Goal: Task Accomplishment & Management: Complete application form

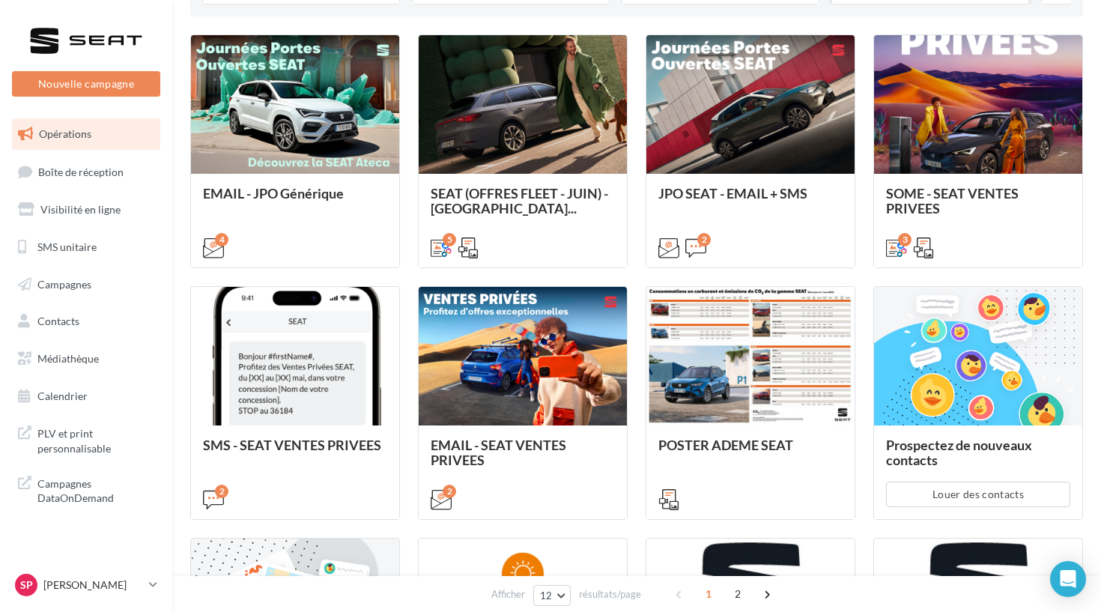
scroll to position [396, 0]
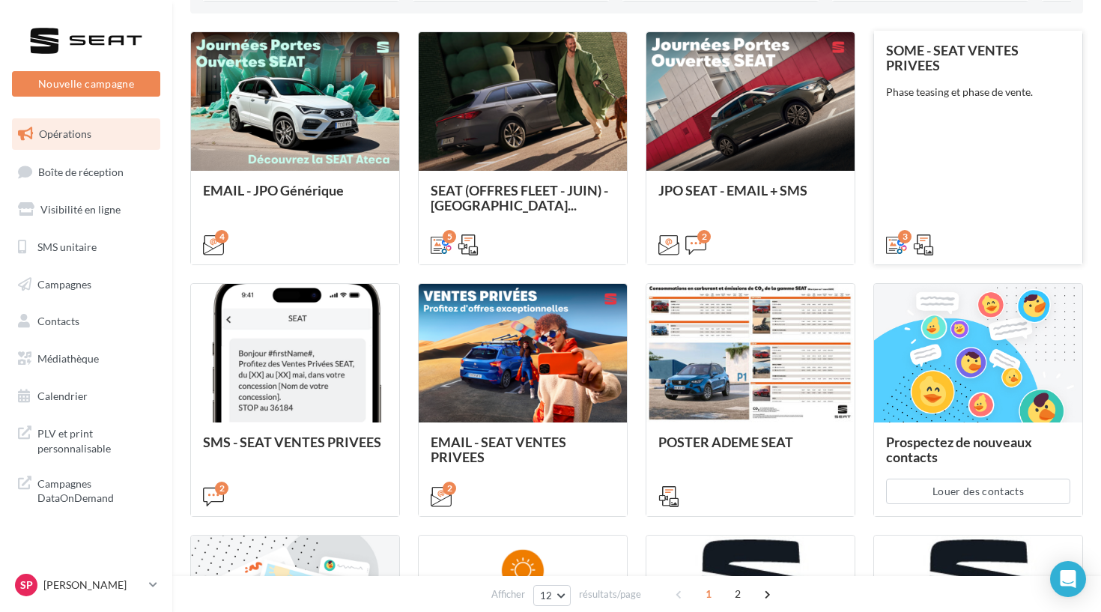
click at [979, 157] on div "SOME - SEAT VENTES PRIVEES Phase teasing et phase de vente." at bounding box center [978, 147] width 184 height 208
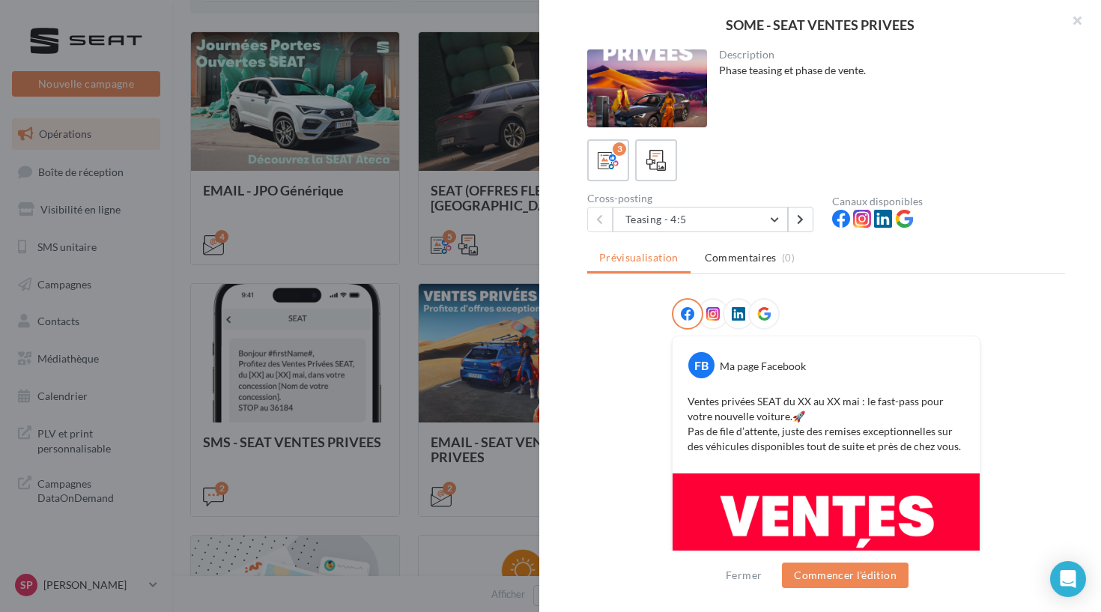
scroll to position [0, 0]
click at [428, 188] on div at bounding box center [550, 306] width 1101 height 612
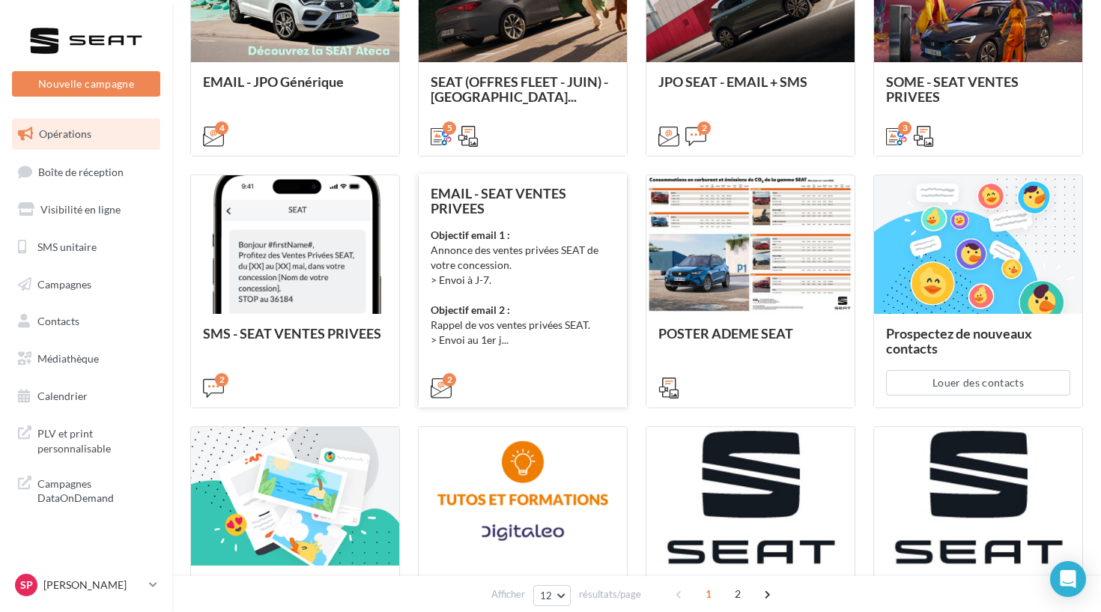
scroll to position [525, 0]
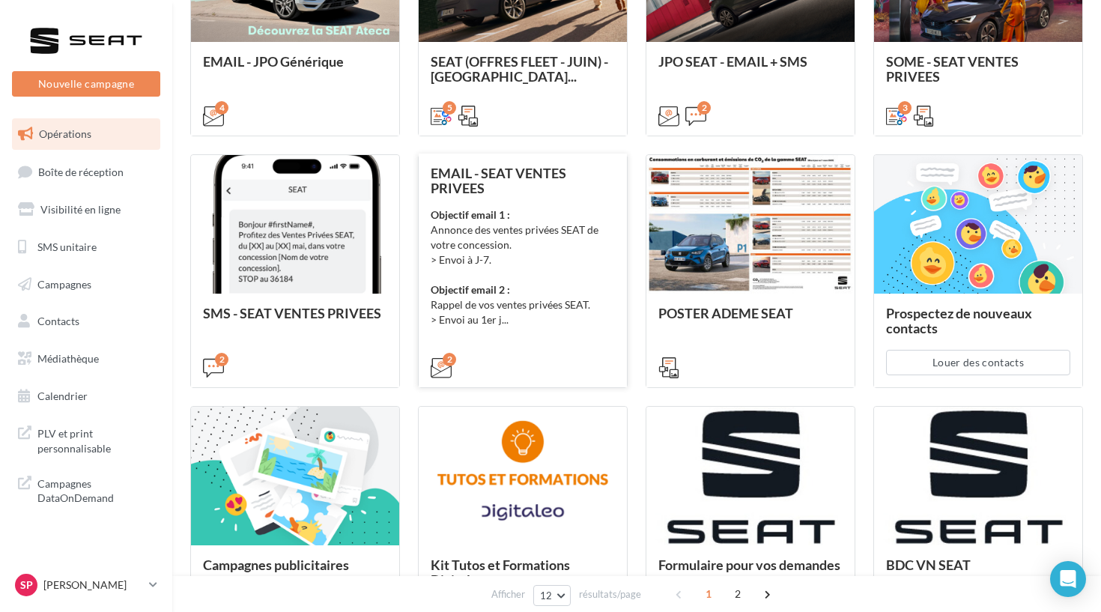
click at [590, 291] on div "Objectif email 1 : Annonce des ventes privées SEAT de votre concession. > Envoi…" at bounding box center [523, 267] width 184 height 120
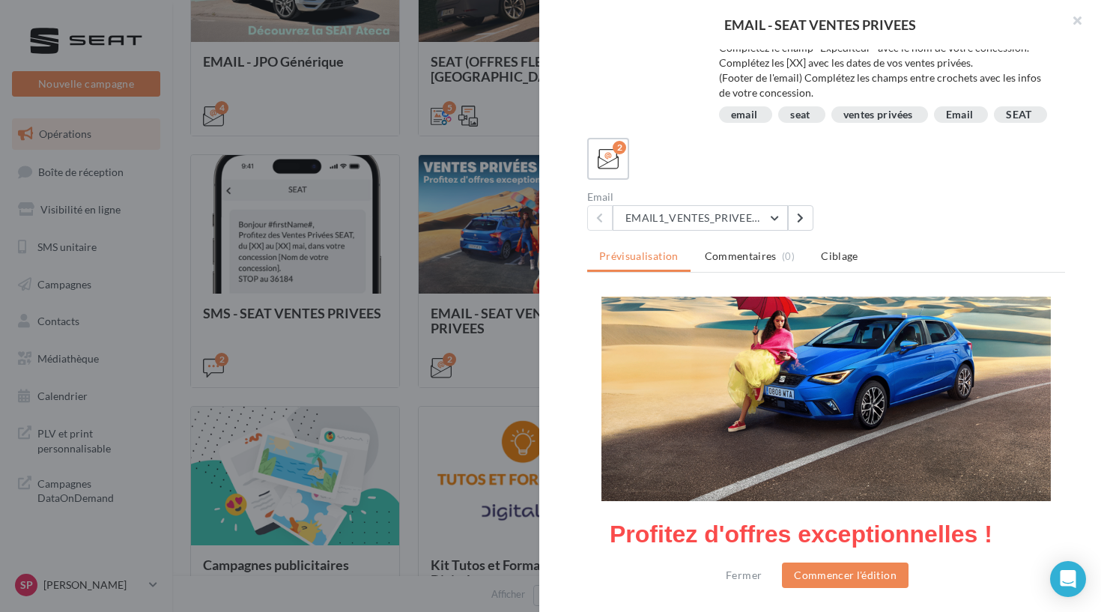
scroll to position [122, 0]
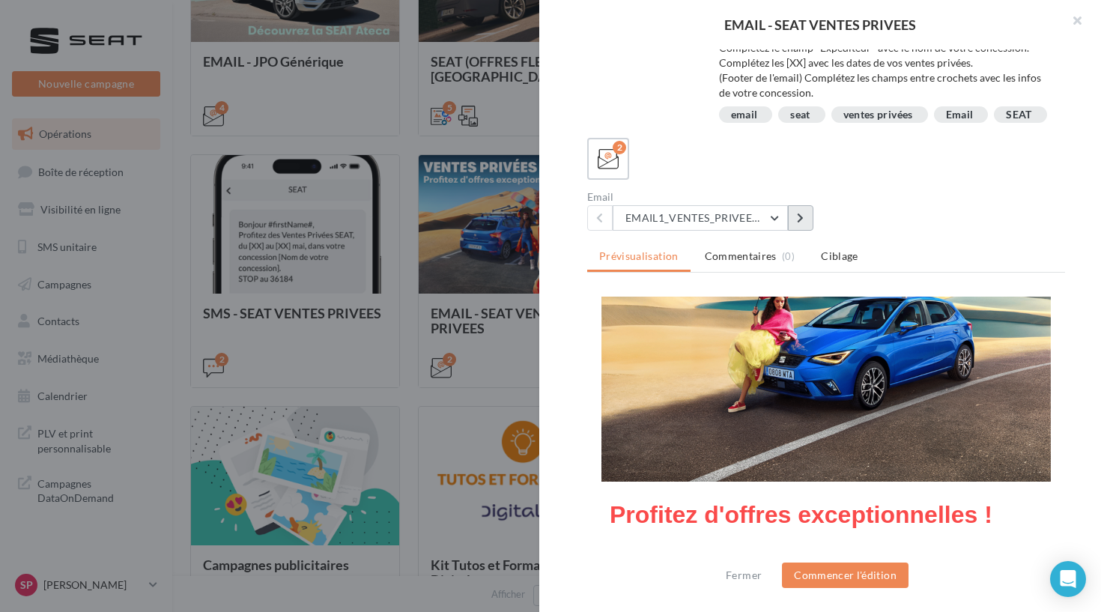
click at [801, 219] on icon at bounding box center [800, 218] width 7 height 10
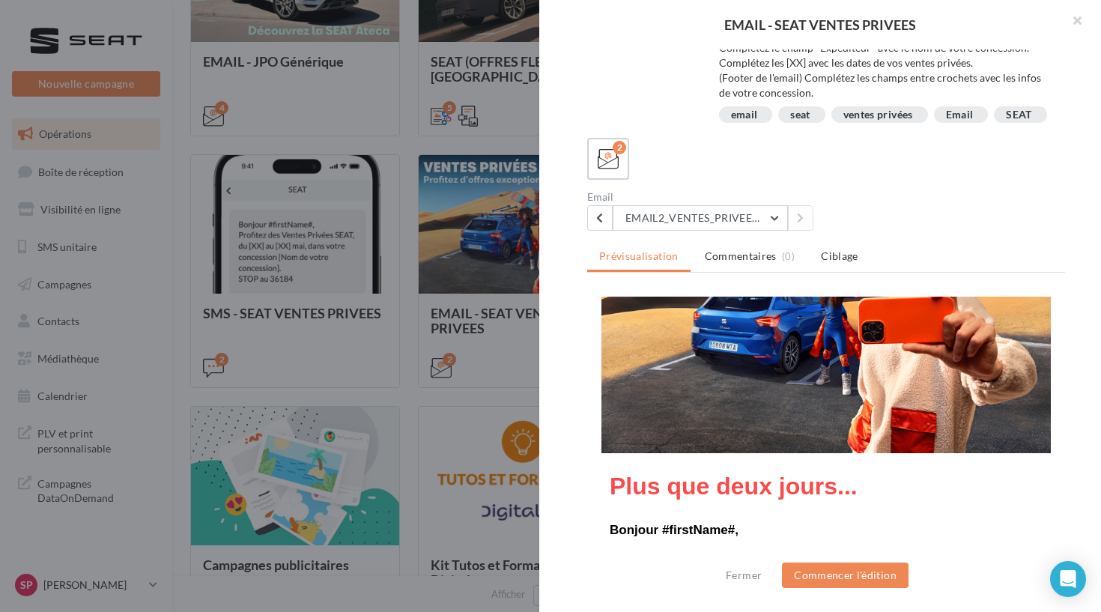
scroll to position [158, 0]
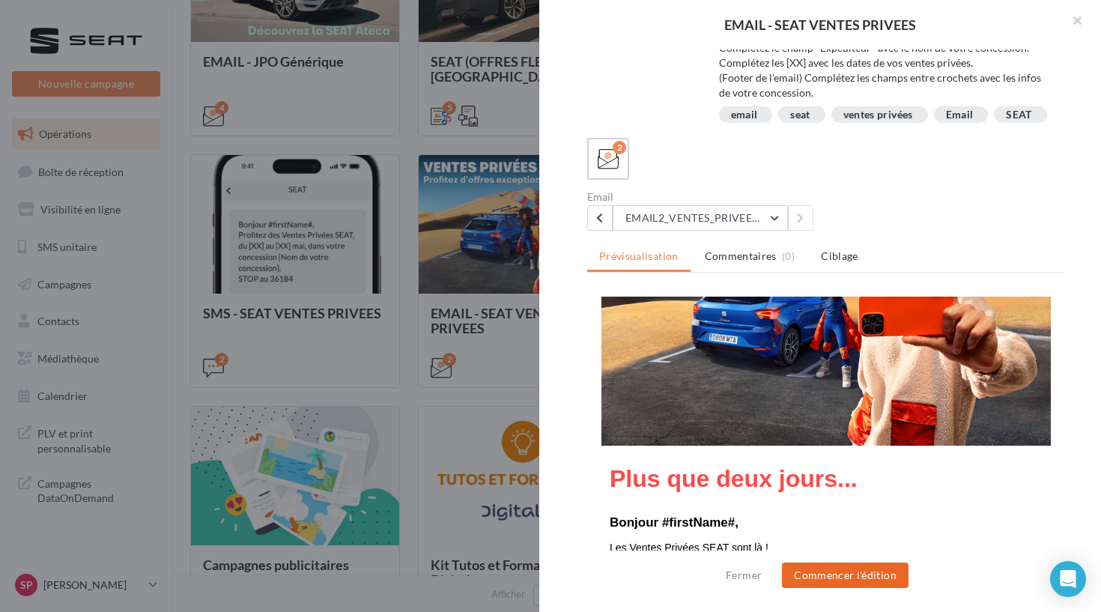
click at [821, 571] on button "Commencer l'édition" at bounding box center [845, 574] width 127 height 25
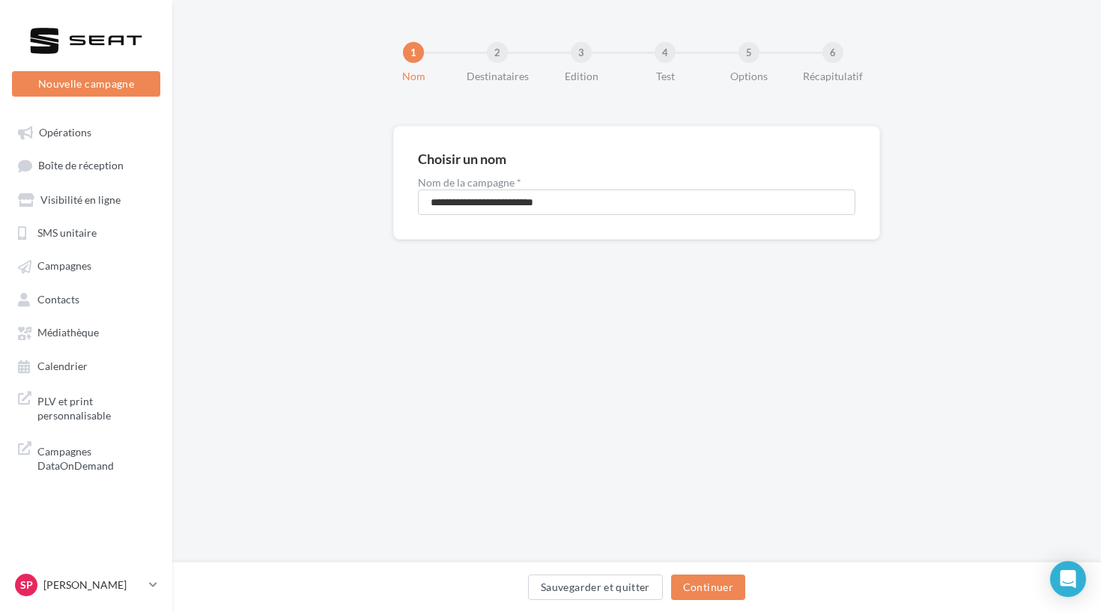
click at [494, 55] on div "2" at bounding box center [497, 52] width 21 height 21
click at [582, 54] on div "3" at bounding box center [581, 52] width 21 height 21
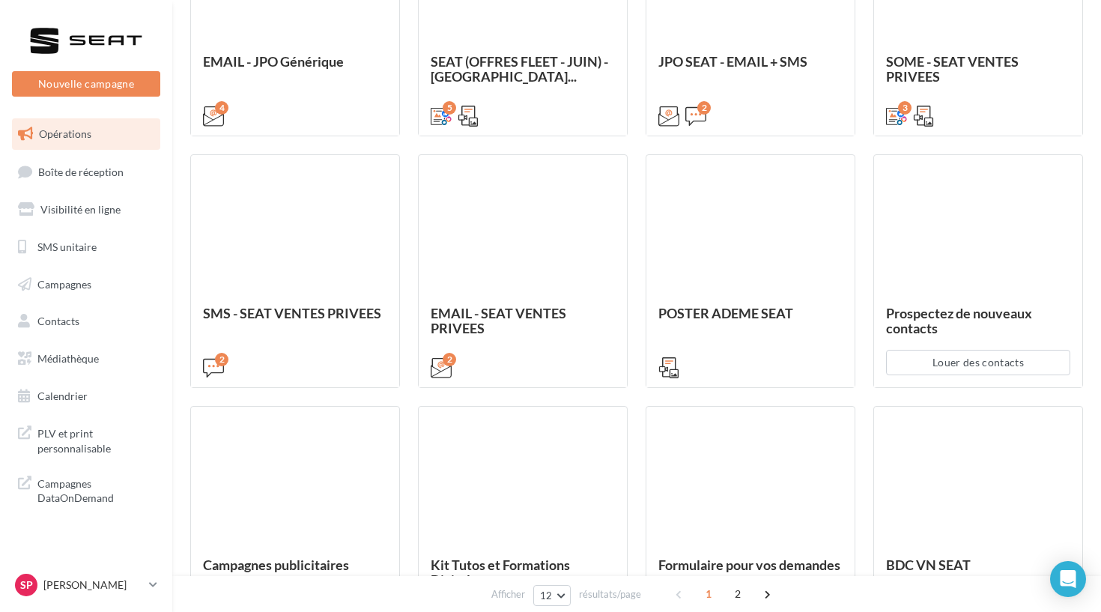
scroll to position [525, 0]
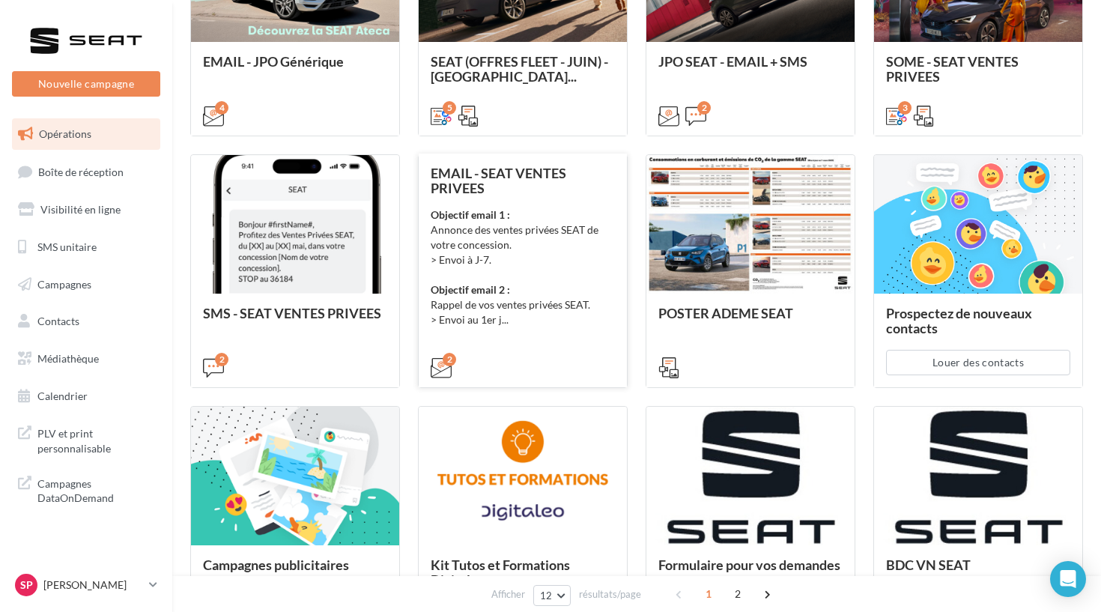
click at [556, 261] on div "Objectif email 1 : Annonce des ventes privées SEAT de votre concession. > Envoi…" at bounding box center [523, 267] width 184 height 120
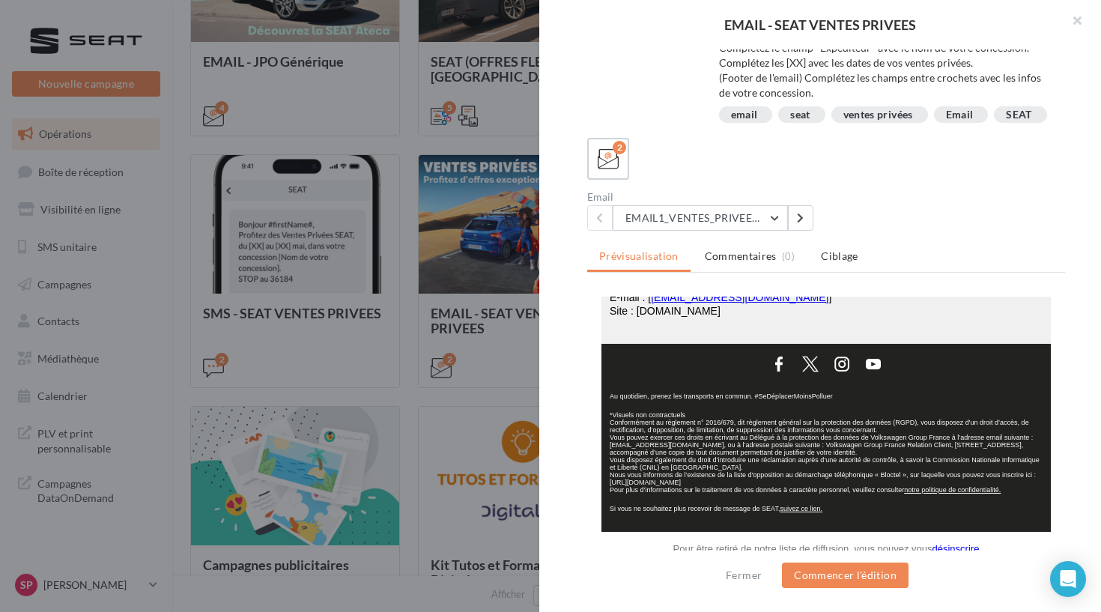
scroll to position [698, 0]
click at [157, 234] on div at bounding box center [550, 306] width 1101 height 612
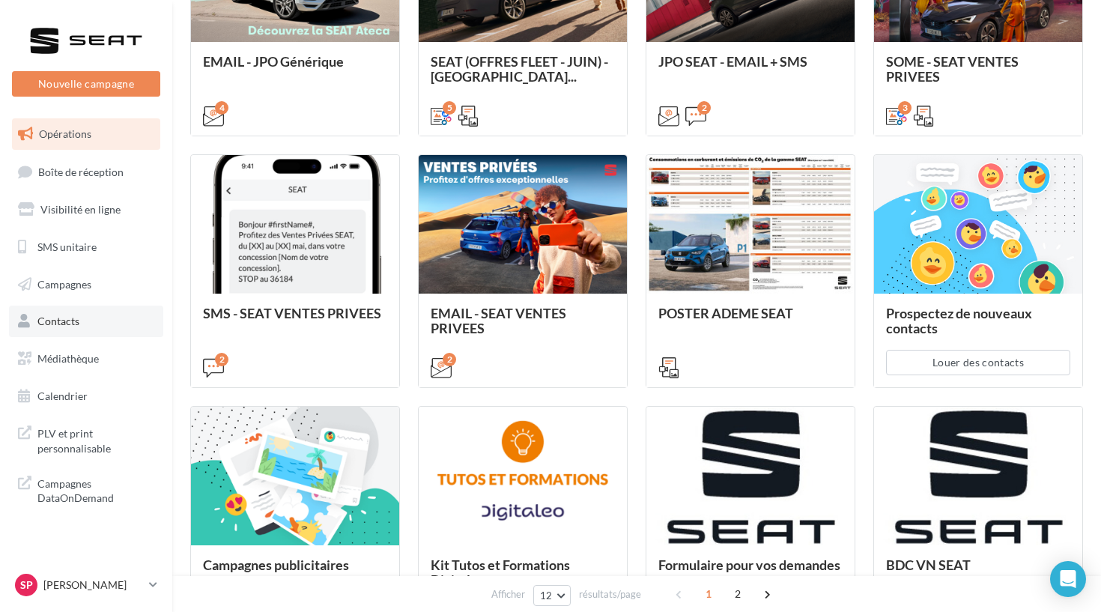
click at [72, 328] on link "Contacts" at bounding box center [86, 321] width 154 height 31
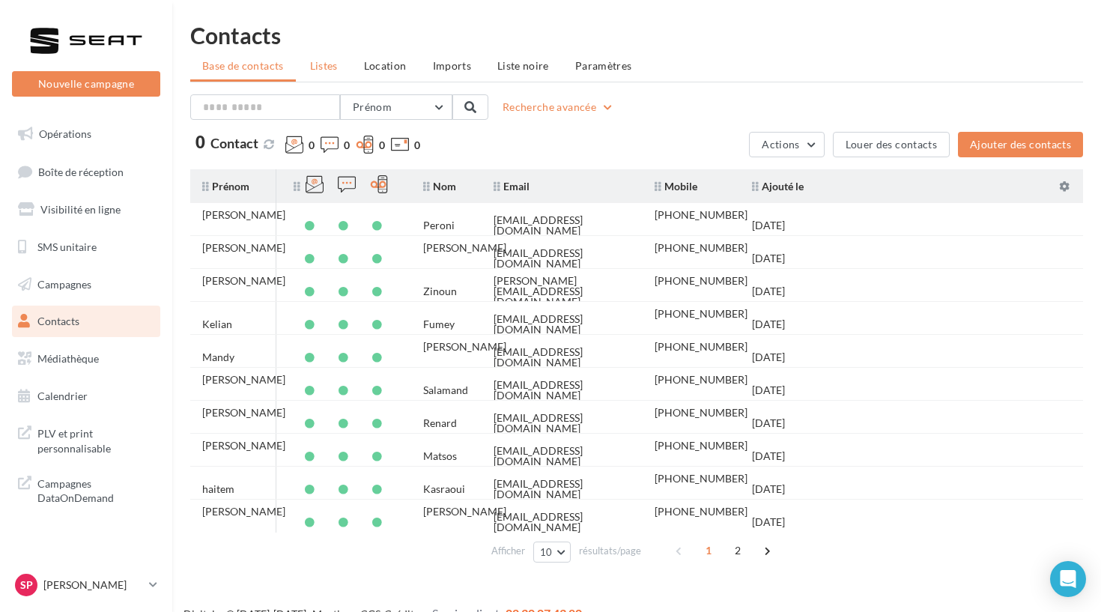
click at [329, 67] on span "Listes" at bounding box center [324, 65] width 28 height 13
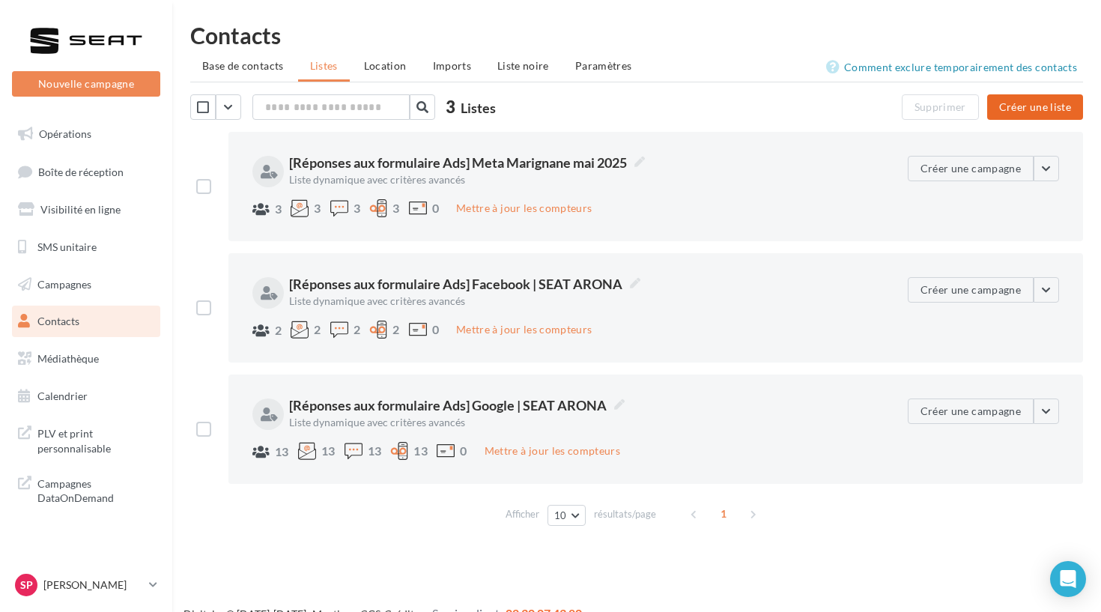
click at [1057, 104] on button "Créer une liste" at bounding box center [1035, 106] width 96 height 25
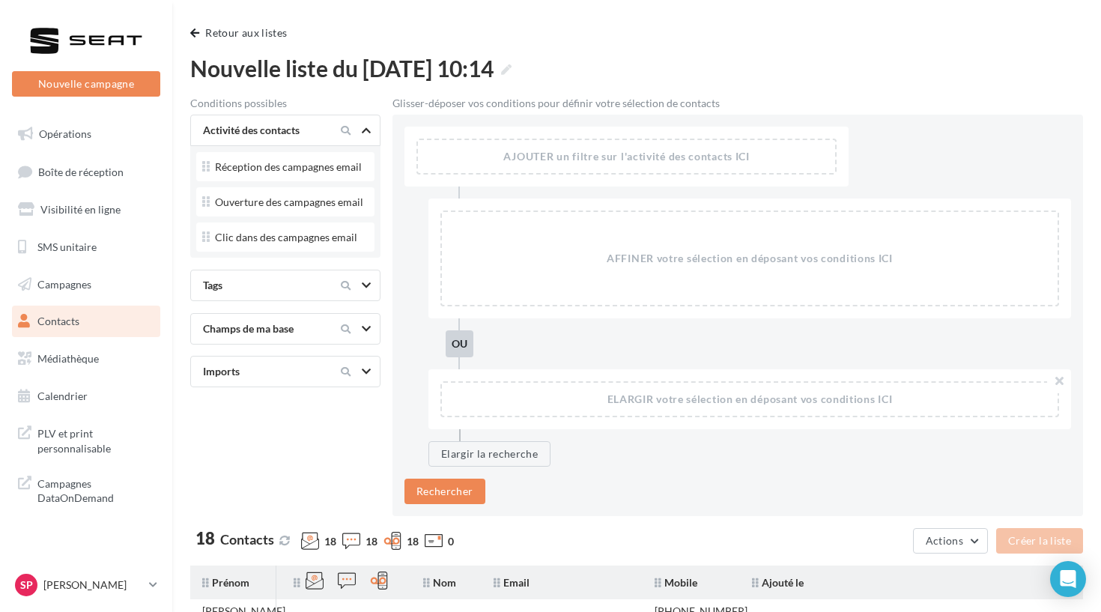
click at [648, 285] on div "AFFINER votre sélection en déposant vos conditions ICI" at bounding box center [750, 258] width 616 height 93
click at [580, 165] on div "AJOUTER un filtre sur l'activité des contacts ICI" at bounding box center [626, 156] width 417 height 33
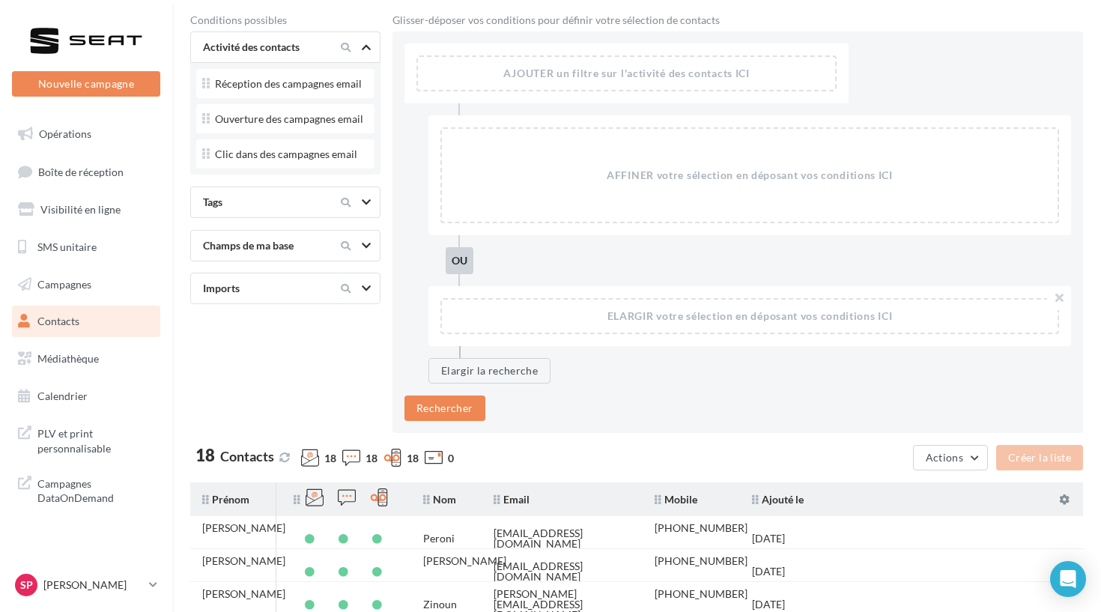
scroll to position [57, 0]
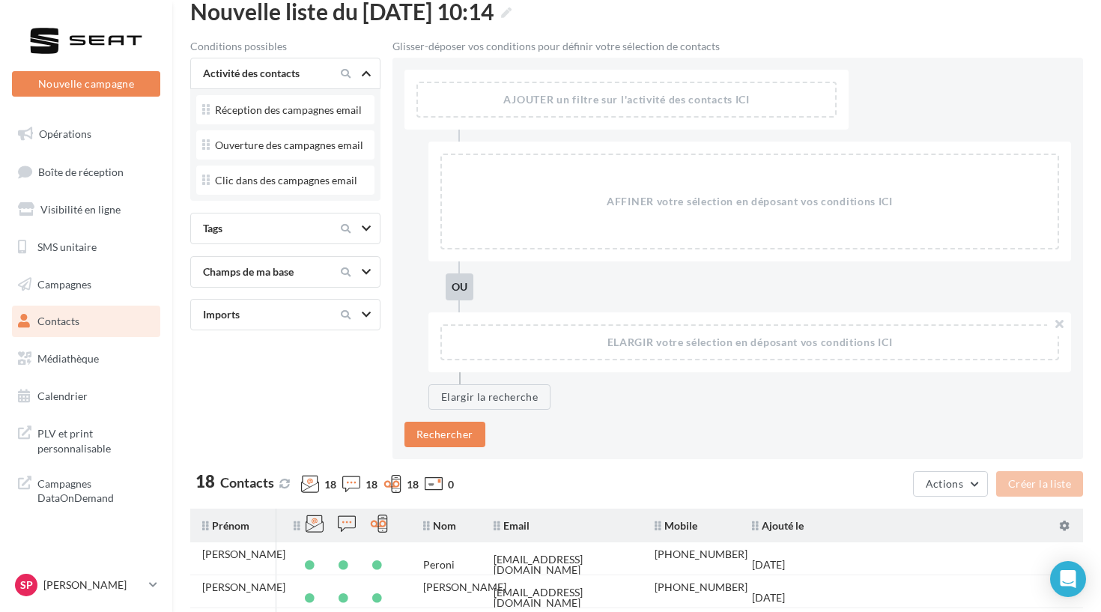
click at [308, 306] on div "Imports" at bounding box center [291, 315] width 189 height 18
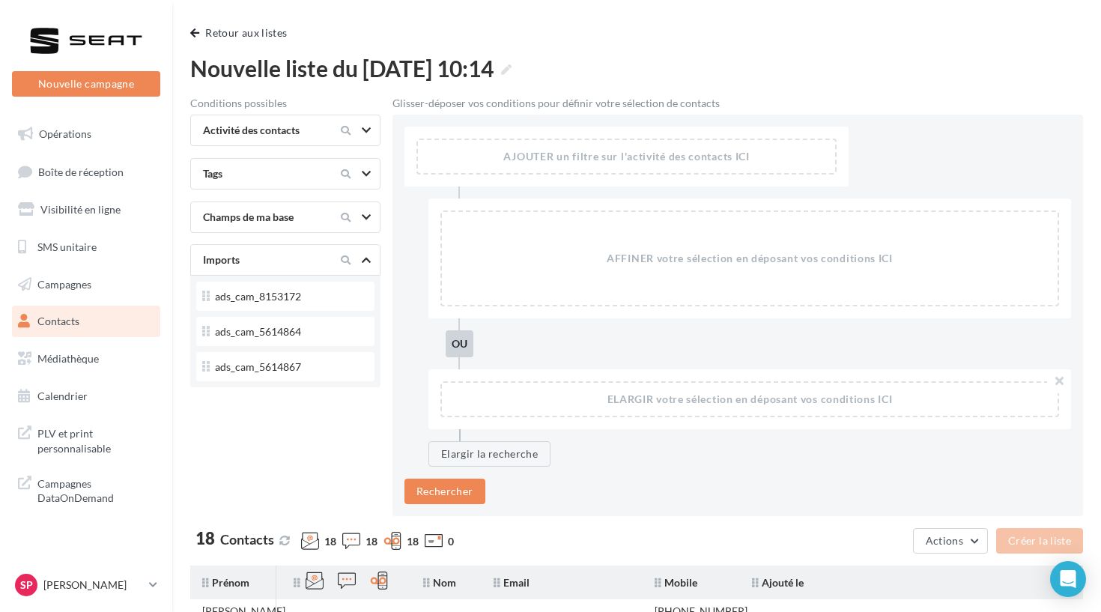
scroll to position [0, 0]
click at [103, 327] on link "Contacts" at bounding box center [86, 321] width 154 height 31
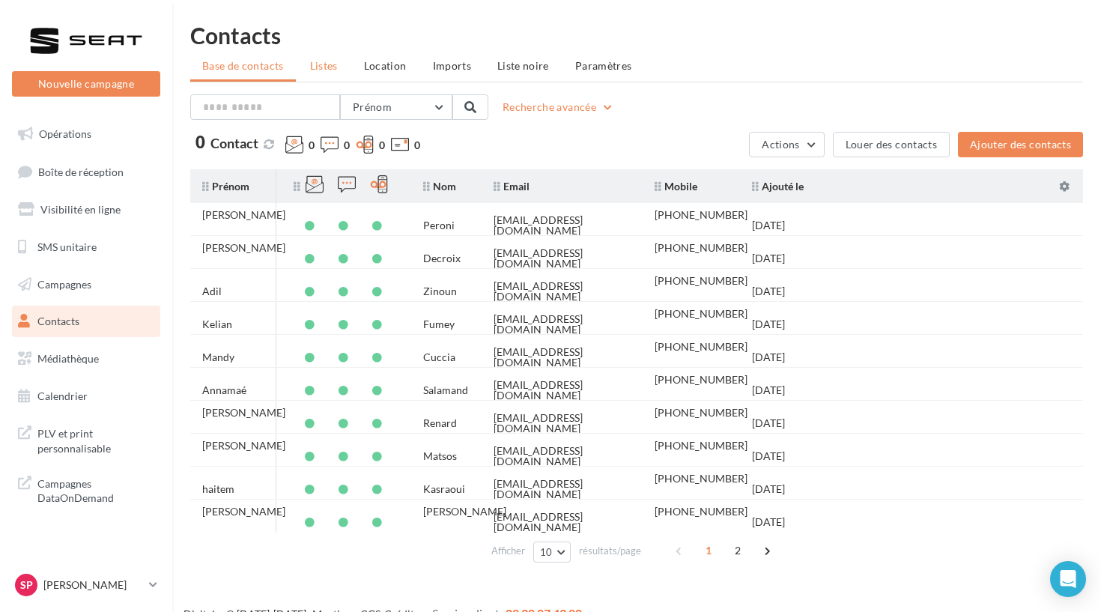
click at [336, 65] on span "Listes" at bounding box center [324, 65] width 28 height 13
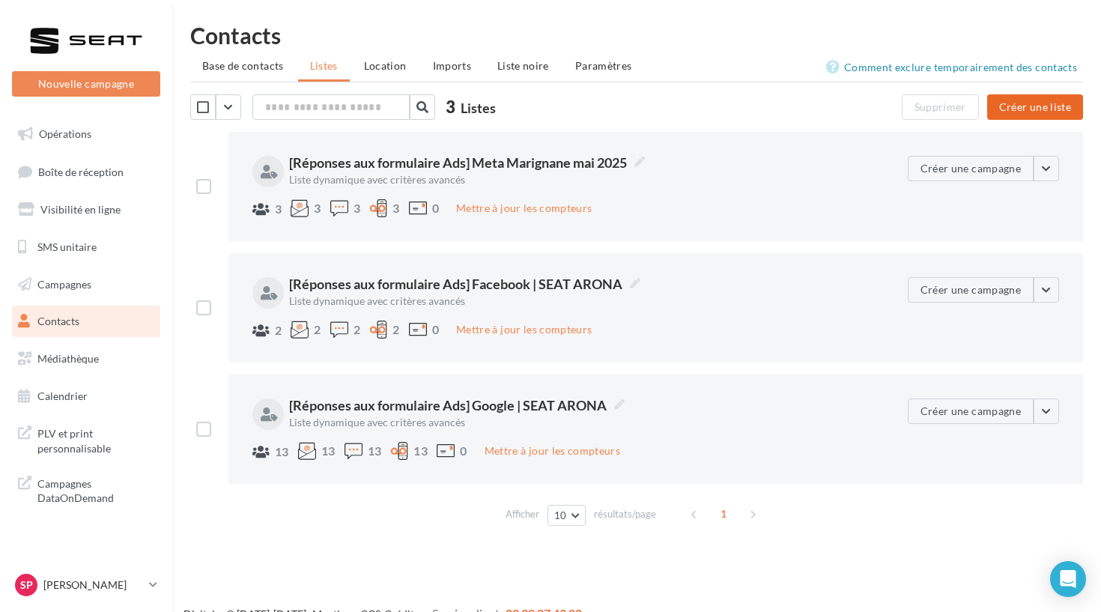
click at [1010, 118] on button "Créer une liste" at bounding box center [1035, 106] width 96 height 25
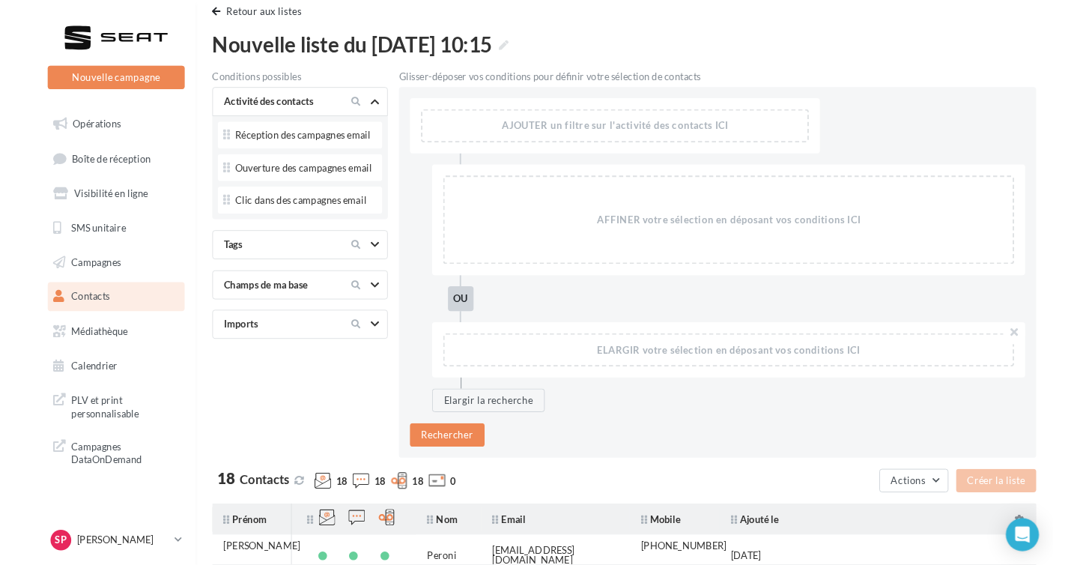
scroll to position [7, 0]
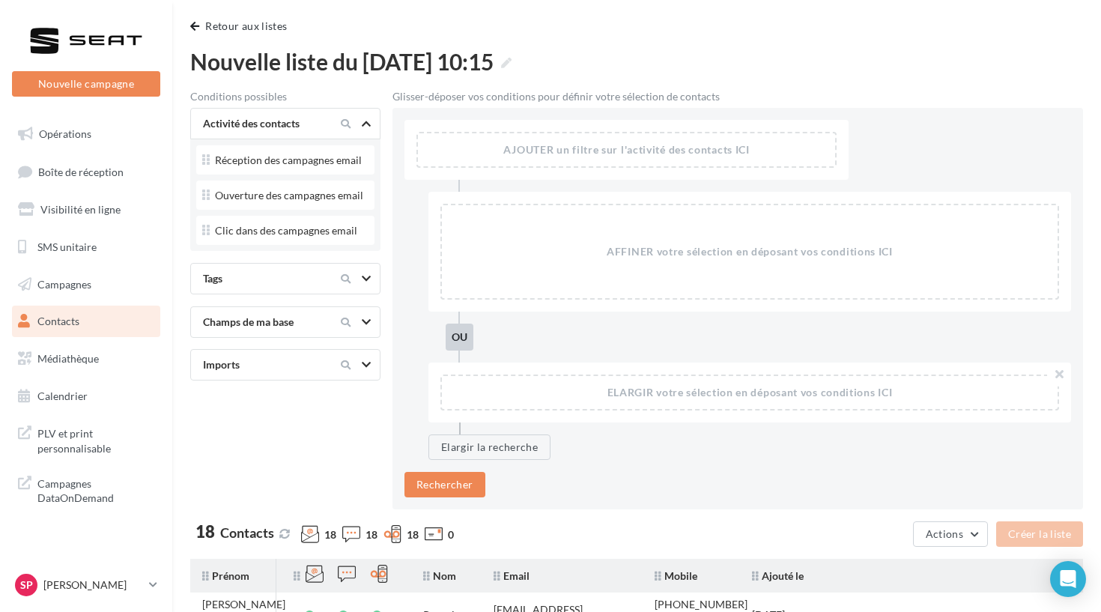
click at [589, 142] on div "AJOUTER un filtre sur l'activité des contacts ICI" at bounding box center [626, 149] width 417 height 33
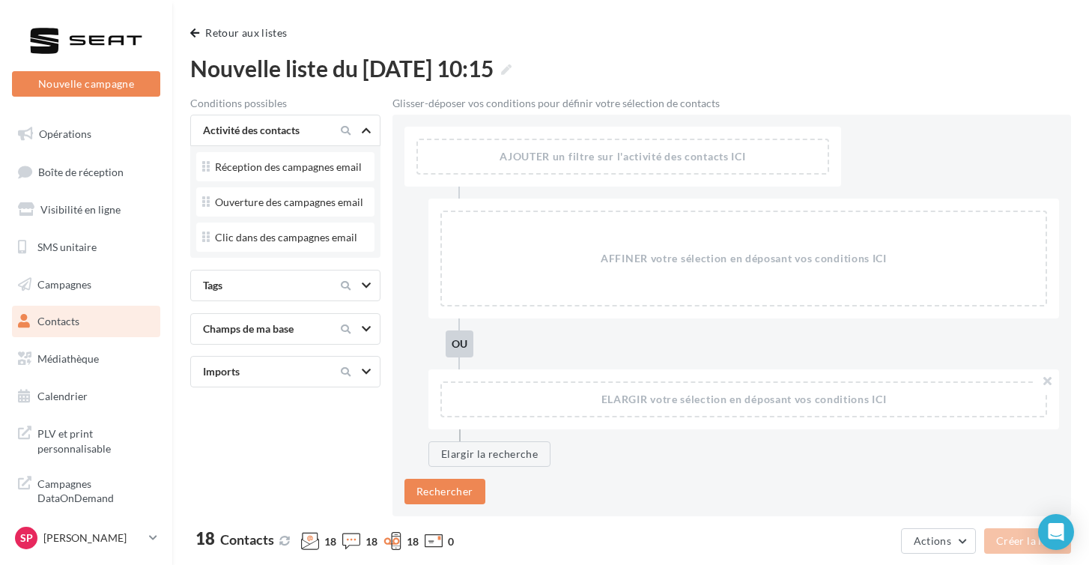
scroll to position [0, 0]
click at [278, 204] on div "Ouverture des campagnes email" at bounding box center [289, 202] width 148 height 10
click at [275, 233] on div "Clic dans des campagnes email" at bounding box center [286, 237] width 142 height 10
click at [304, 162] on div "Réception des campagnes email" at bounding box center [288, 167] width 147 height 10
click at [304, 144] on div "Activité des contacts" at bounding box center [285, 130] width 190 height 31
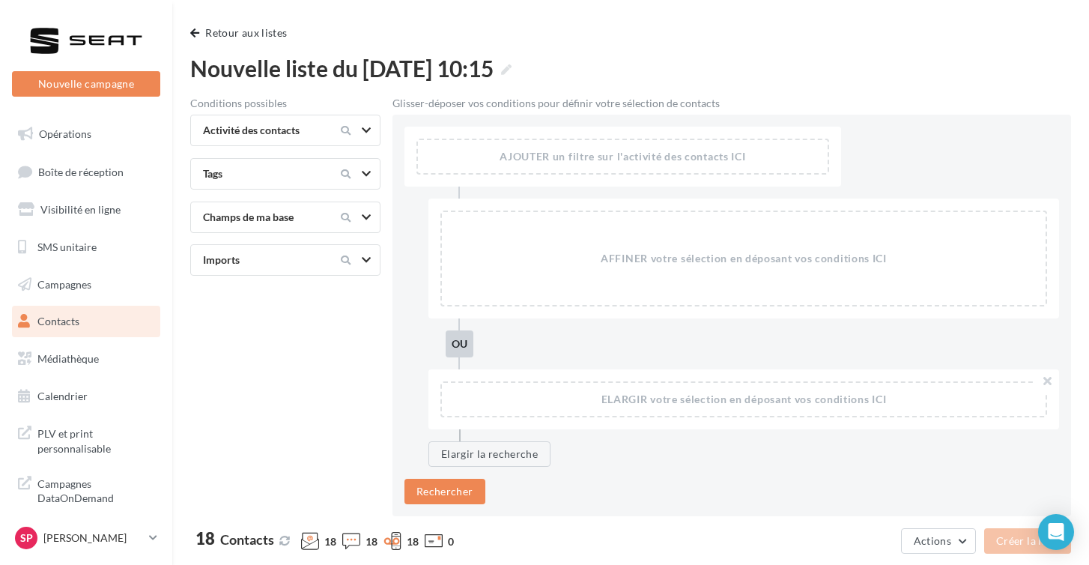
click at [474, 109] on div "Glisser-déposer vos conditions pour définir votre sélection de contacts AJOUTER…" at bounding box center [731, 307] width 679 height 418
click at [482, 149] on div "AJOUTER un filtre sur l'activité des contacts ICI" at bounding box center [623, 156] width 410 height 33
click at [455, 490] on button "Rechercher" at bounding box center [444, 491] width 81 height 25
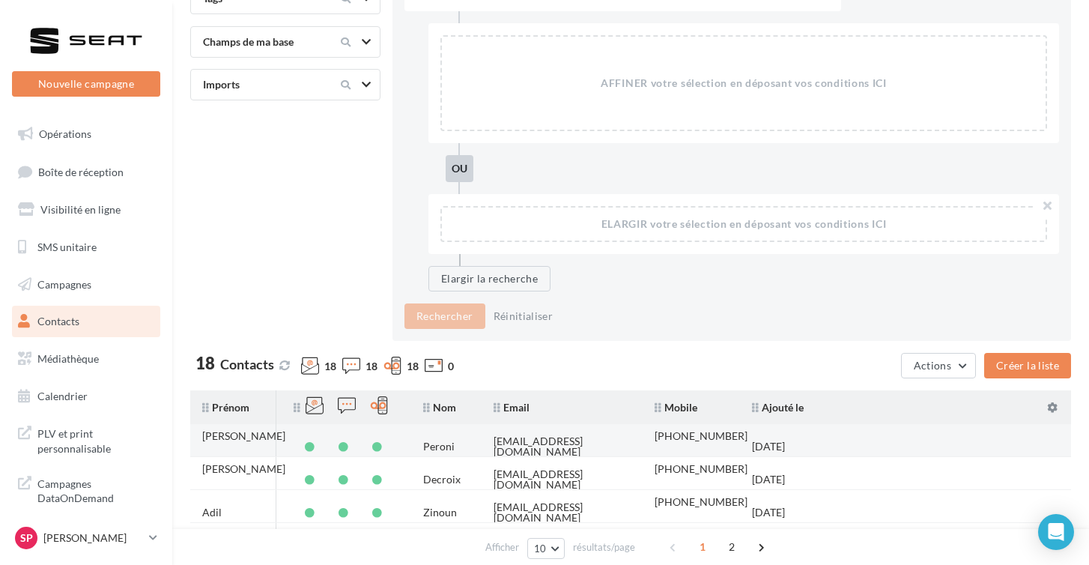
scroll to position [271, 0]
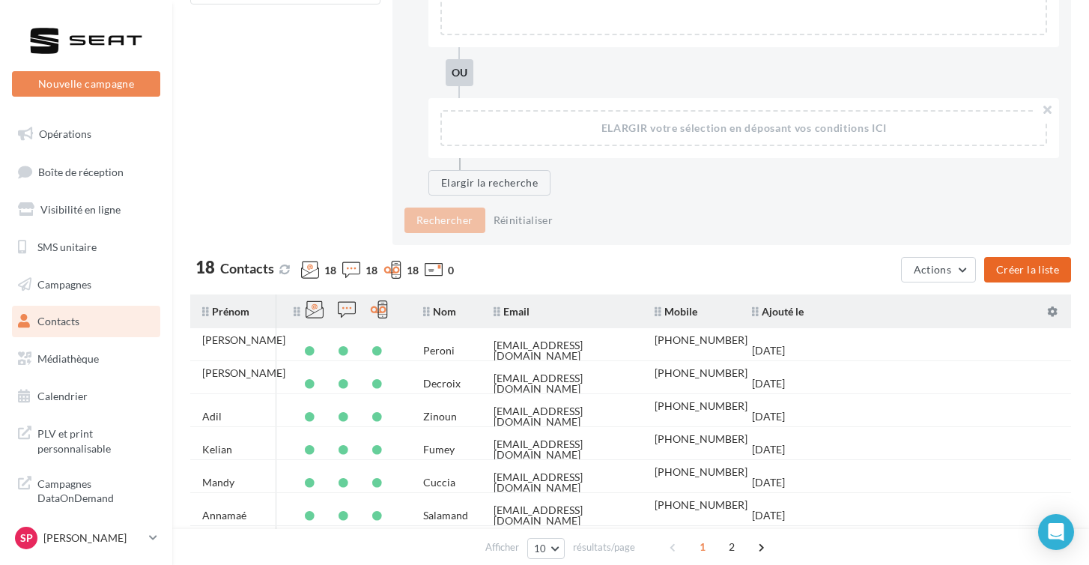
click at [1011, 264] on button "Créer la liste" at bounding box center [1027, 269] width 87 height 25
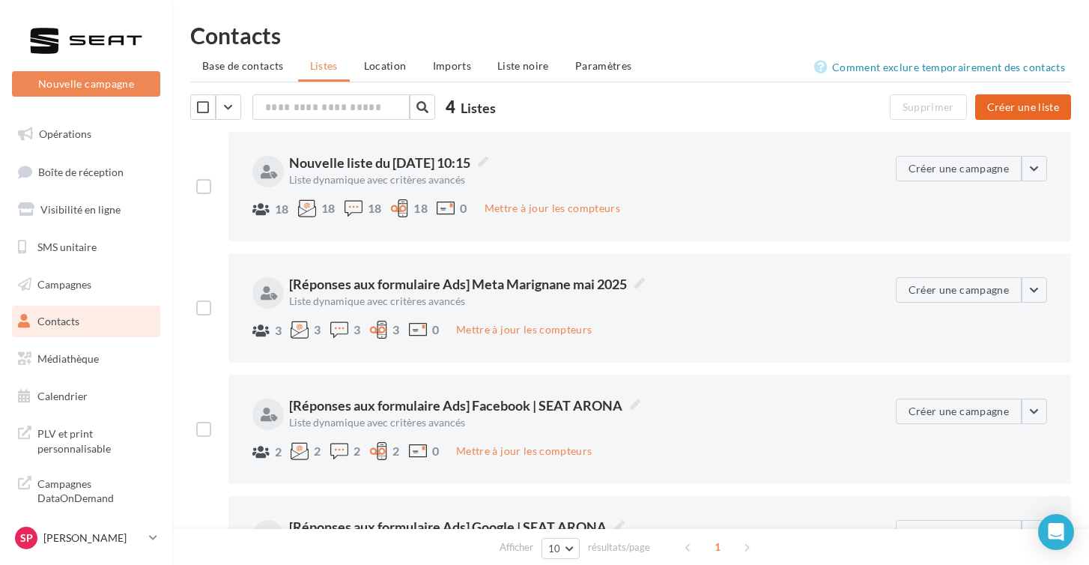
click at [1021, 106] on button "Créer une liste" at bounding box center [1023, 106] width 96 height 25
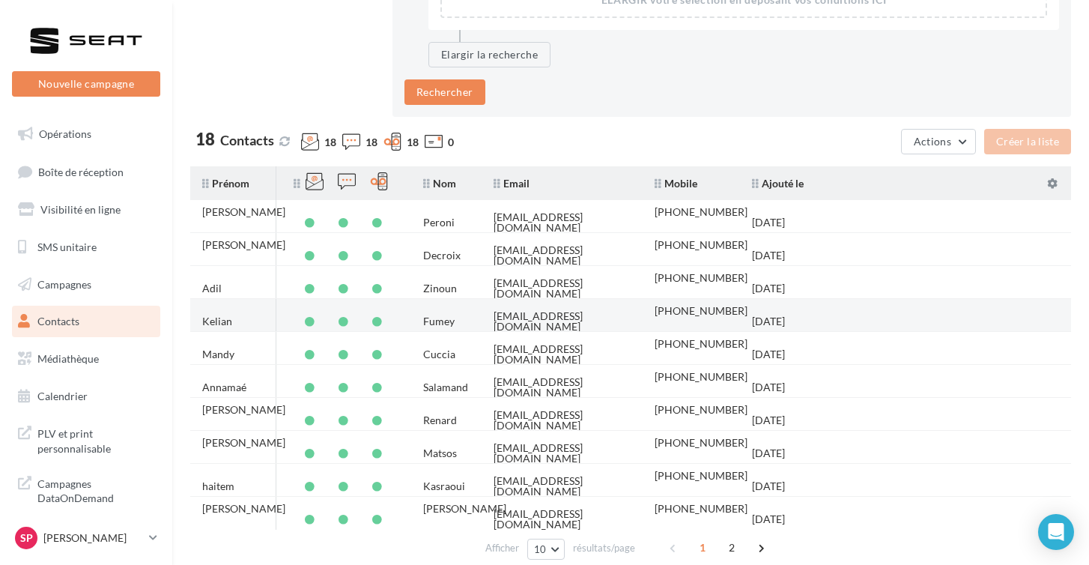
scroll to position [399, 0]
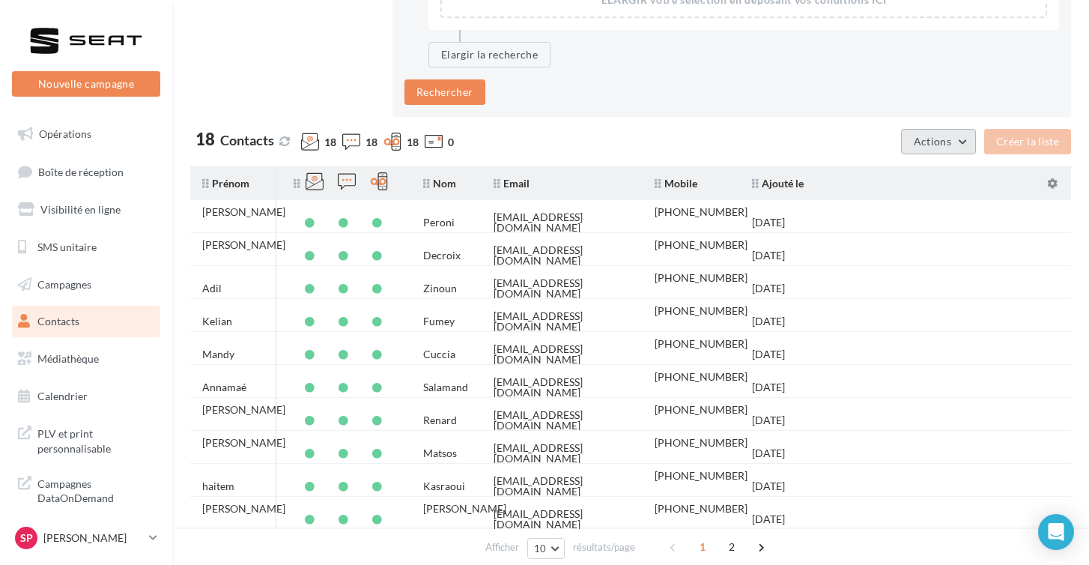
click at [955, 139] on button "Actions" at bounding box center [938, 141] width 75 height 25
click at [759, 136] on div "18 Contacts 18 18 18 0" at bounding box center [480, 144] width 581 height 27
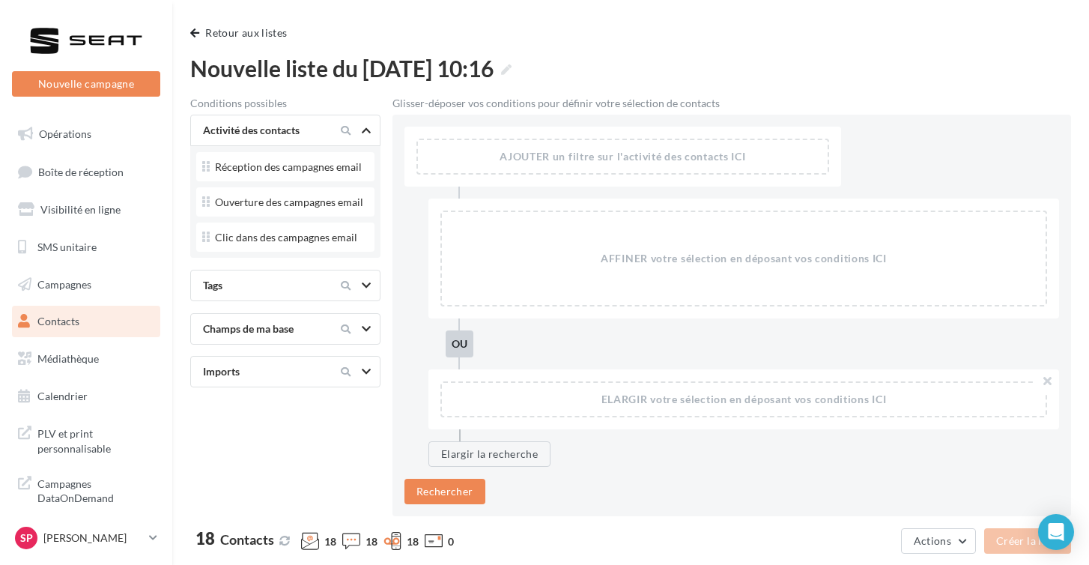
scroll to position [0, 0]
click at [212, 42] on div "**********" at bounding box center [630, 506] width 917 height 1013
click at [203, 34] on button "Retour aux listes" at bounding box center [241, 33] width 103 height 18
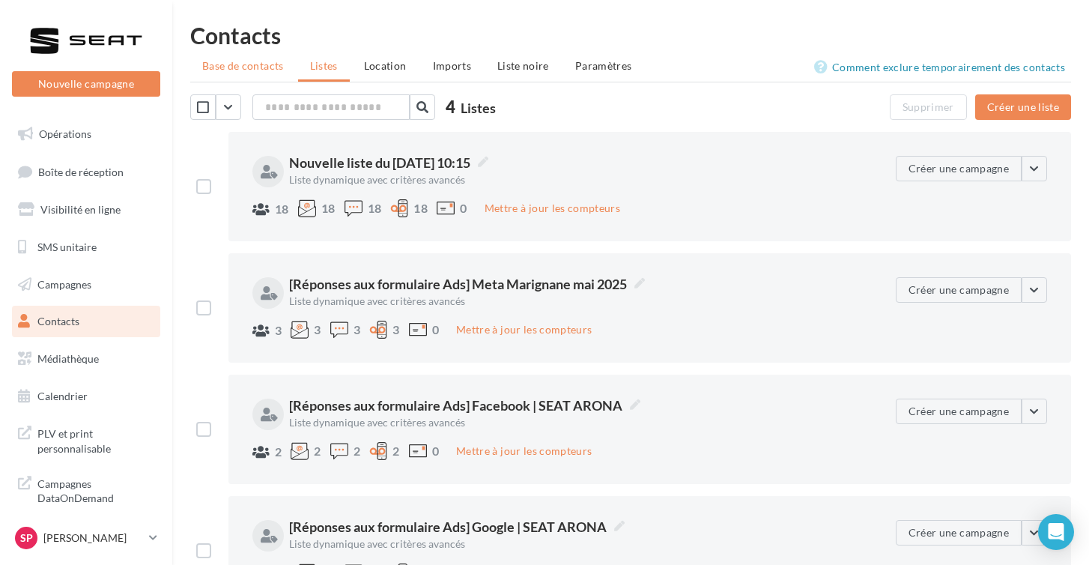
click at [249, 73] on li "Base de contacts" at bounding box center [243, 65] width 106 height 27
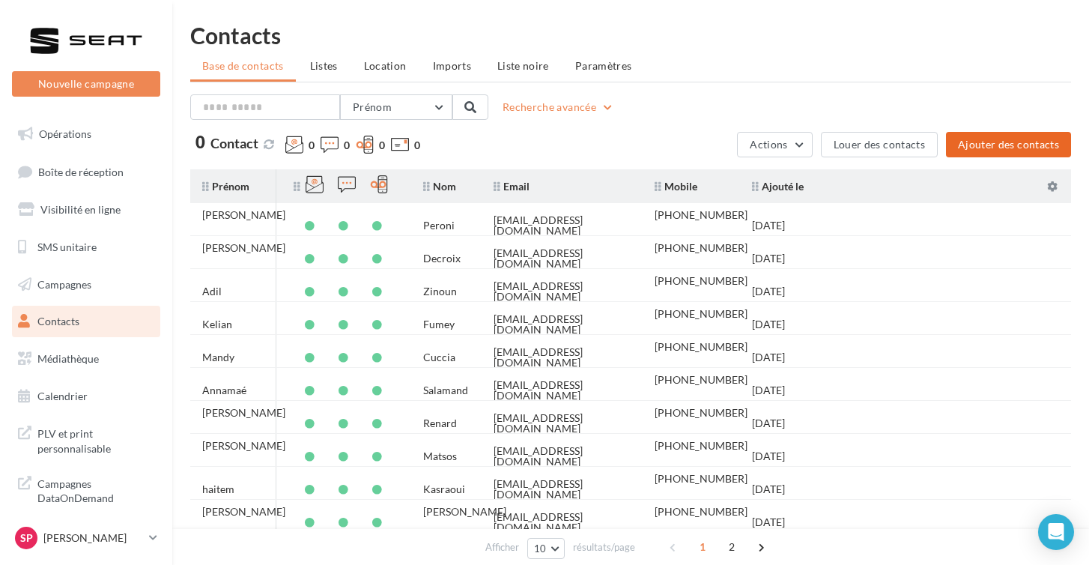
click at [1027, 140] on button "Ajouter des contacts" at bounding box center [1008, 144] width 125 height 25
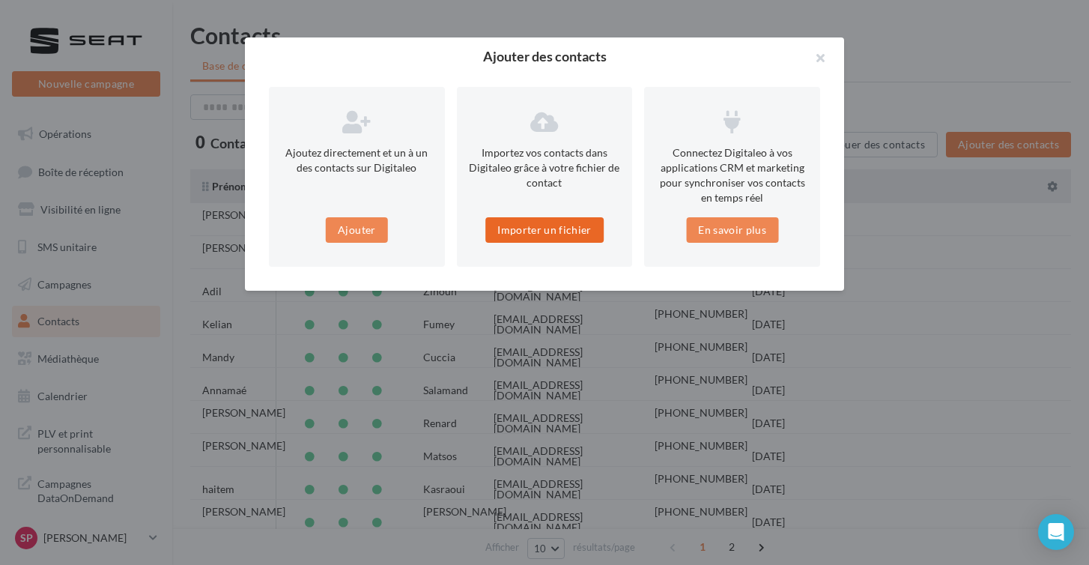
click at [562, 229] on button "Importer un fichier" at bounding box center [544, 229] width 118 height 25
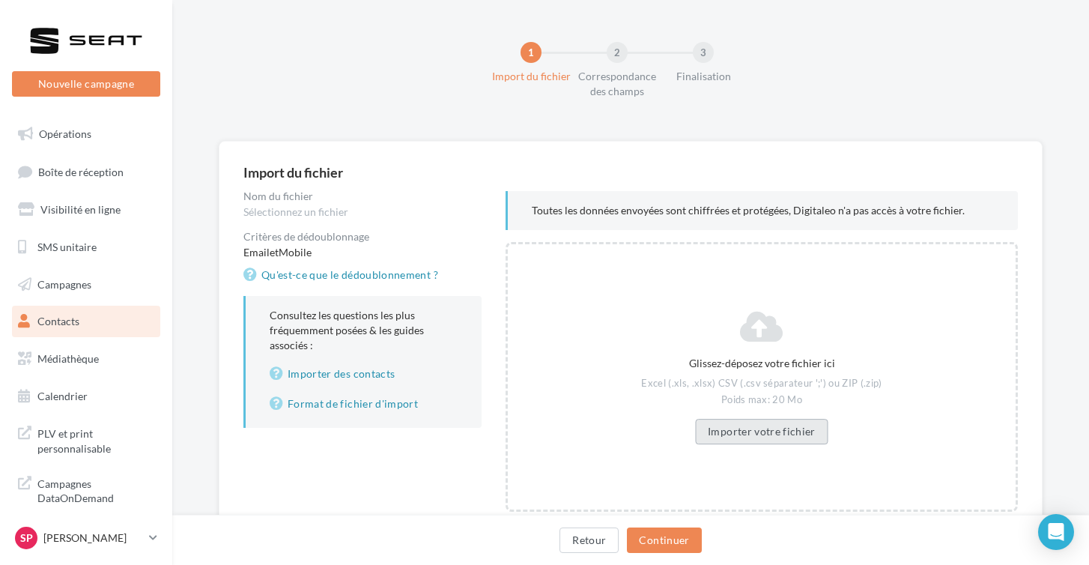
click at [795, 434] on button "Importer votre fichier" at bounding box center [761, 431] width 133 height 25
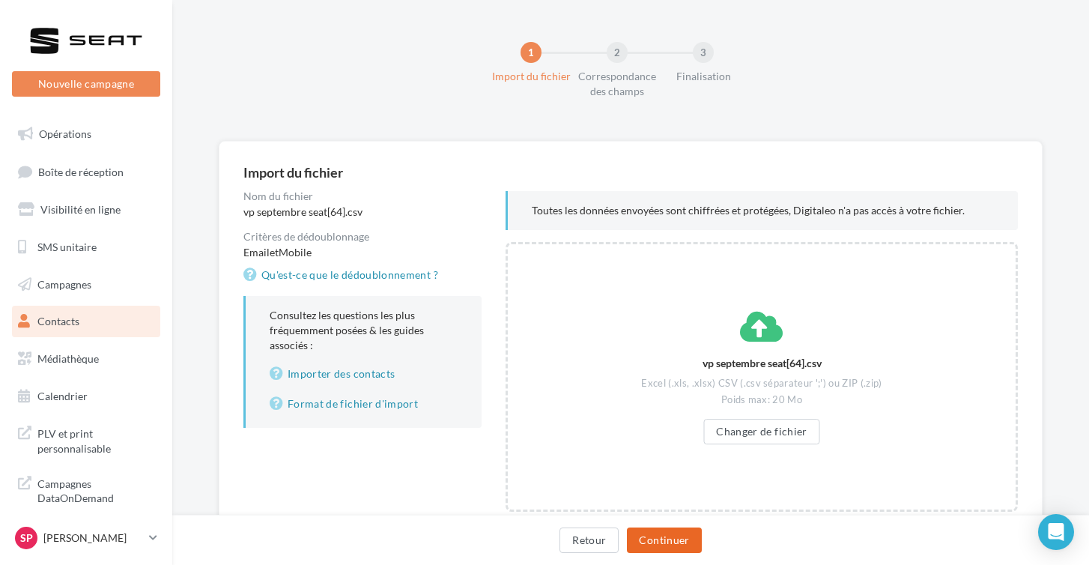
click at [647, 532] on button "Continuer" at bounding box center [664, 539] width 74 height 25
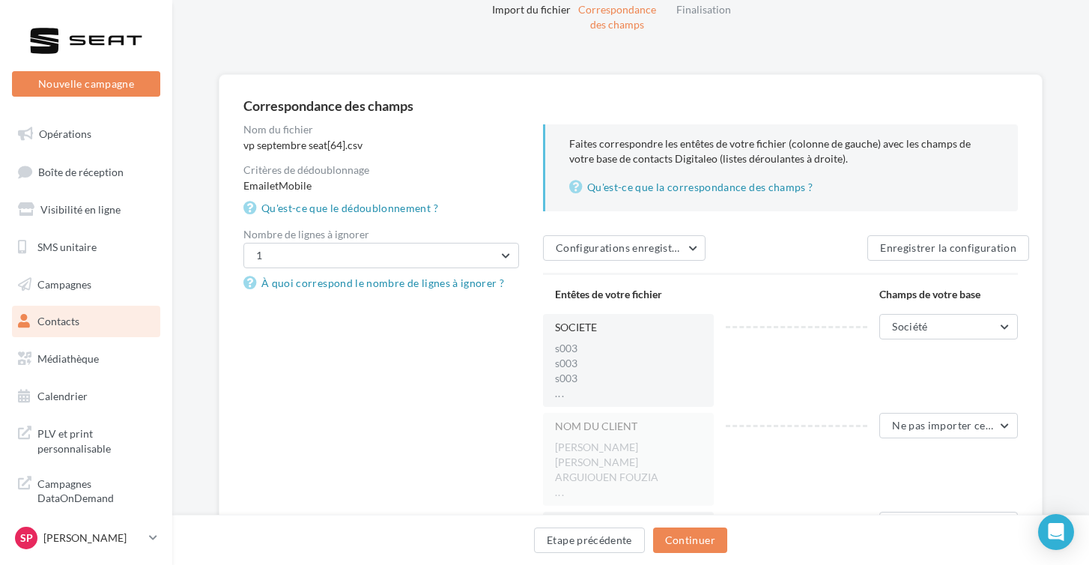
scroll to position [79, 0]
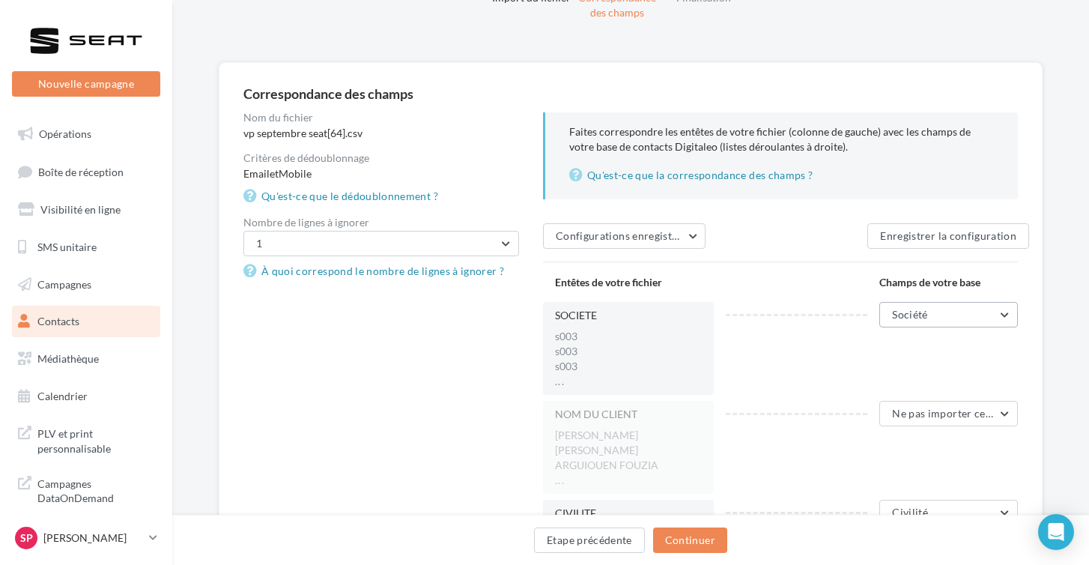
click at [913, 318] on span "Société" at bounding box center [909, 314] width 35 height 13
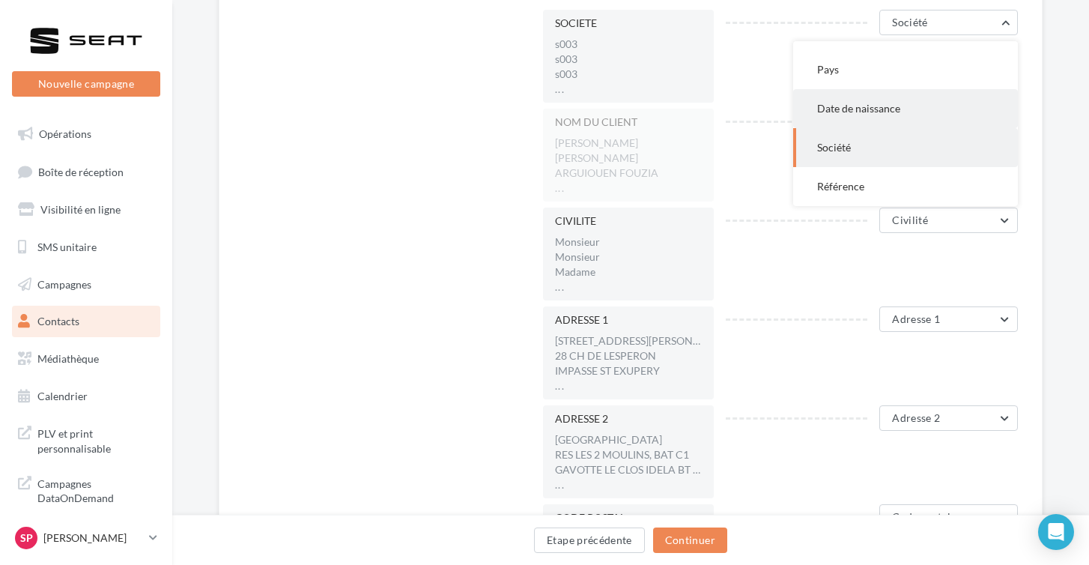
scroll to position [228, 0]
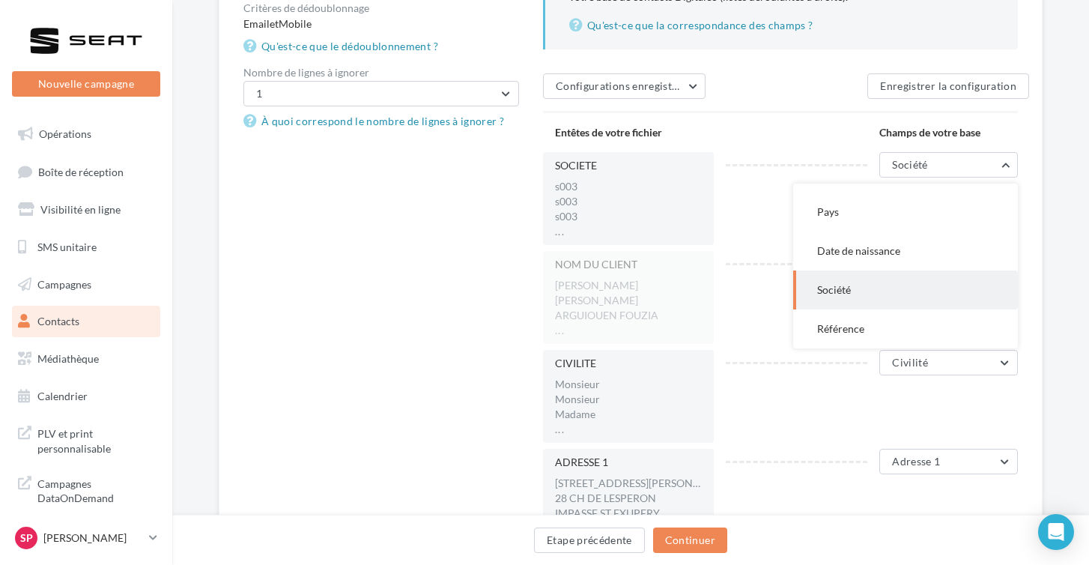
click at [752, 288] on div "NOM DU CLIENT ROMERO ANTONIO RIBIOLLET GUILLAUME ARGUIOUEN FOUZIA ... Ne pas im…" at bounding box center [786, 297] width 487 height 93
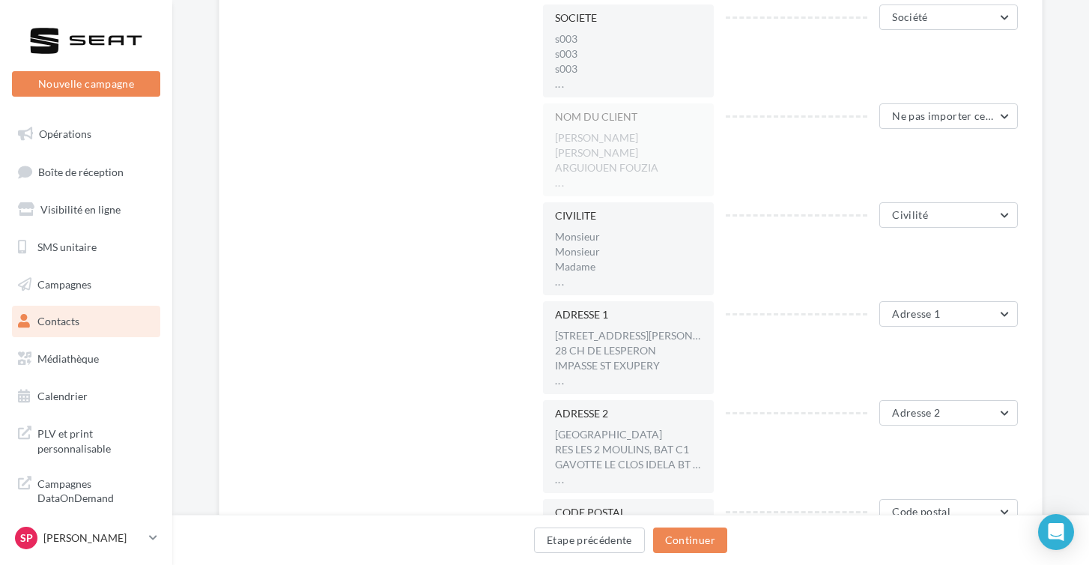
scroll to position [390, 0]
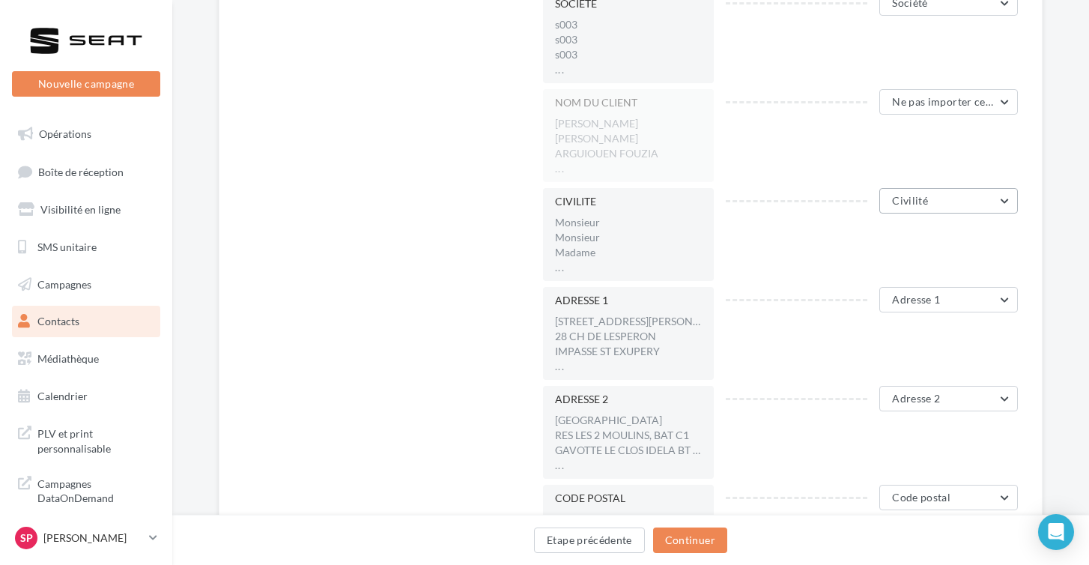
click at [906, 205] on span "Civilité" at bounding box center [910, 200] width 36 height 13
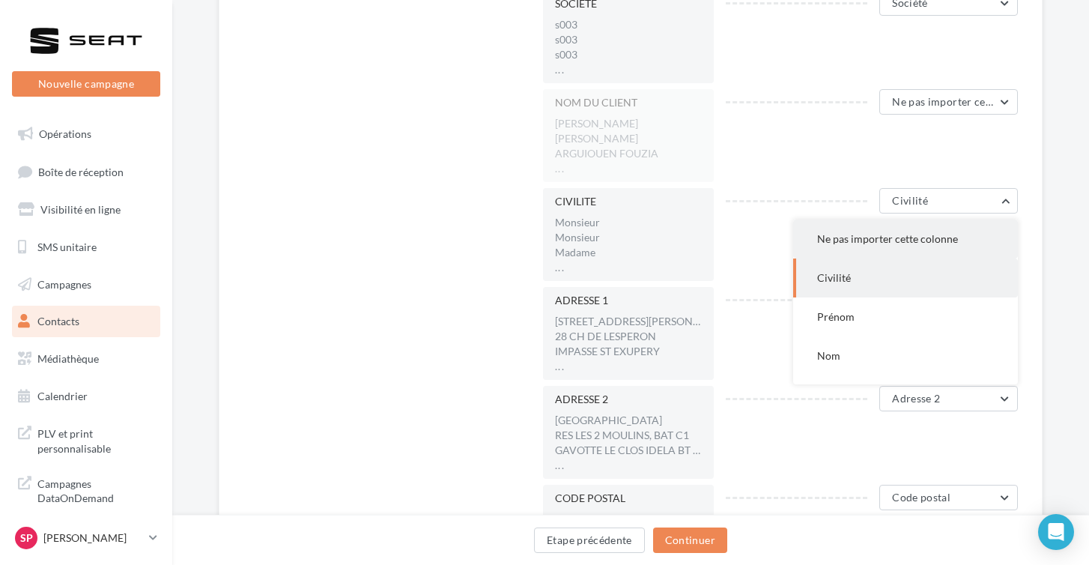
click at [891, 246] on button "Ne pas importer cette colonne" at bounding box center [905, 238] width 225 height 39
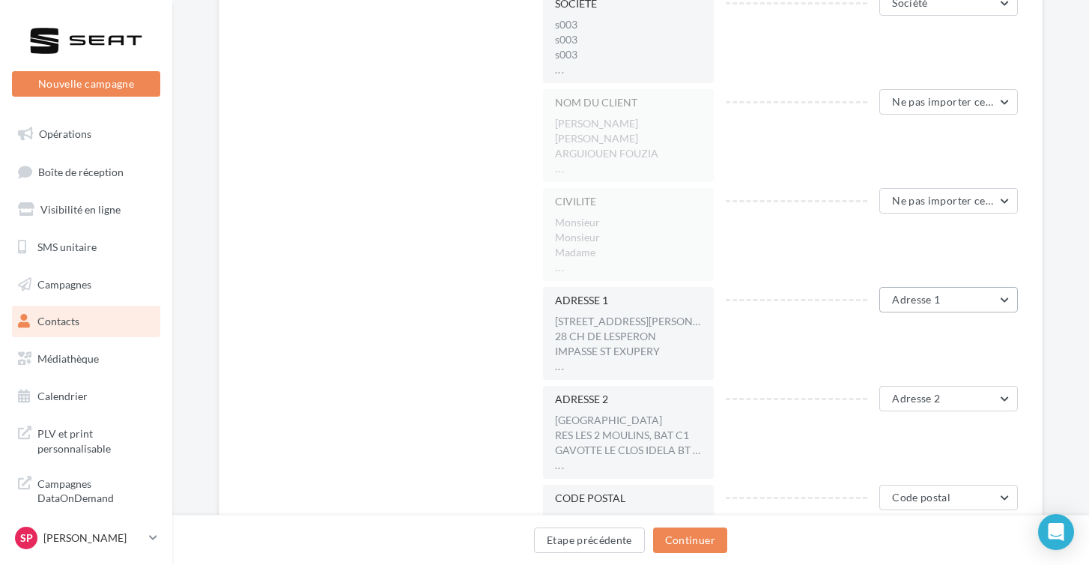
click at [917, 299] on span "Adresse 1" at bounding box center [916, 299] width 48 height 13
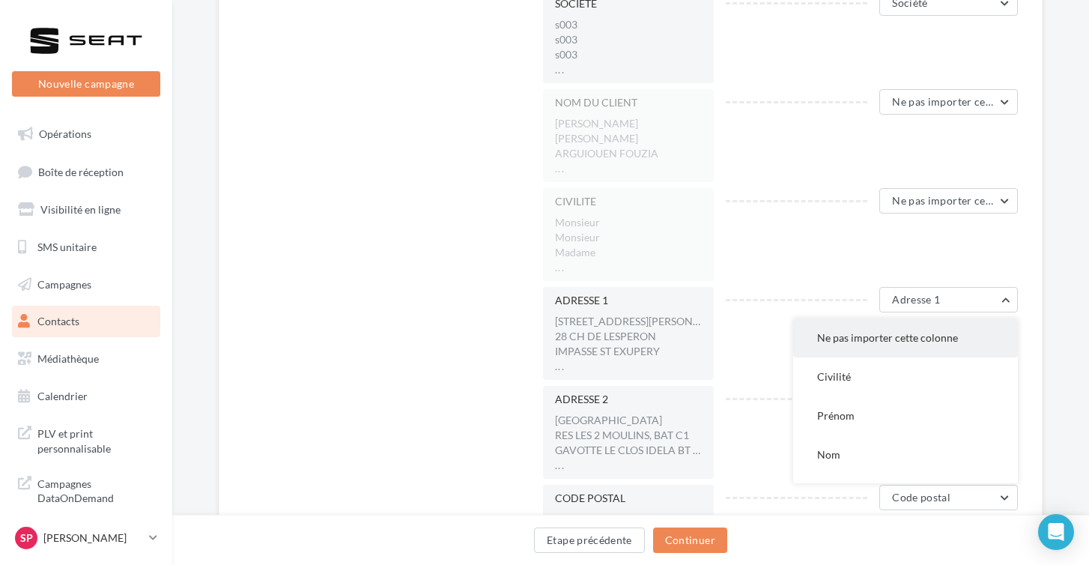
scroll to position [0, 0]
click at [889, 339] on span "Ne pas importer cette colonne" at bounding box center [887, 337] width 141 height 13
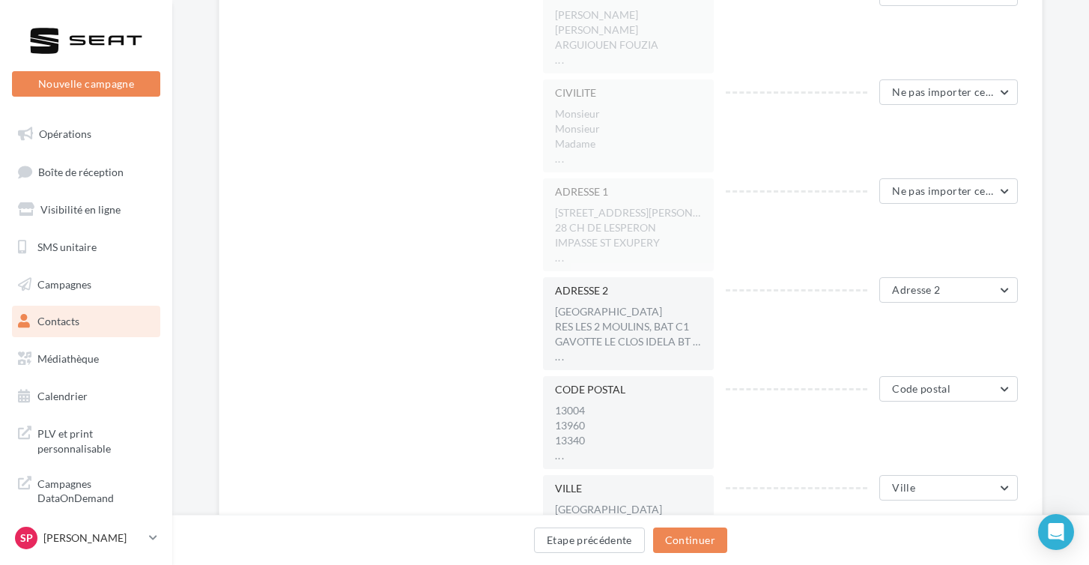
scroll to position [565, 0]
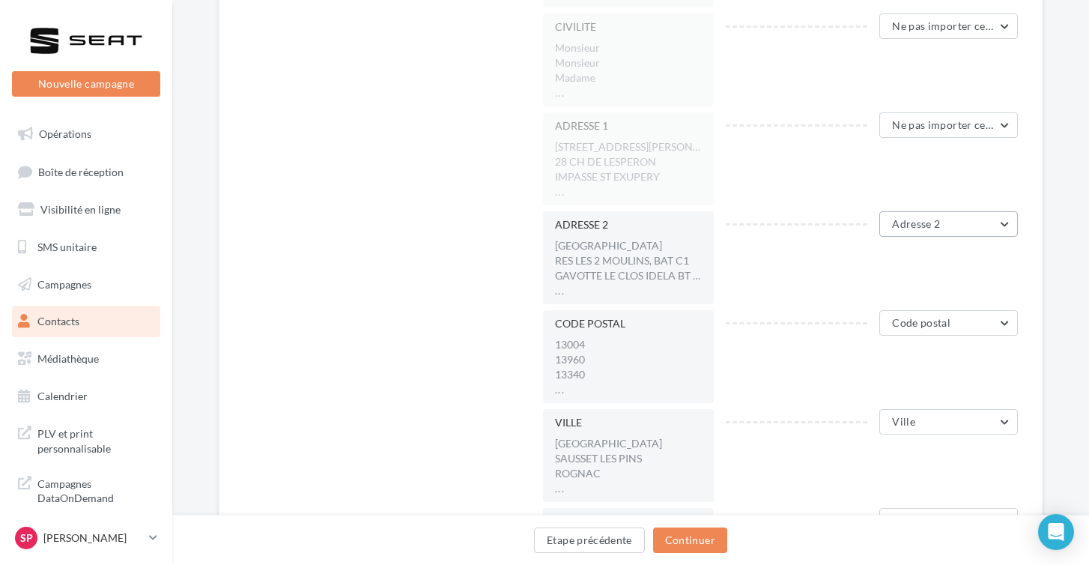
click at [914, 224] on span "Adresse 2" at bounding box center [916, 223] width 48 height 13
click at [907, 264] on span "Ne pas importer cette colonne" at bounding box center [887, 261] width 141 height 13
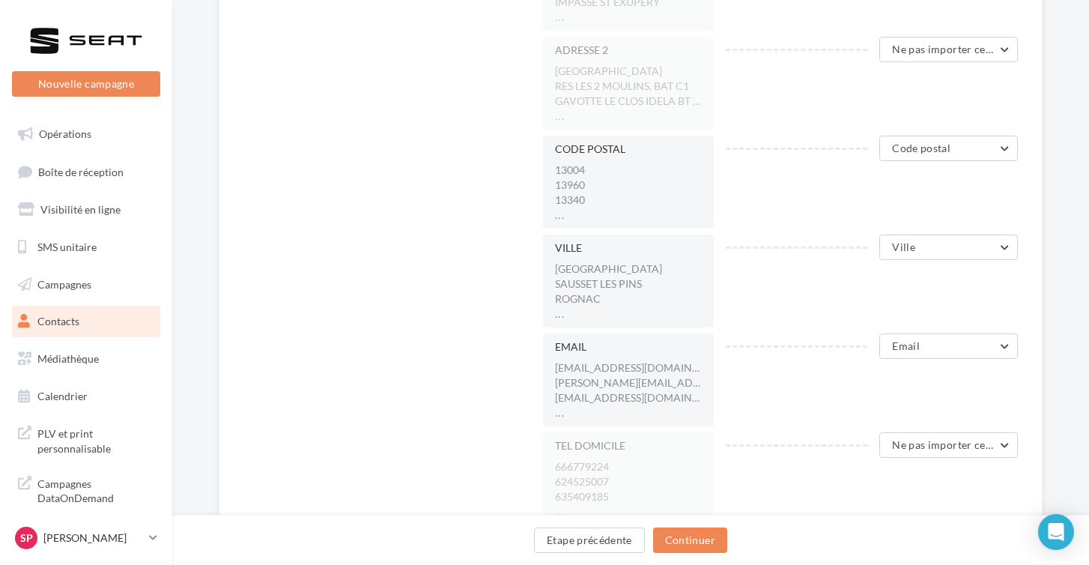
scroll to position [794, 0]
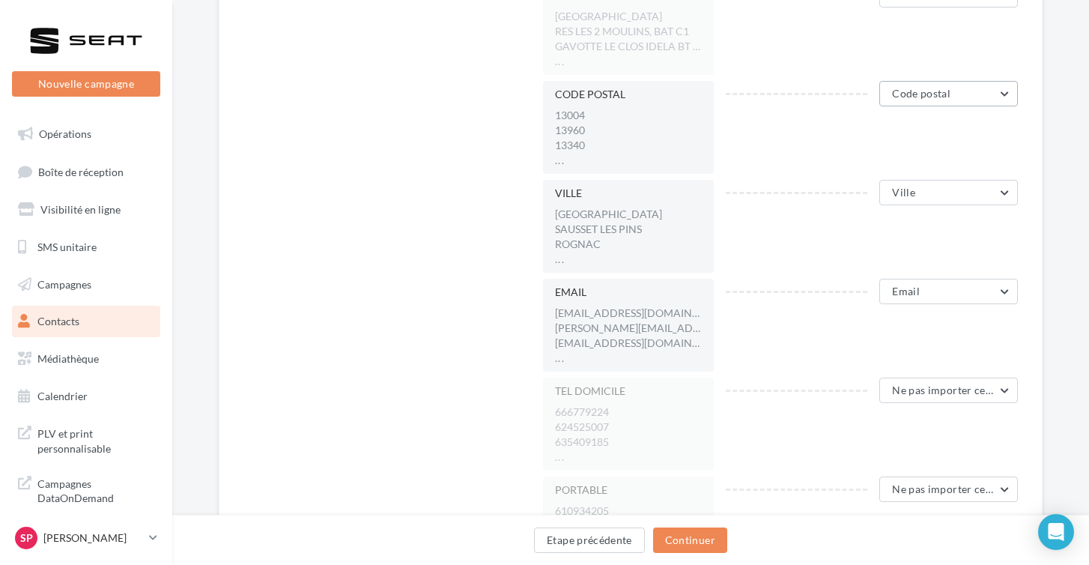
click at [923, 87] on button "Code postal" at bounding box center [948, 93] width 139 height 25
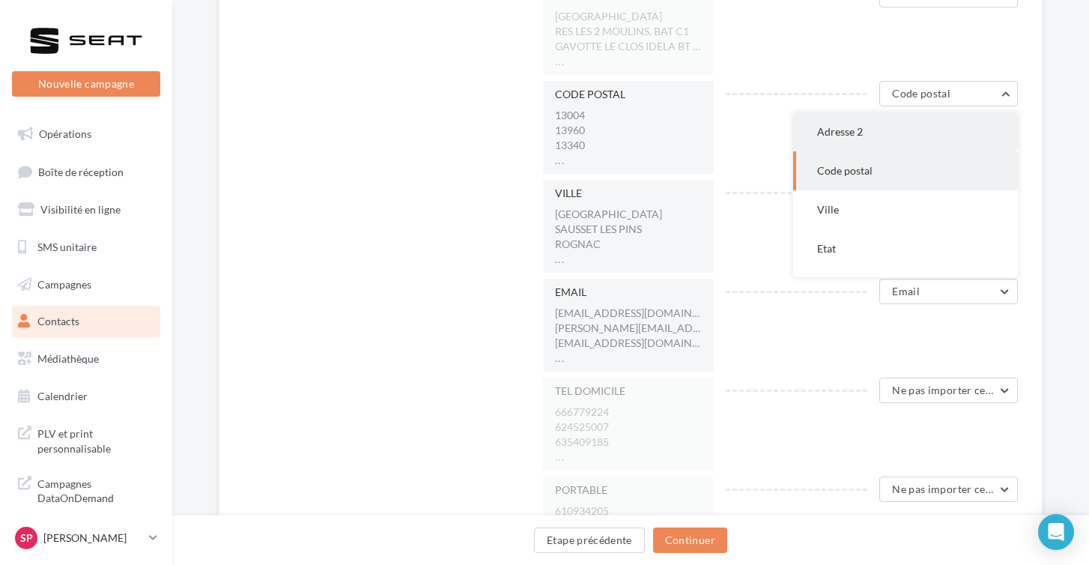
click at [915, 134] on button "Adresse 2" at bounding box center [905, 131] width 225 height 39
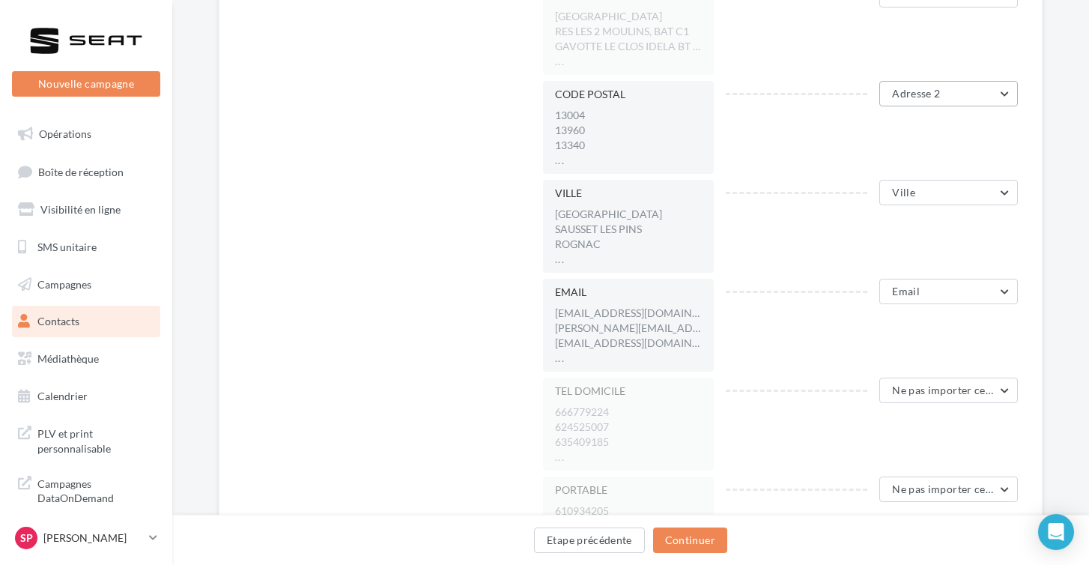
click at [911, 91] on span "Adresse 2" at bounding box center [916, 93] width 48 height 13
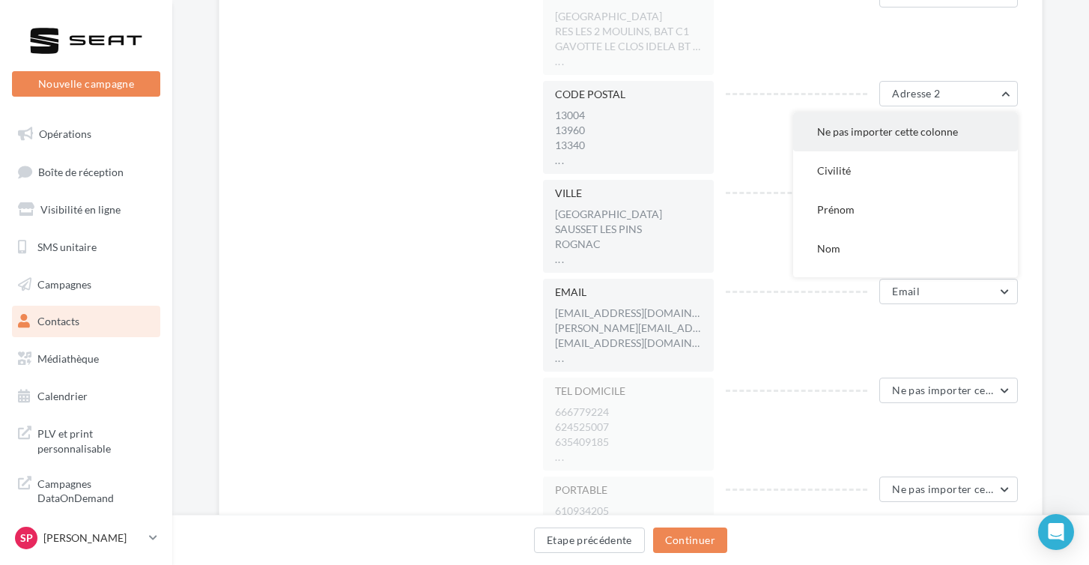
scroll to position [0, 0]
click at [872, 130] on span "Ne pas importer cette colonne" at bounding box center [887, 131] width 141 height 13
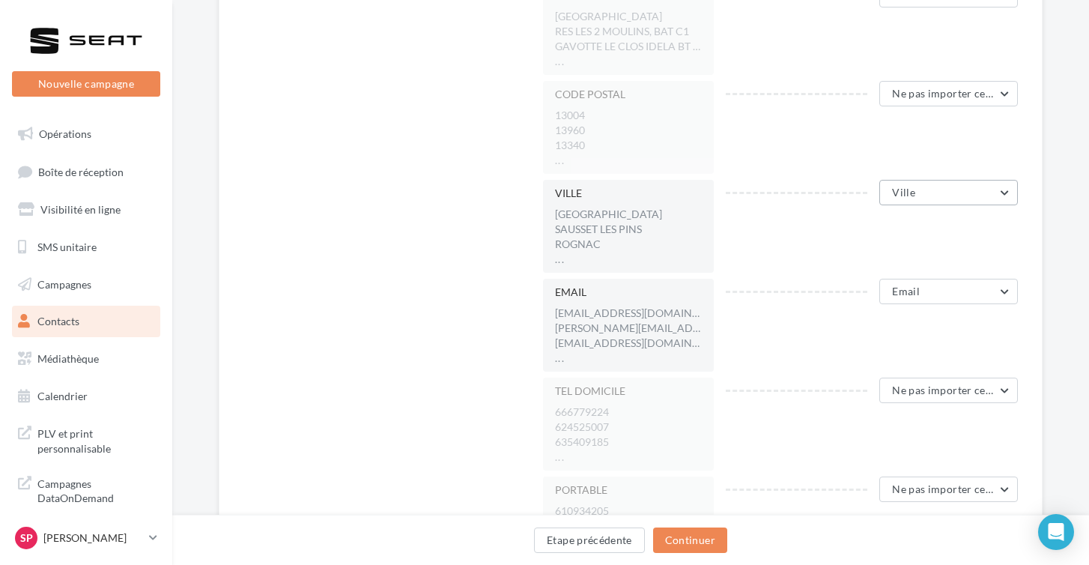
click at [941, 196] on button "Ville" at bounding box center [948, 192] width 139 height 25
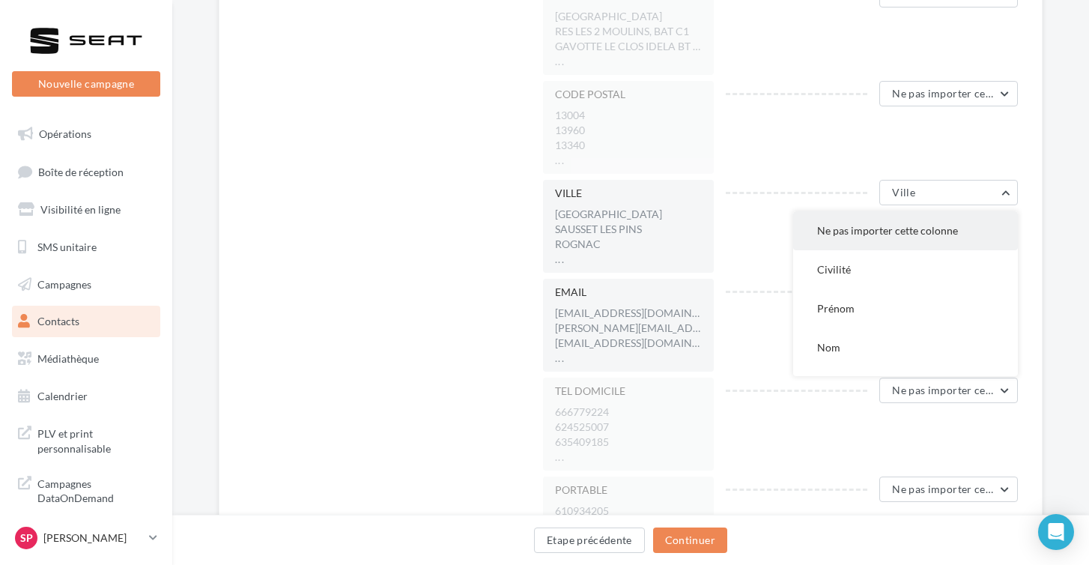
click at [896, 240] on button "Ne pas importer cette colonne" at bounding box center [905, 230] width 225 height 39
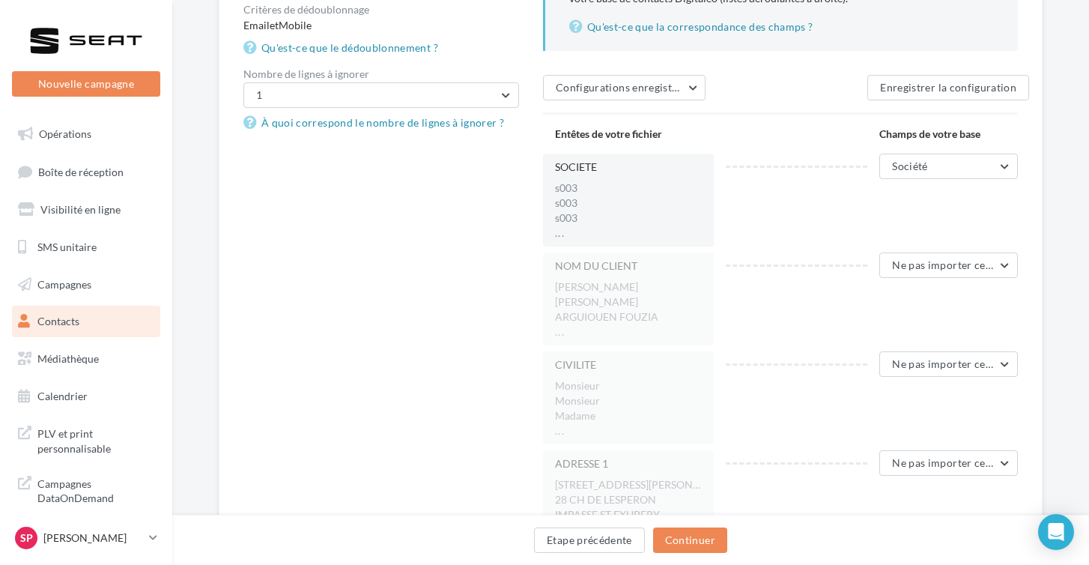
scroll to position [228, 0]
click at [896, 276] on button "Ne pas importer cette colonne" at bounding box center [948, 264] width 139 height 25
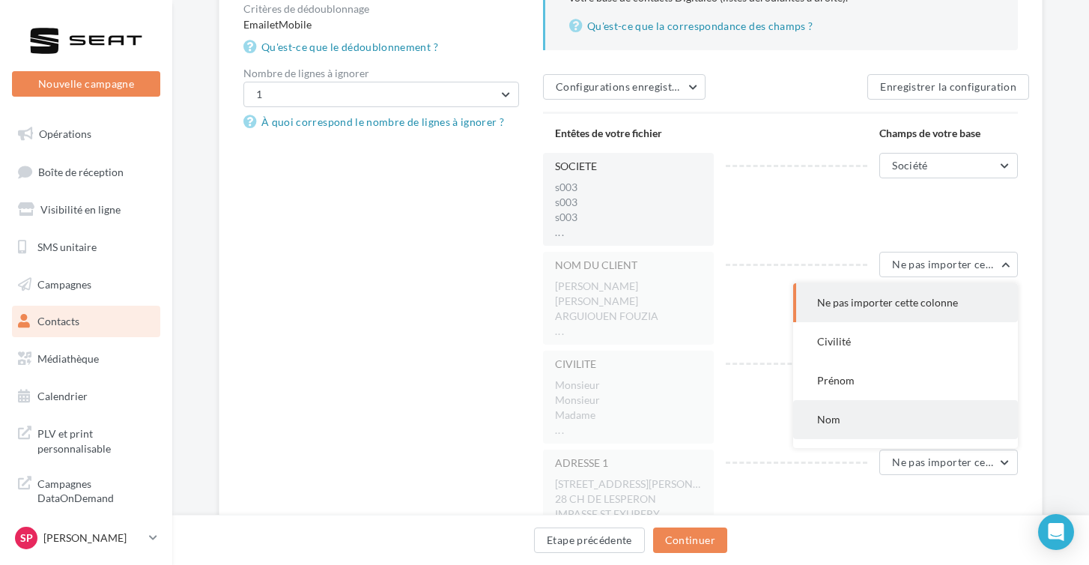
click at [851, 403] on button "Nom" at bounding box center [905, 419] width 225 height 39
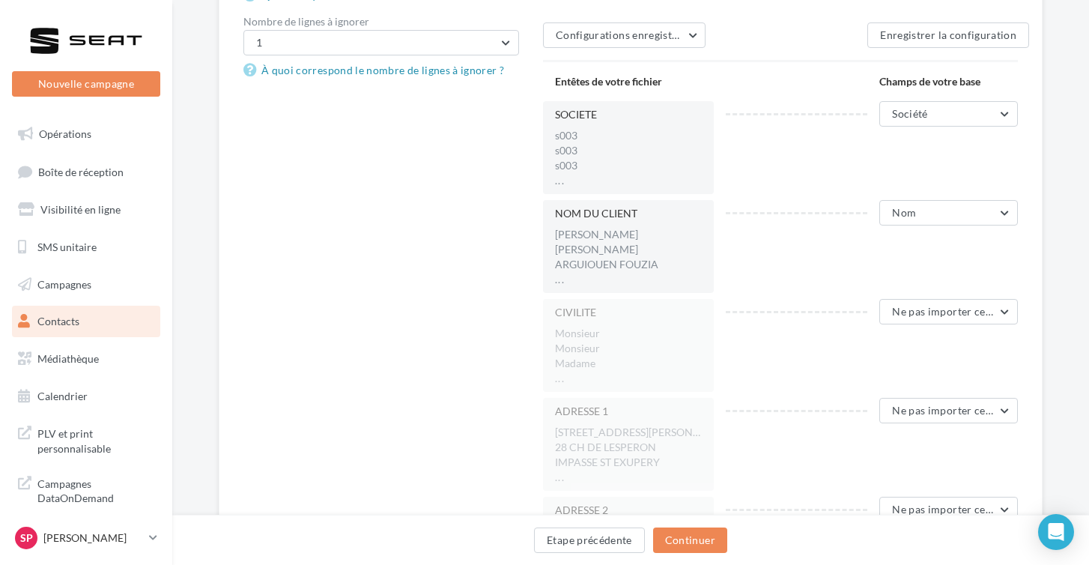
scroll to position [309, 0]
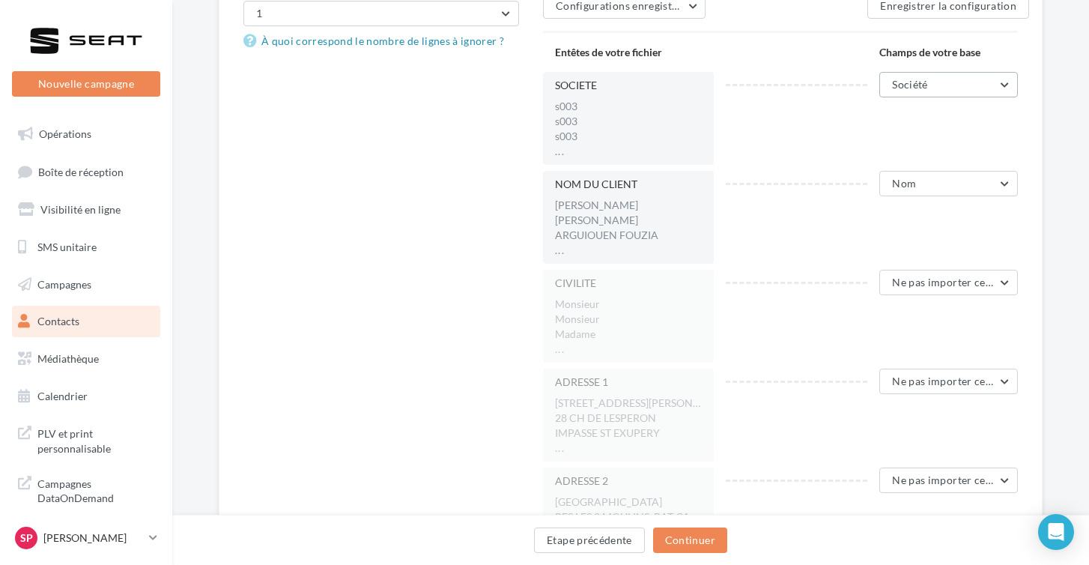
click at [943, 79] on button "Société" at bounding box center [948, 84] width 139 height 25
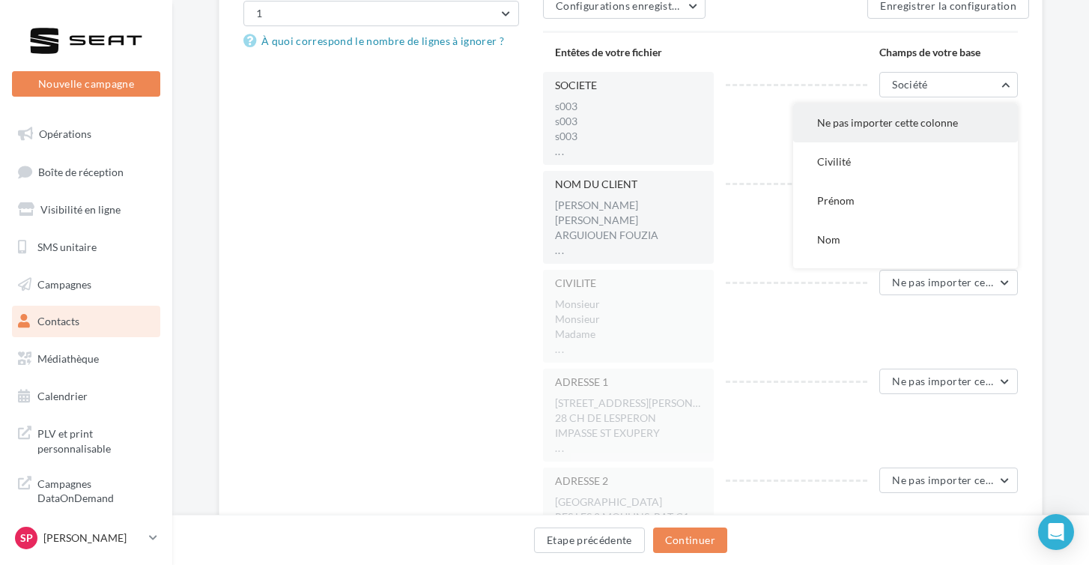
scroll to position [0, 0]
click at [902, 133] on button "Ne pas importer cette colonne" at bounding box center [905, 122] width 225 height 39
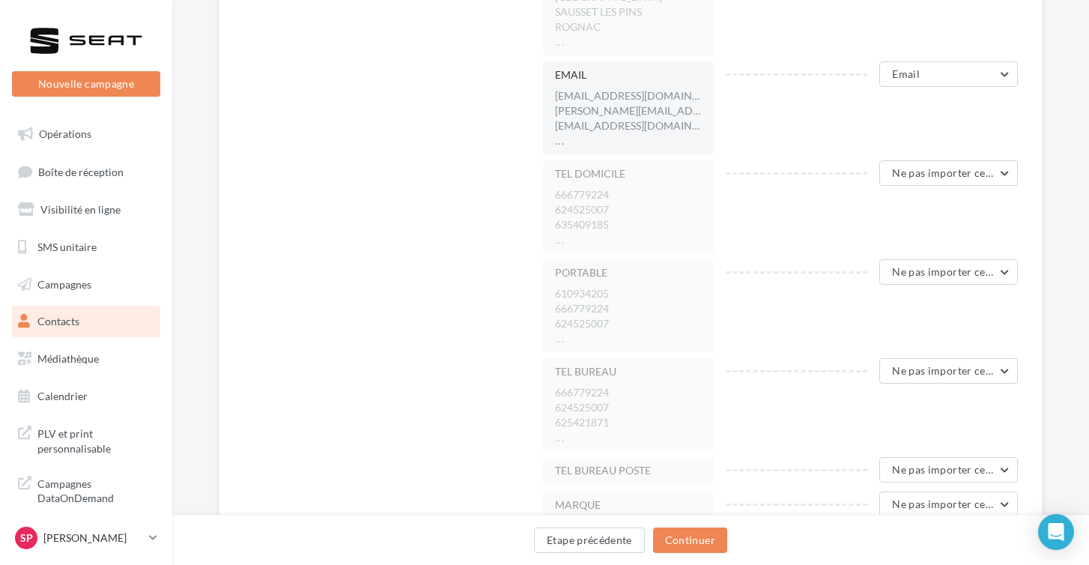
scroll to position [1022, 0]
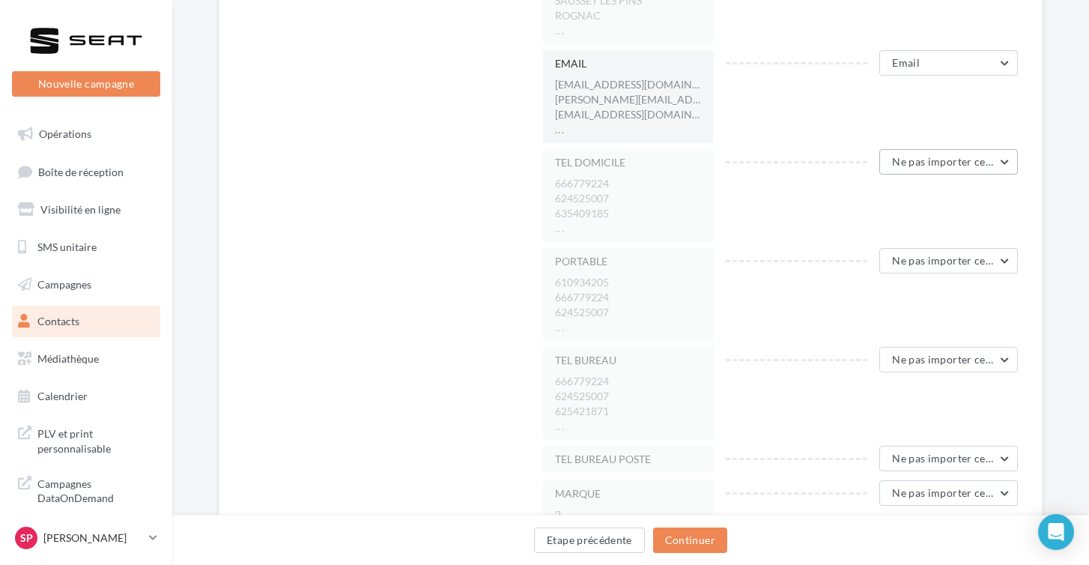
click at [947, 155] on span "Ne pas importer cette colonne" at bounding box center [966, 161] width 148 height 13
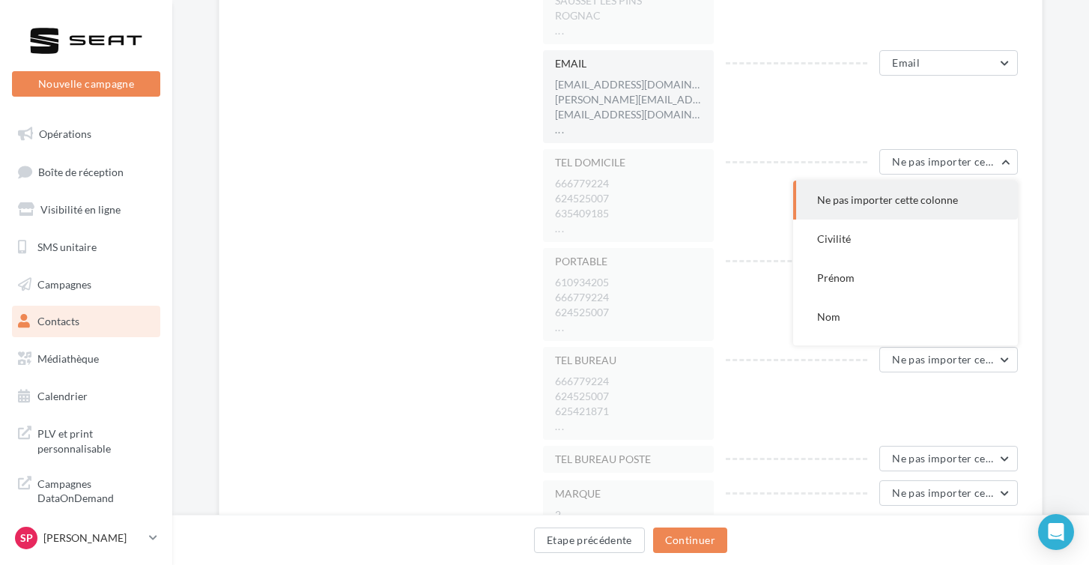
click at [813, 142] on div "EMAIL aromero.cpe@gmail.com guillaume.ribiollet@gmail.com fouzia88@sfr.fr ... E…" at bounding box center [786, 96] width 487 height 93
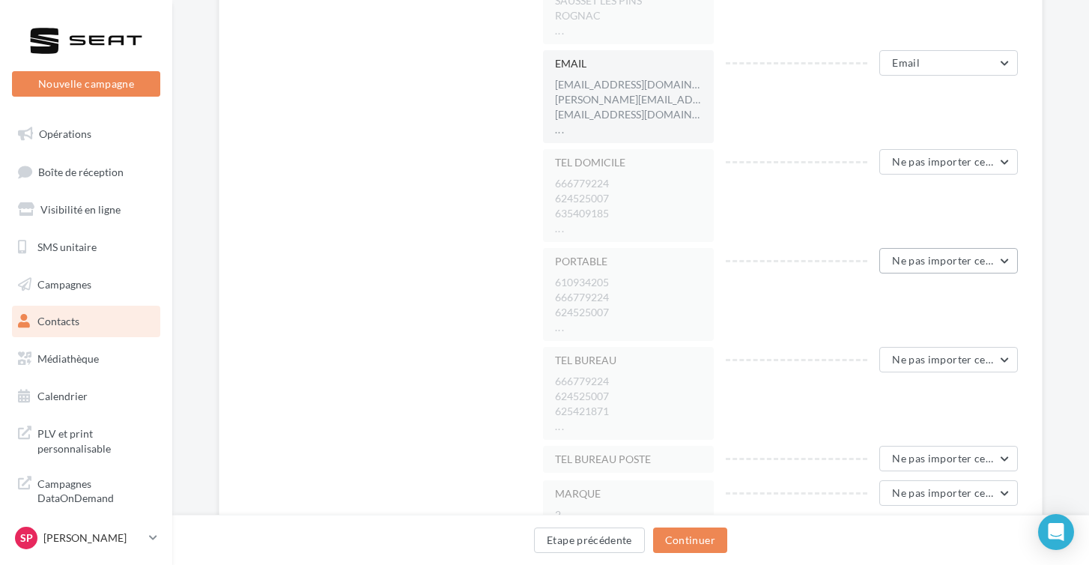
click at [931, 269] on button "Ne pas importer cette colonne" at bounding box center [948, 260] width 139 height 25
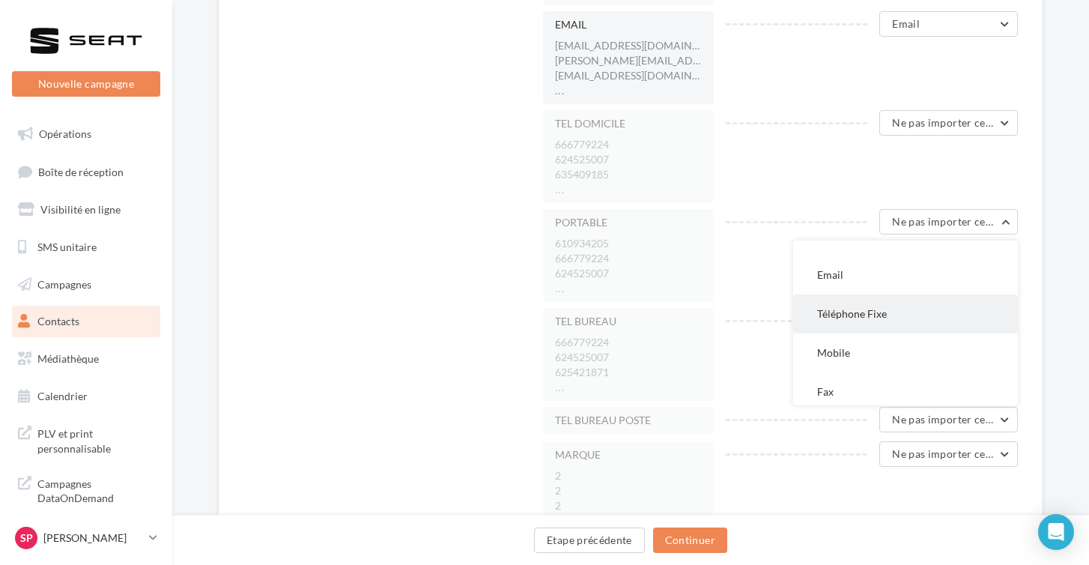
scroll to position [160, 0]
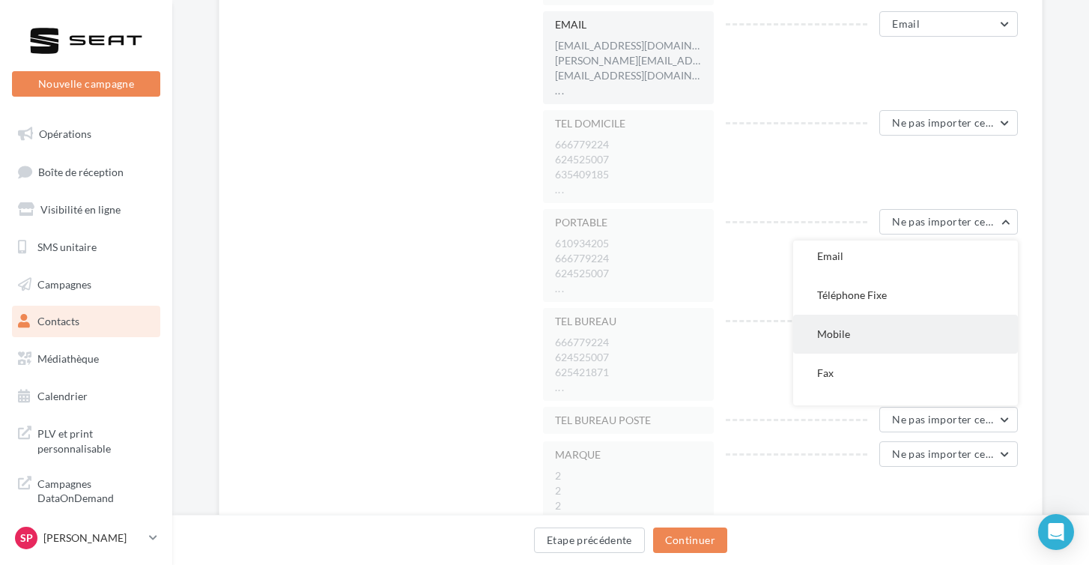
click at [861, 344] on button "Mobile" at bounding box center [905, 334] width 225 height 39
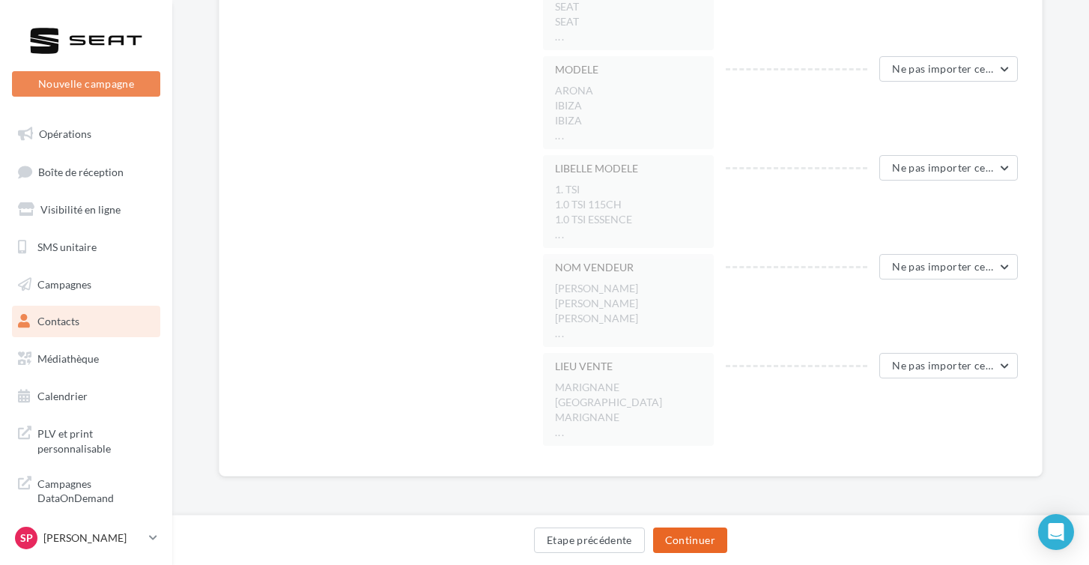
click at [685, 540] on button "Continuer" at bounding box center [690, 539] width 74 height 25
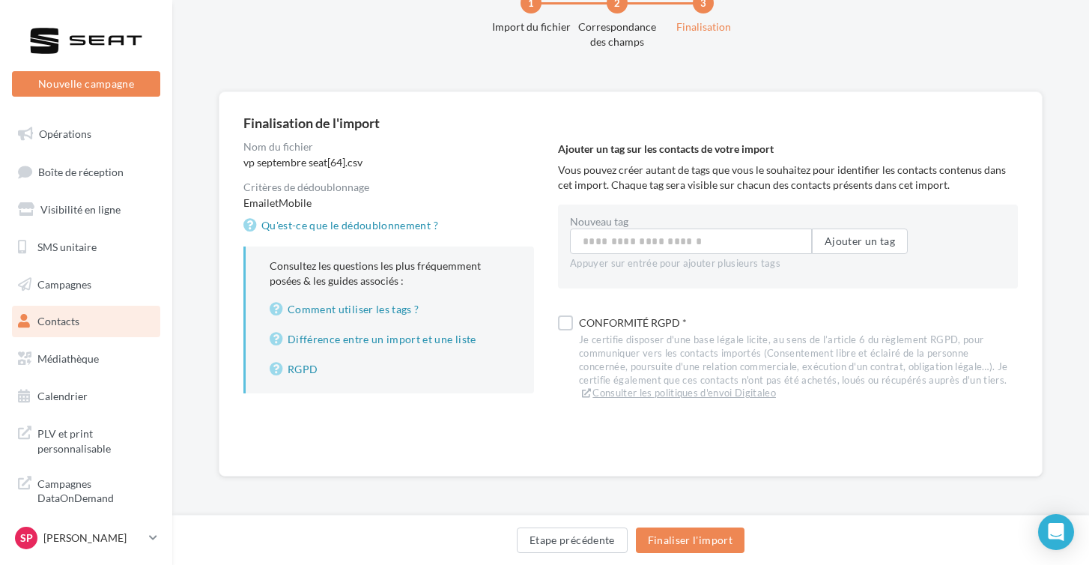
scroll to position [46, 0]
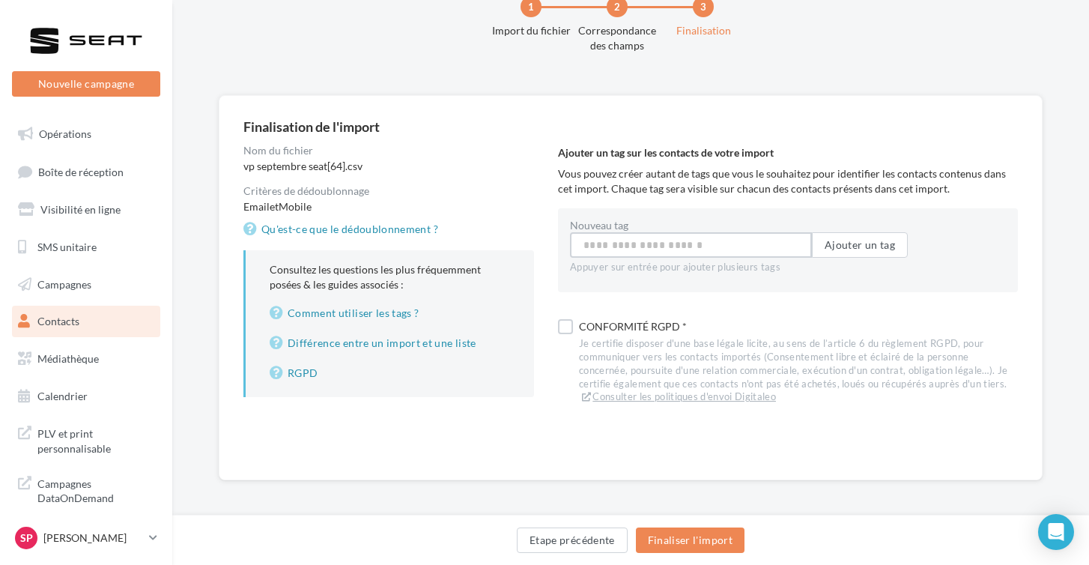
click at [648, 246] on input "Nouveau tag" at bounding box center [691, 244] width 242 height 25
type input "*"
type input "**********"
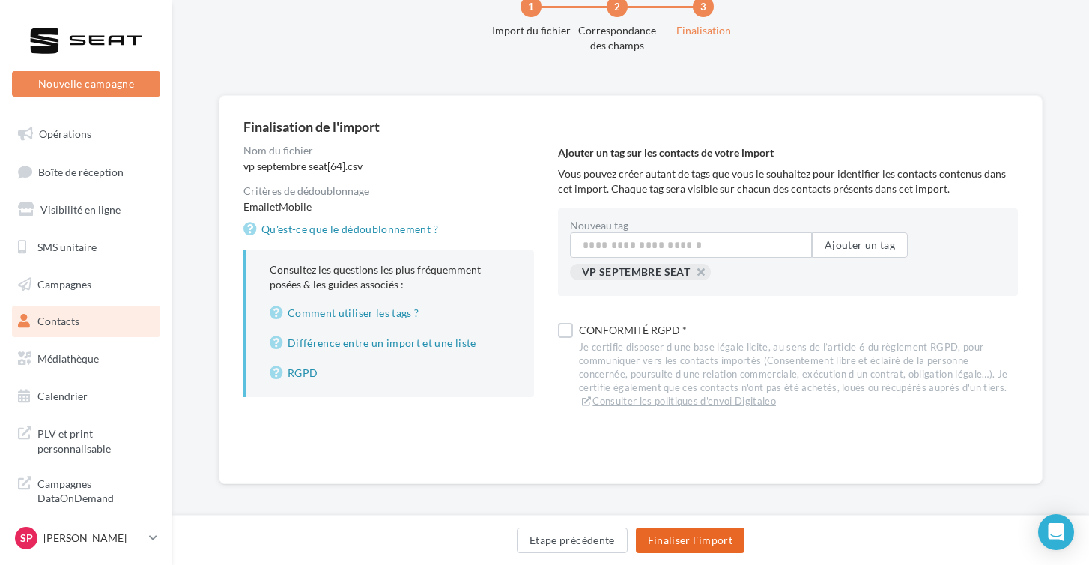
click at [675, 538] on button "Finaliser l'import" at bounding box center [690, 539] width 109 height 25
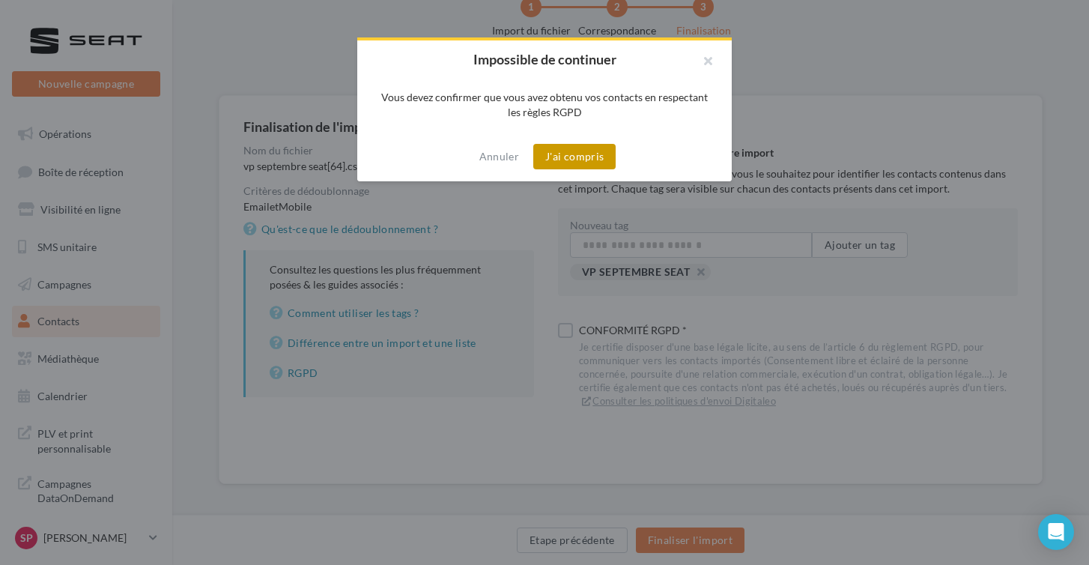
click at [563, 169] on button "J'ai compris" at bounding box center [574, 156] width 82 height 25
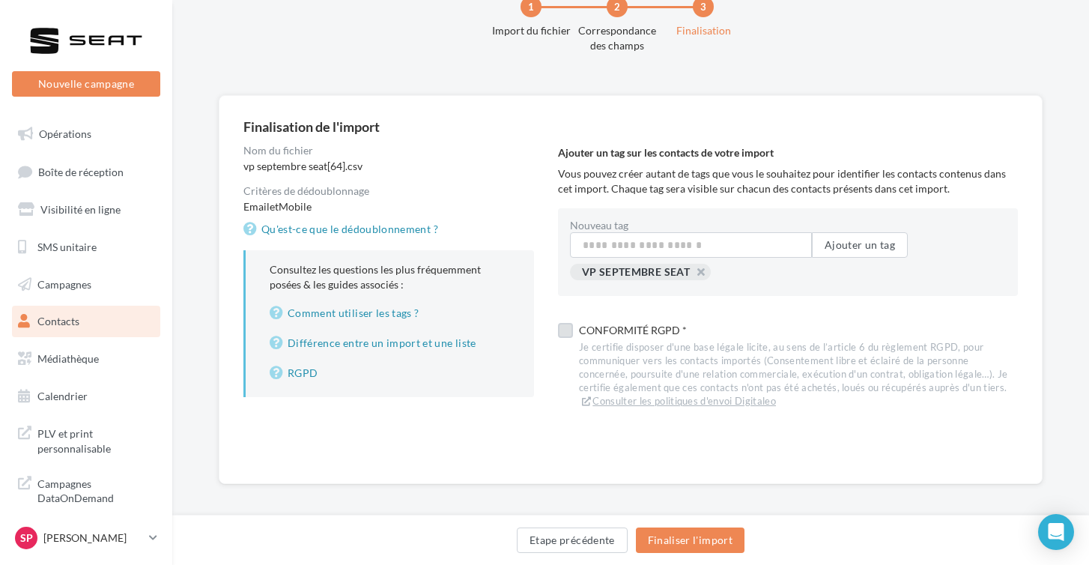
click at [565, 330] on label at bounding box center [565, 330] width 15 height 15
click at [716, 513] on div "Finalisation de l'import Nom du fichier vp septembre seat[64].csv Critères de d…" at bounding box center [630, 313] width 917 height 437
click at [700, 534] on button "Finaliser l'import" at bounding box center [690, 539] width 109 height 25
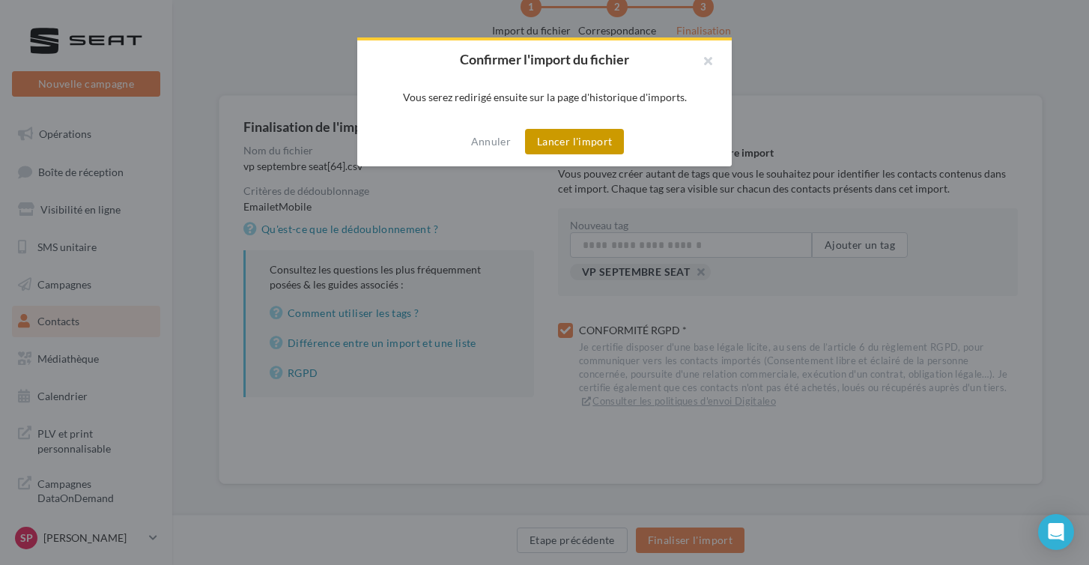
click at [550, 153] on button "Lancer l'import" at bounding box center [574, 141] width 99 height 25
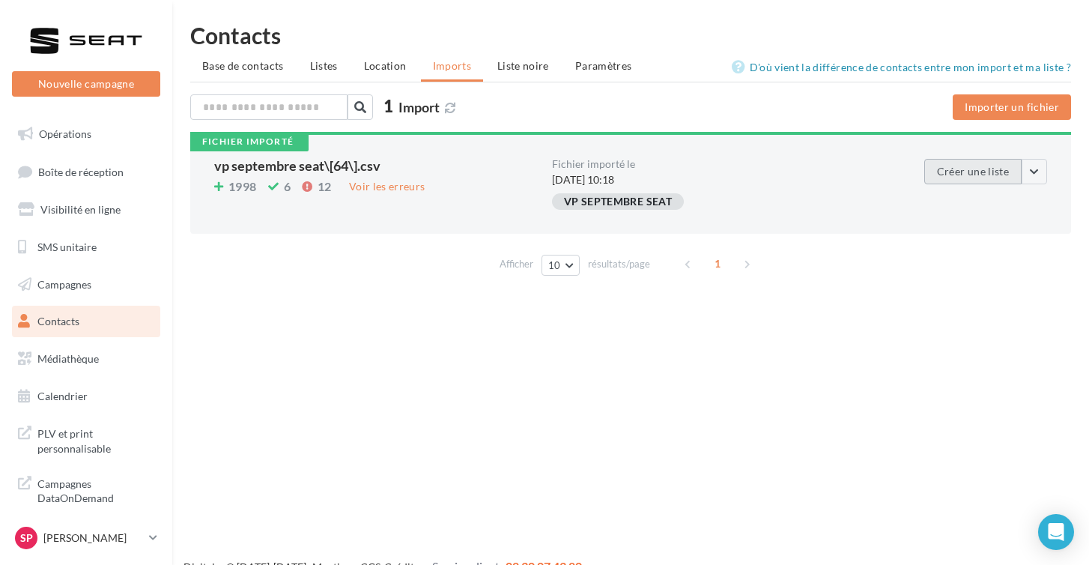
click at [980, 172] on button "Créer une liste" at bounding box center [972, 171] width 97 height 25
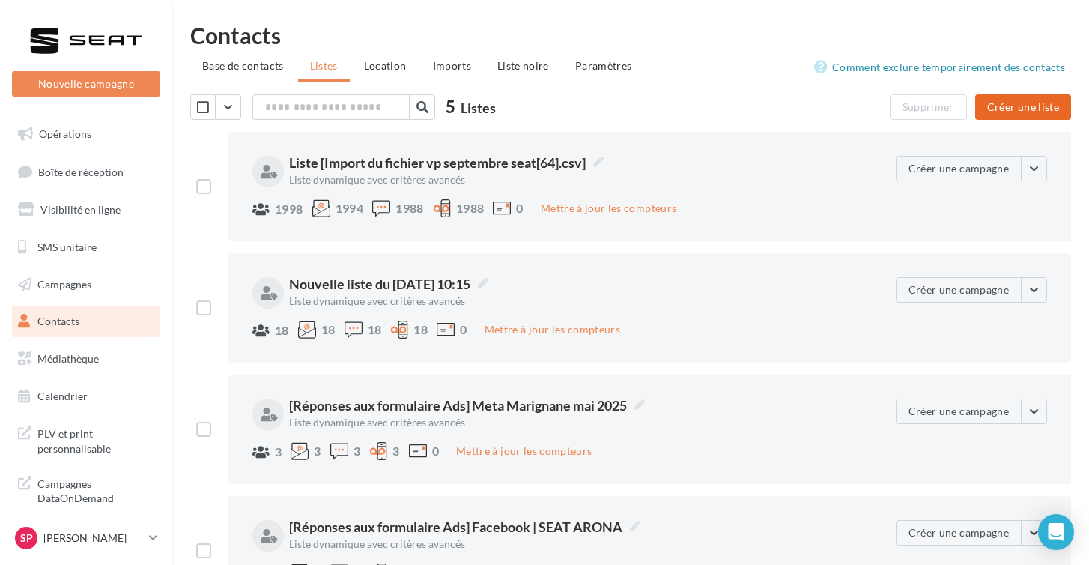
click at [1018, 112] on button "Créer une liste" at bounding box center [1023, 106] width 96 height 25
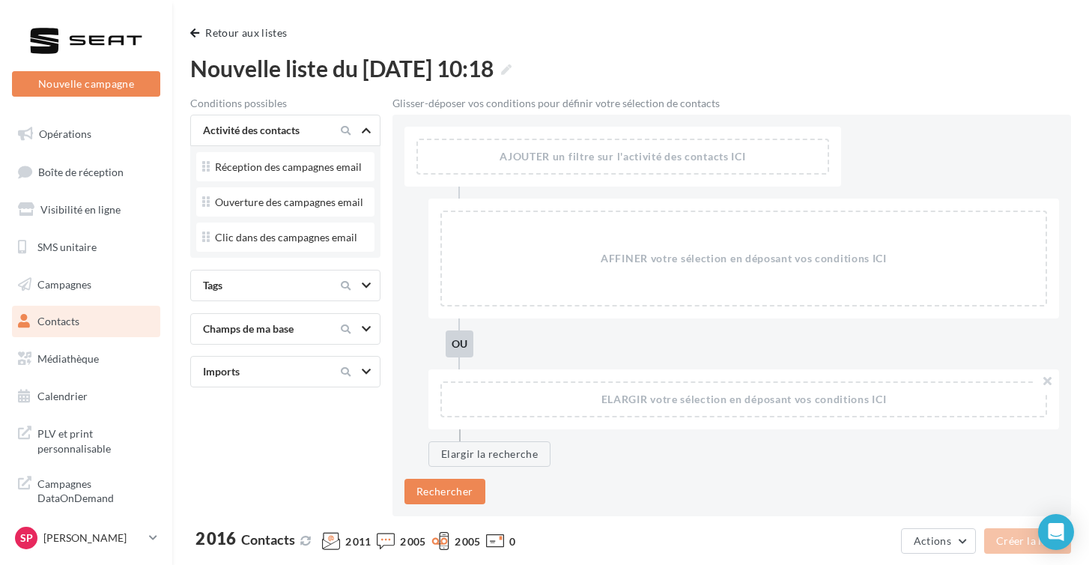
click at [59, 318] on span "Contacts" at bounding box center [58, 321] width 42 height 13
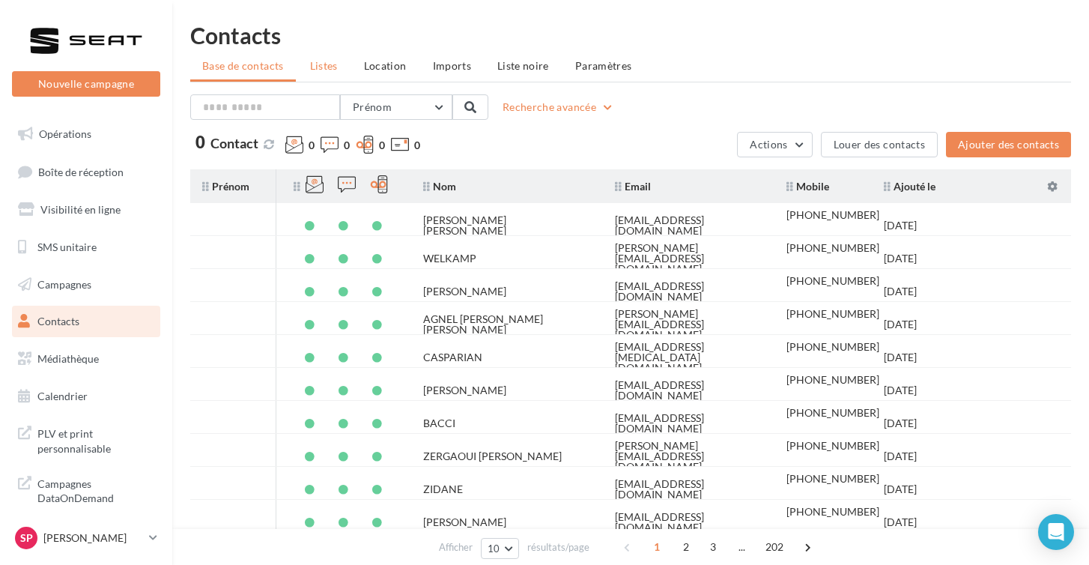
click at [325, 70] on span "Listes" at bounding box center [324, 65] width 28 height 13
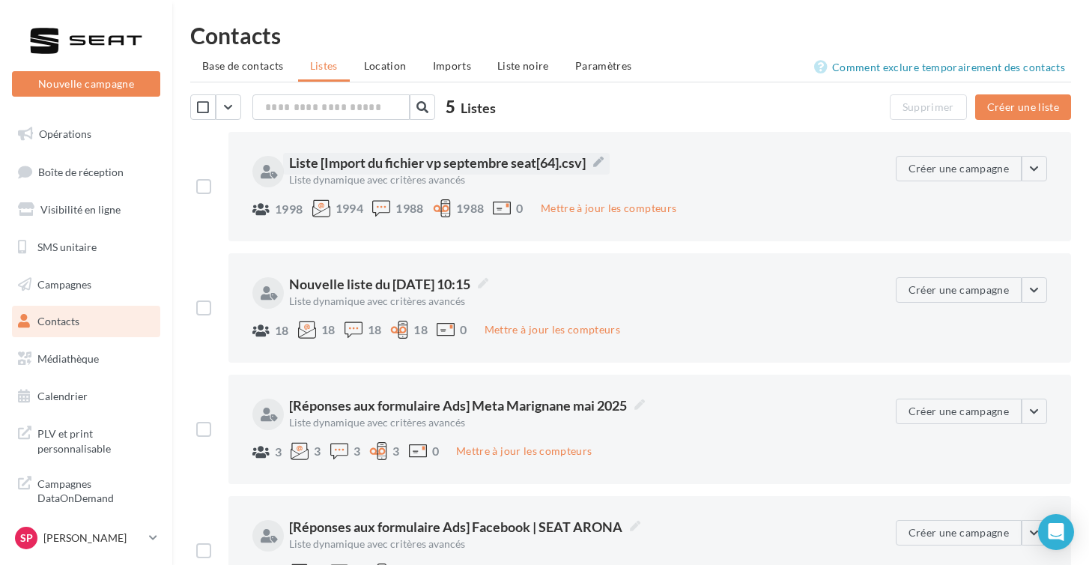
click at [601, 166] on label "Liste [Import du fichier vp septembre seat[64].csv]" at bounding box center [446, 164] width 327 height 22
click at [0, 0] on textarea "**********" at bounding box center [0, 0] width 0 height 0
click at [606, 174] on textarea "**********" at bounding box center [479, 163] width 380 height 25
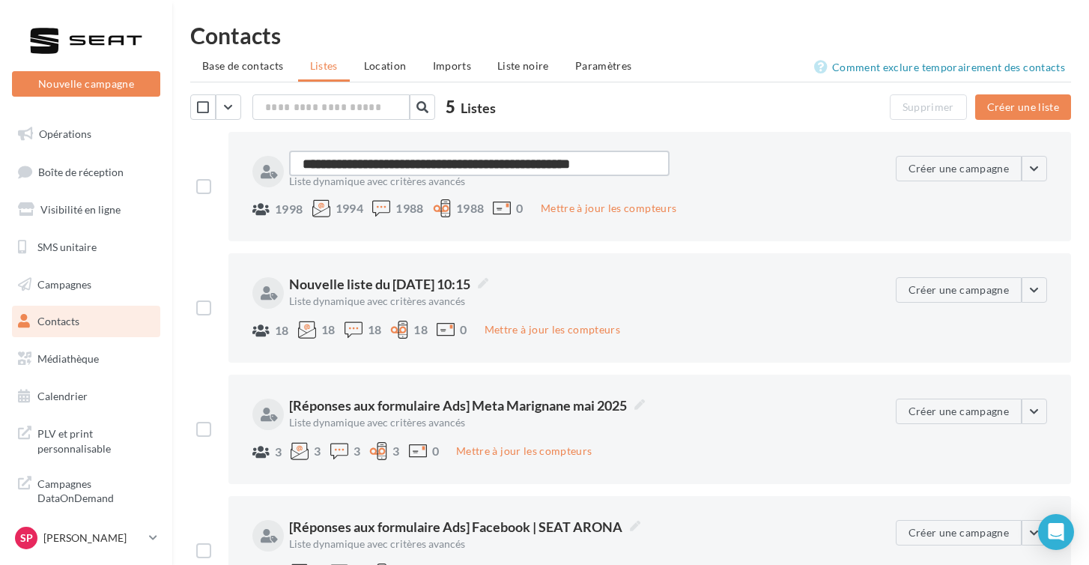
click at [606, 174] on textarea "**********" at bounding box center [479, 163] width 380 height 25
type textarea "*"
type textarea "**"
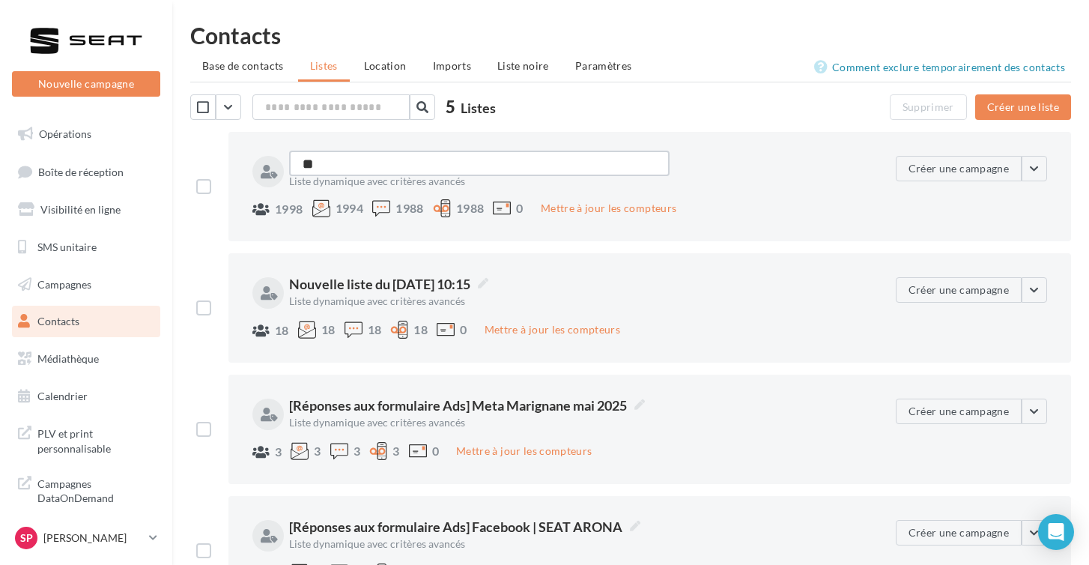
type textarea "**"
type textarea "****"
type textarea "*****"
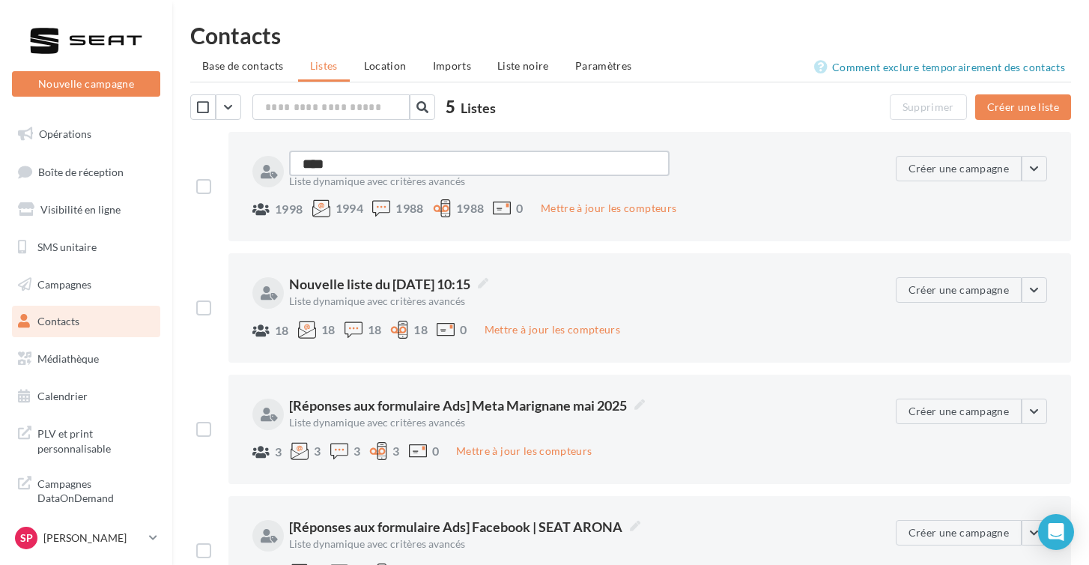
type textarea "*****"
type textarea "******"
type textarea "*******"
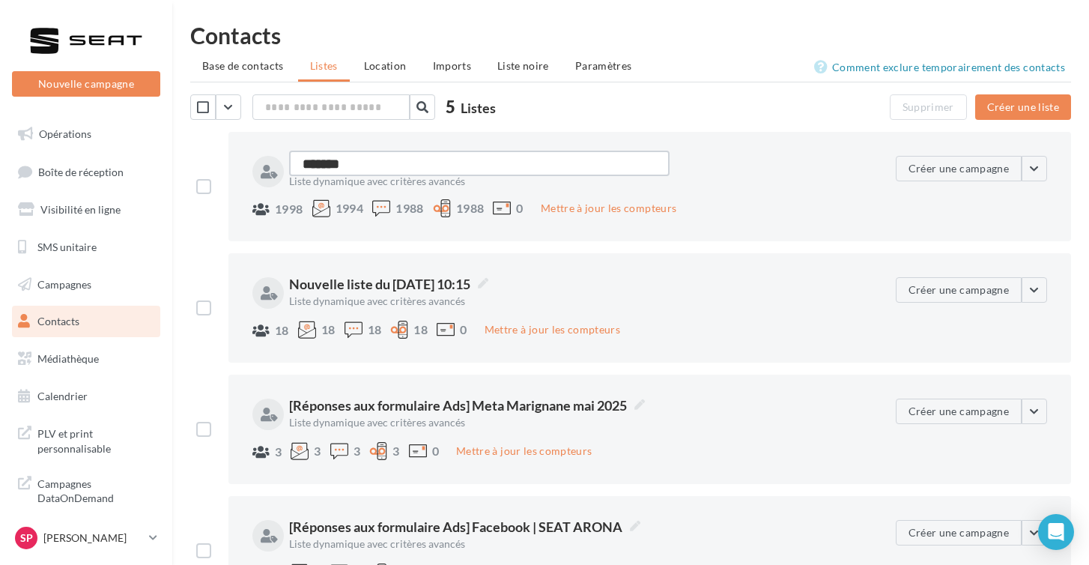
type textarea "********"
type textarea "*********"
type textarea "**********"
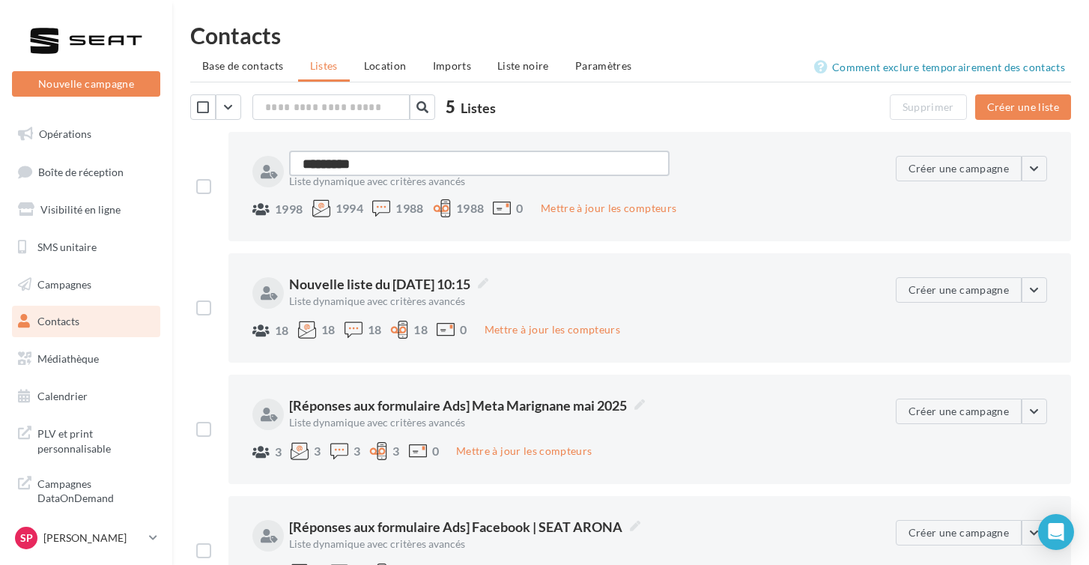
type textarea "**********"
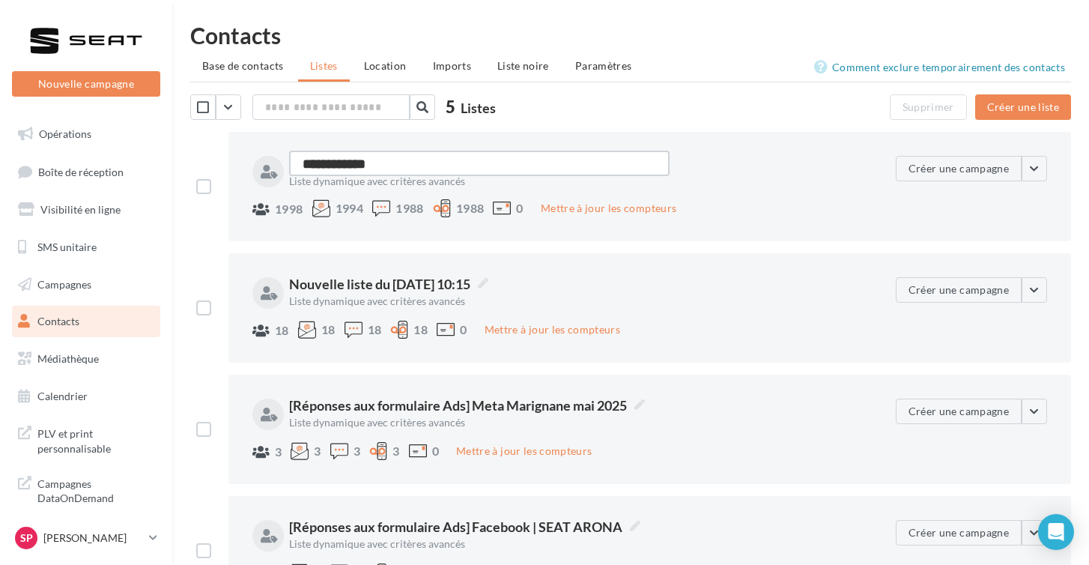
type textarea "**********"
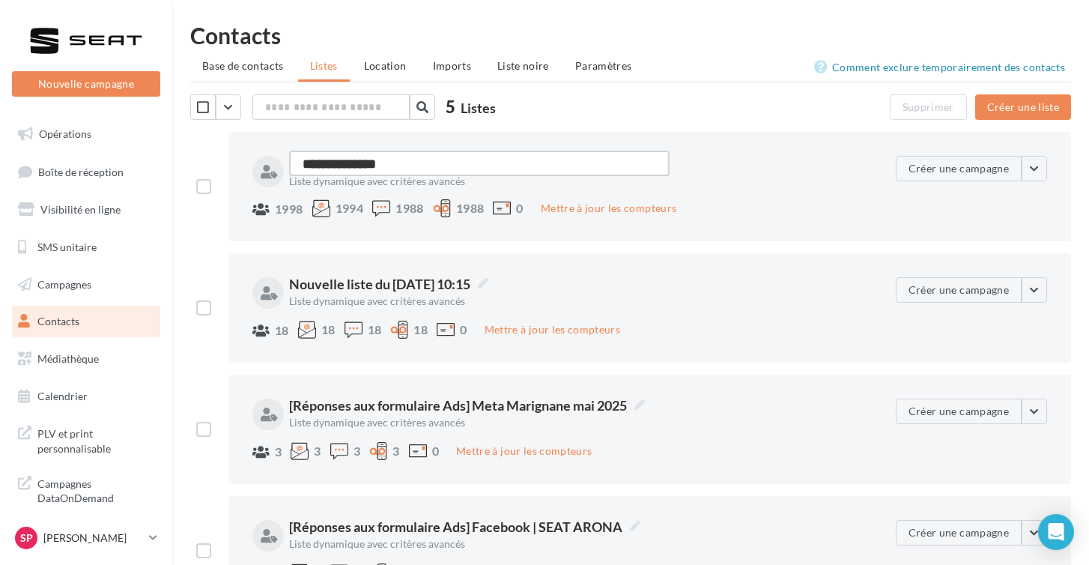
type textarea "**********"
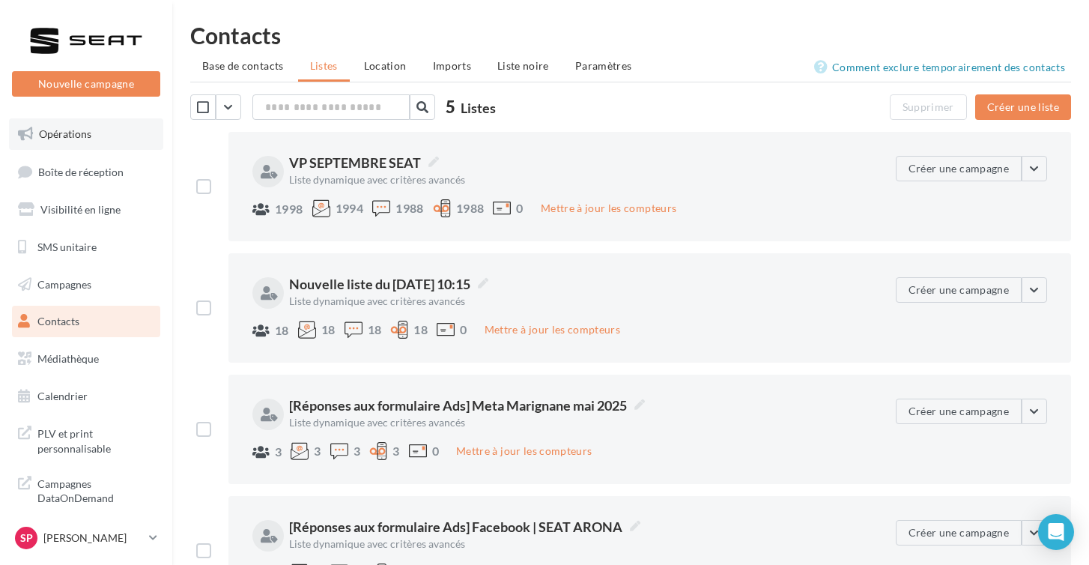
click at [109, 139] on link "Opérations" at bounding box center [86, 133] width 154 height 31
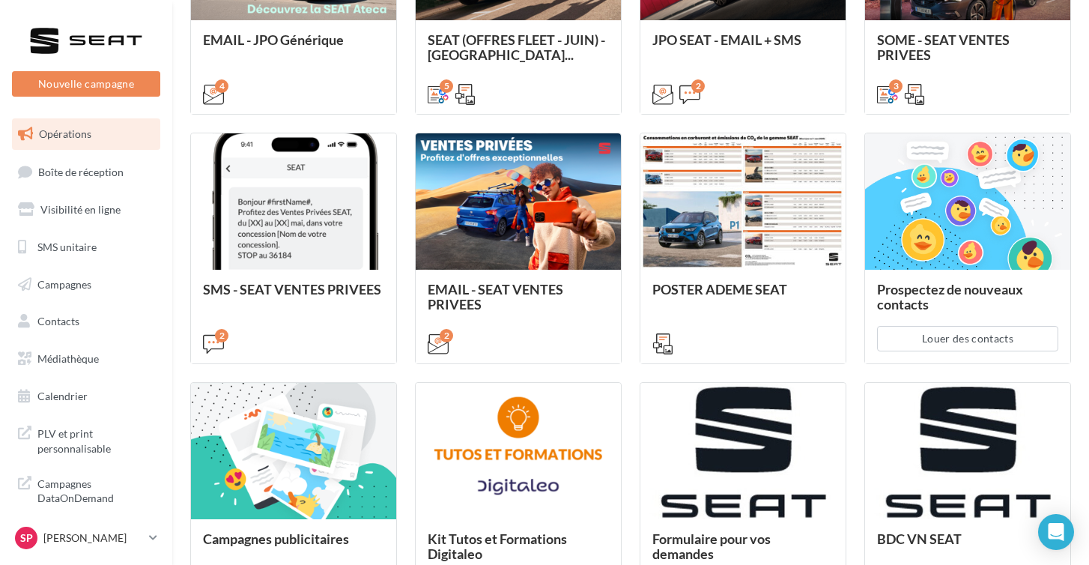
scroll to position [659, 0]
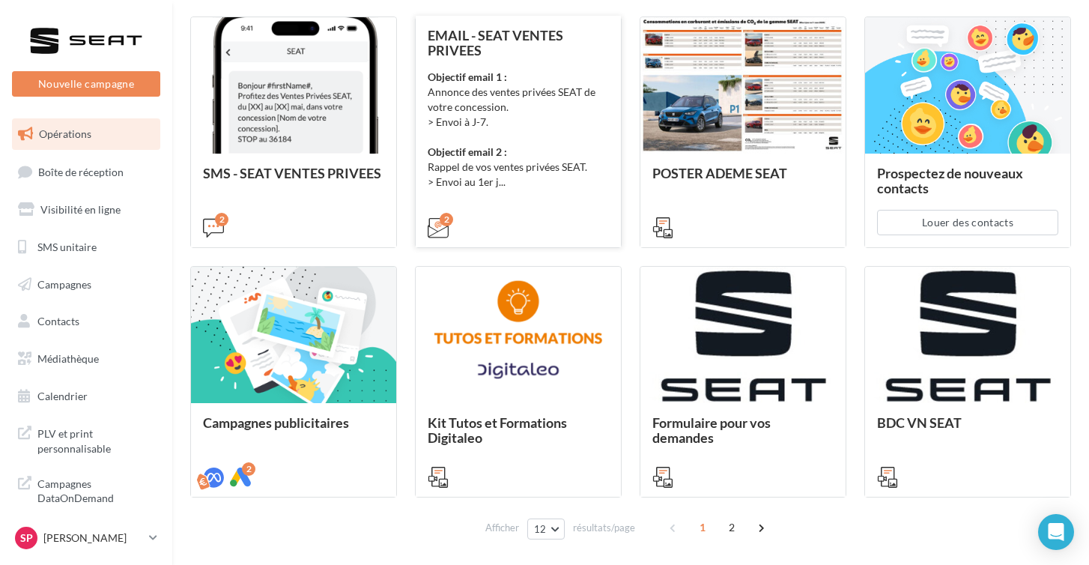
click at [456, 182] on div "Objectif email 1 : Annonce des ventes privées SEAT de votre concession. > Envoi…" at bounding box center [518, 130] width 181 height 120
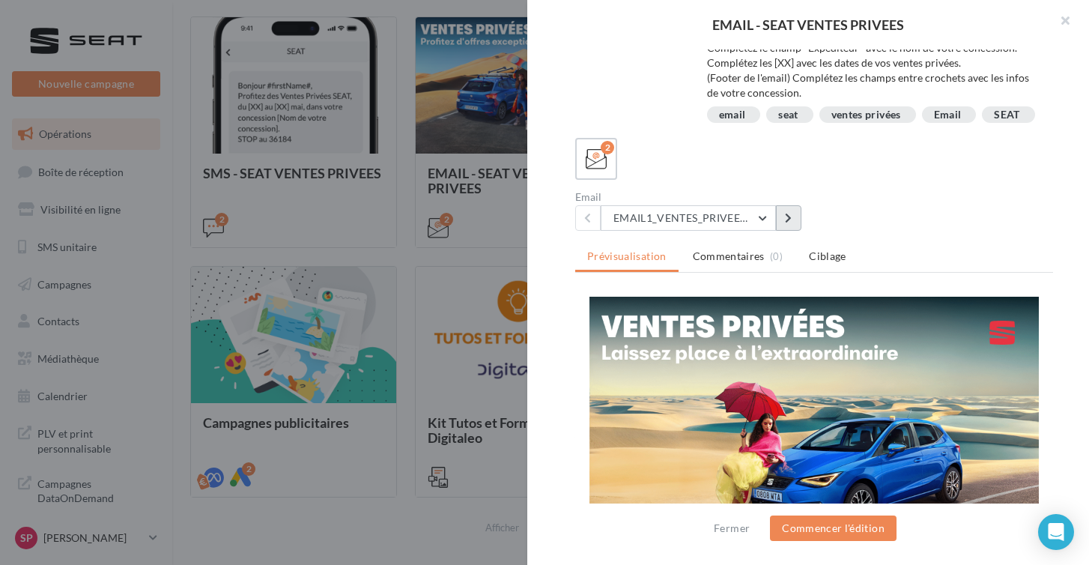
scroll to position [237, 0]
click at [786, 213] on icon at bounding box center [788, 218] width 7 height 10
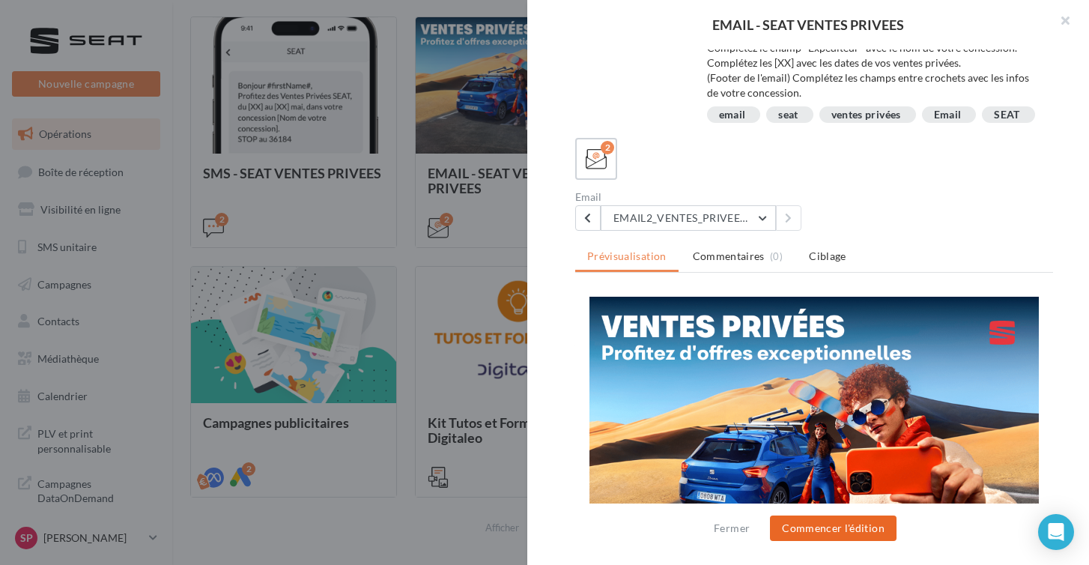
click at [800, 535] on button "Commencer l'édition" at bounding box center [833, 527] width 127 height 25
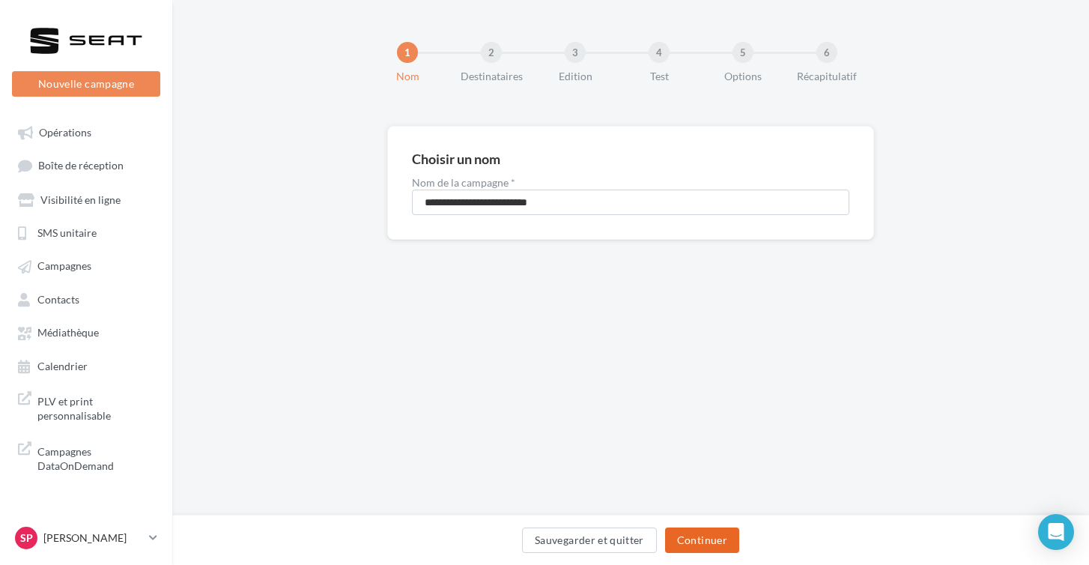
click at [699, 544] on button "Continuer" at bounding box center [702, 539] width 74 height 25
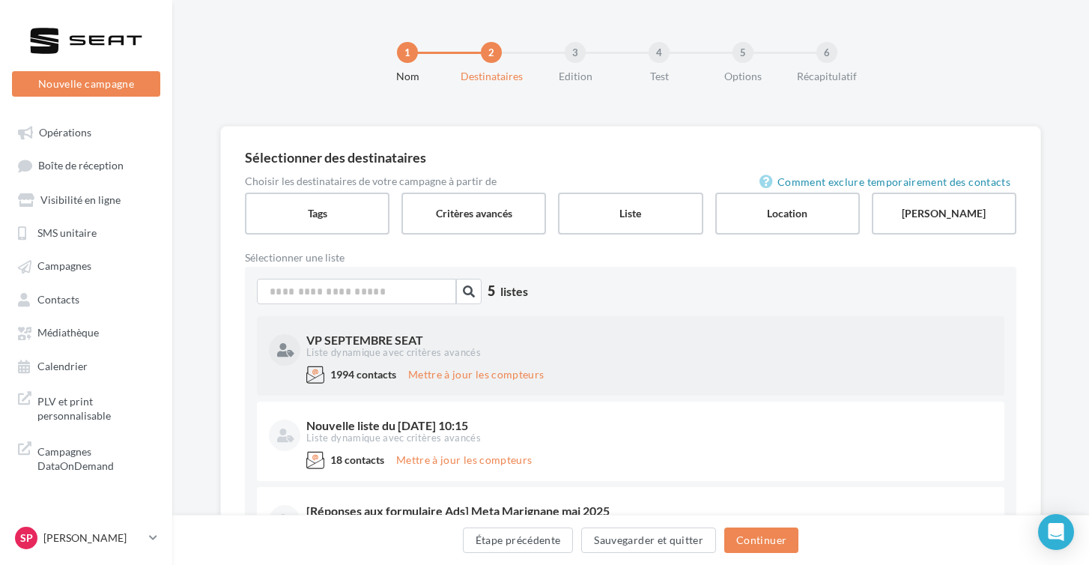
click at [519, 350] on div "Liste dynamique avec critères avancés" at bounding box center [647, 352] width 683 height 13
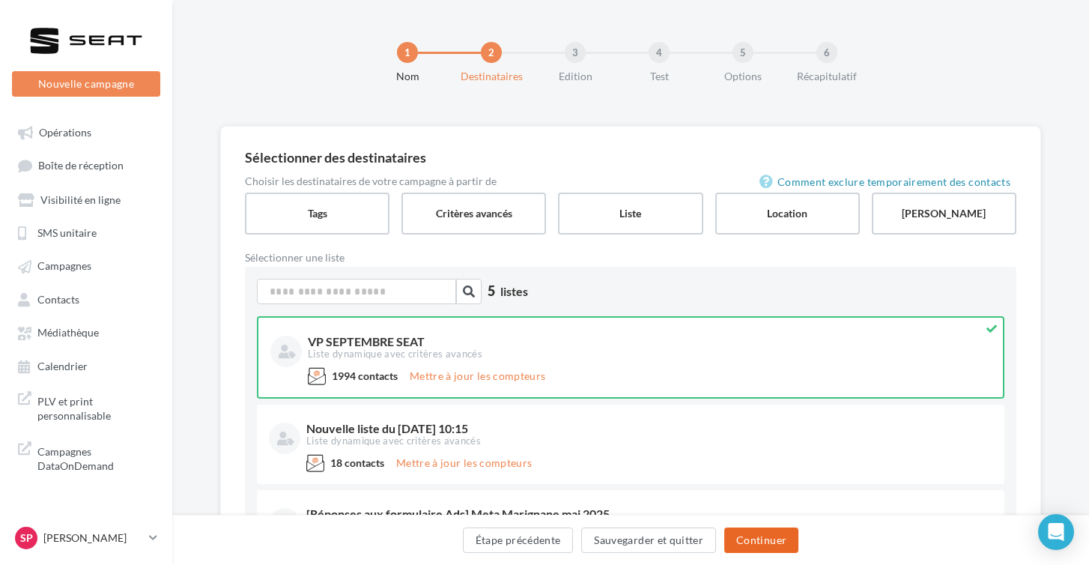
click at [767, 538] on button "Continuer" at bounding box center [761, 539] width 74 height 25
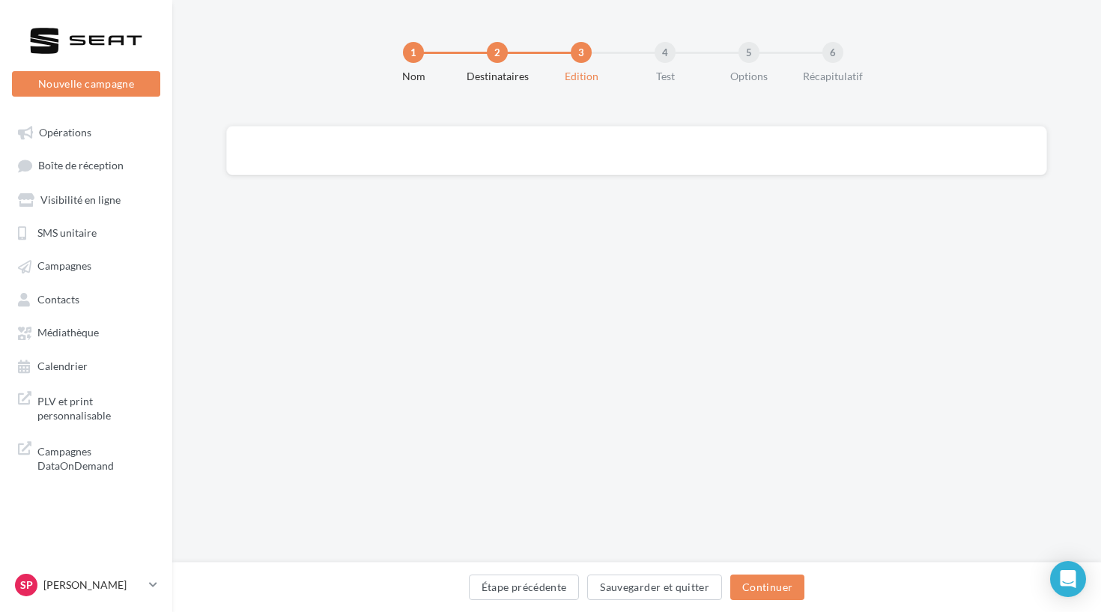
click at [500, 44] on div "2" at bounding box center [497, 52] width 21 height 21
click at [504, 564] on button "Étape précédente" at bounding box center [524, 586] width 111 height 25
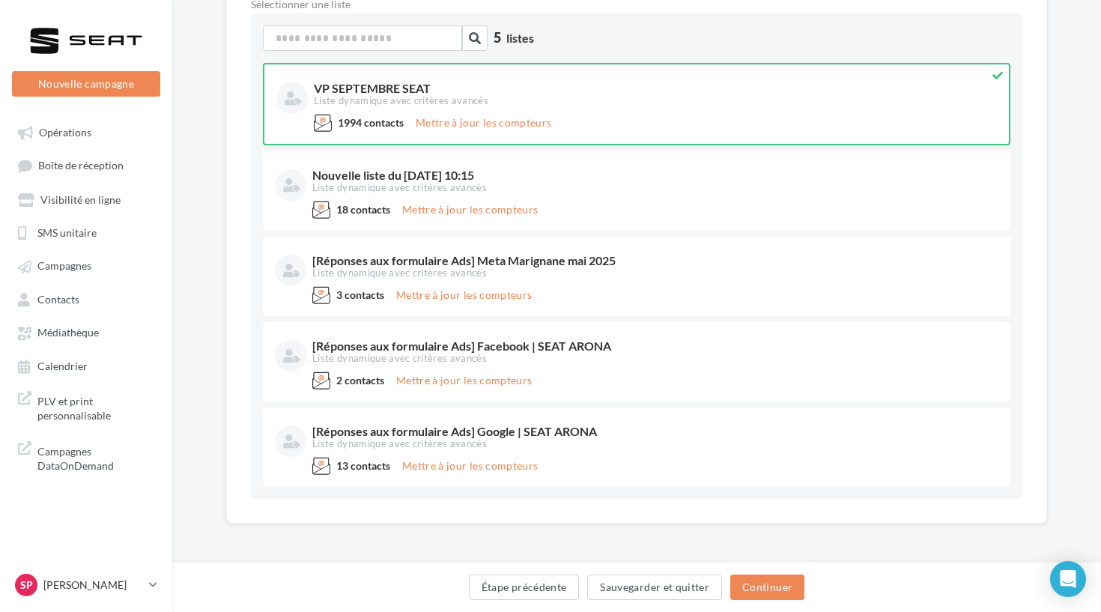
scroll to position [253, 0]
click at [777, 564] on button "Continuer" at bounding box center [767, 586] width 74 height 25
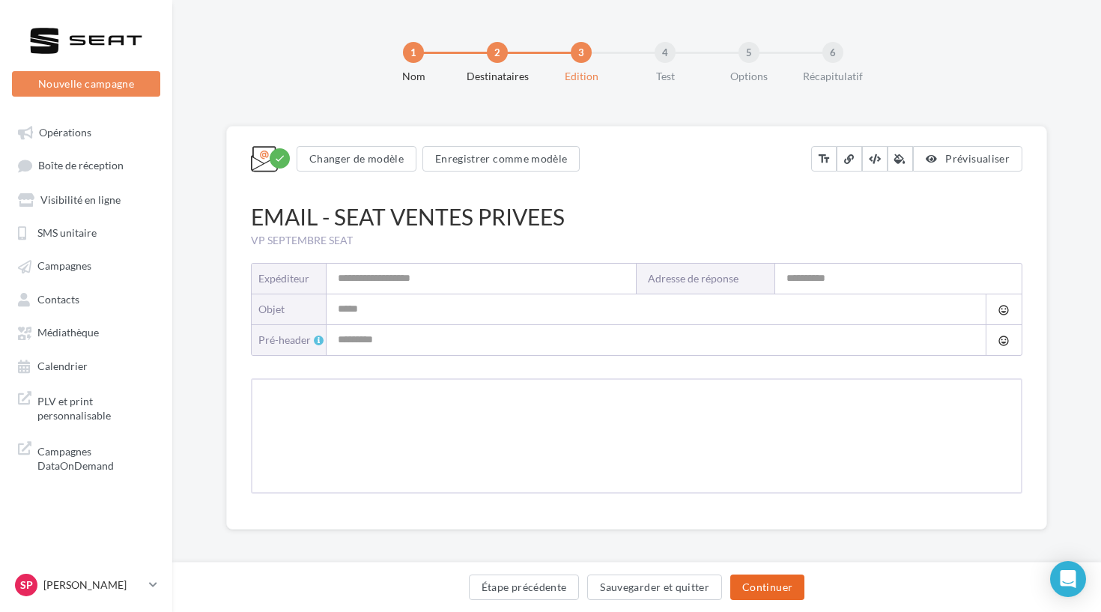
type input "**********"
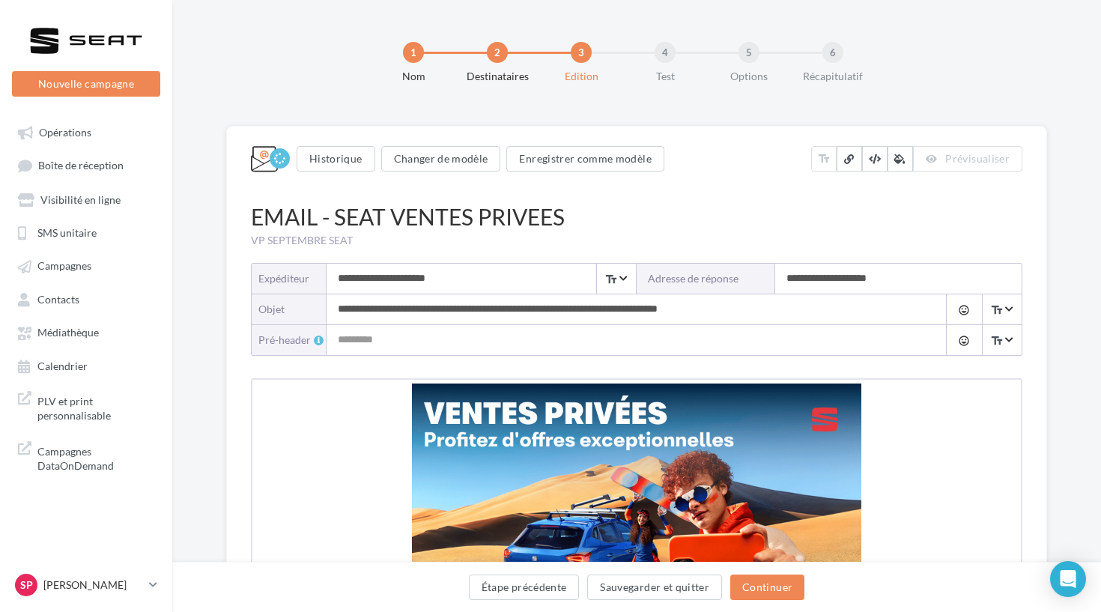
click at [511, 273] on input "**********" at bounding box center [481, 279] width 309 height 30
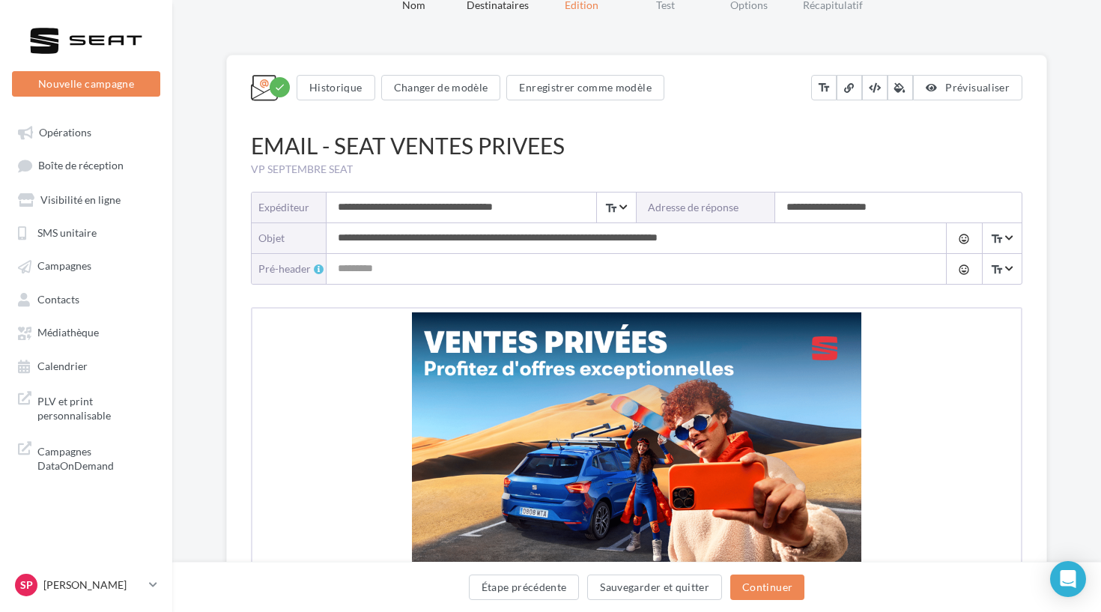
scroll to position [73, 0]
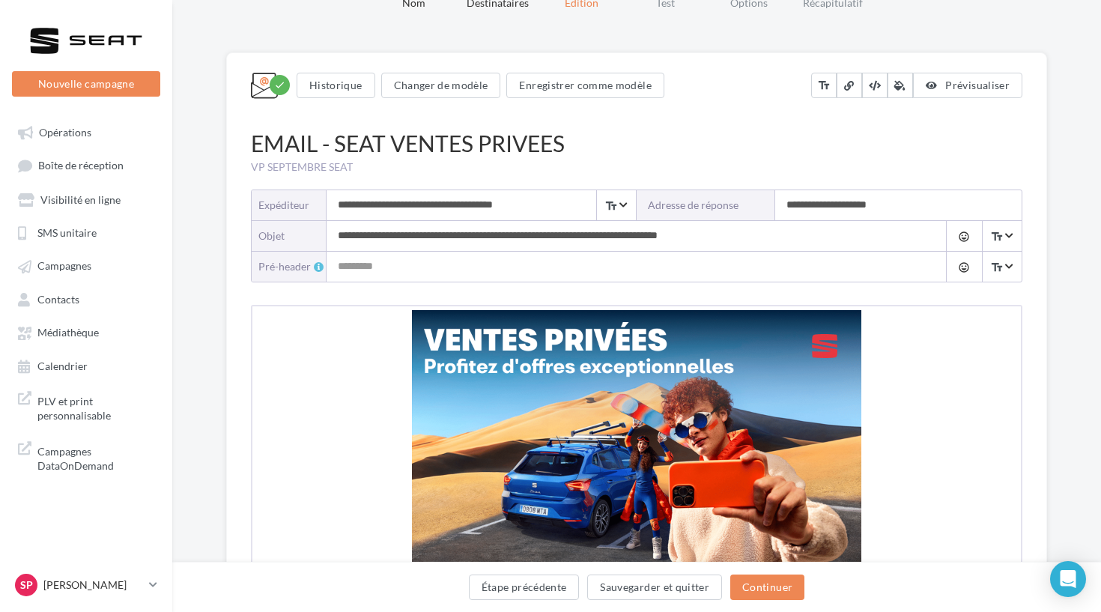
type input "**********"
click at [823, 208] on input "**********" at bounding box center [898, 205] width 246 height 30
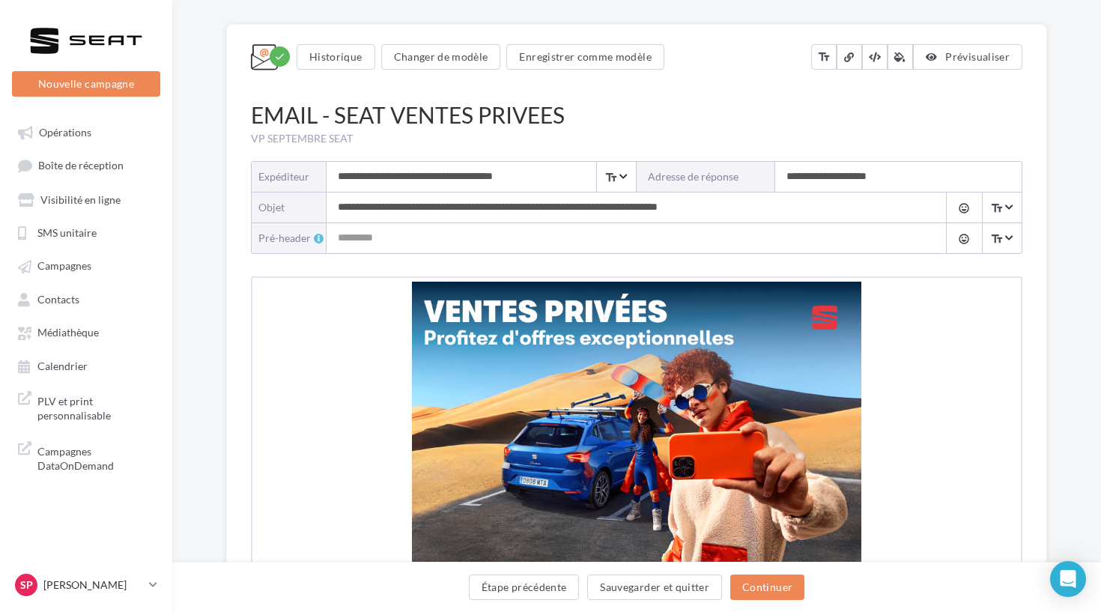
scroll to position [104, 0]
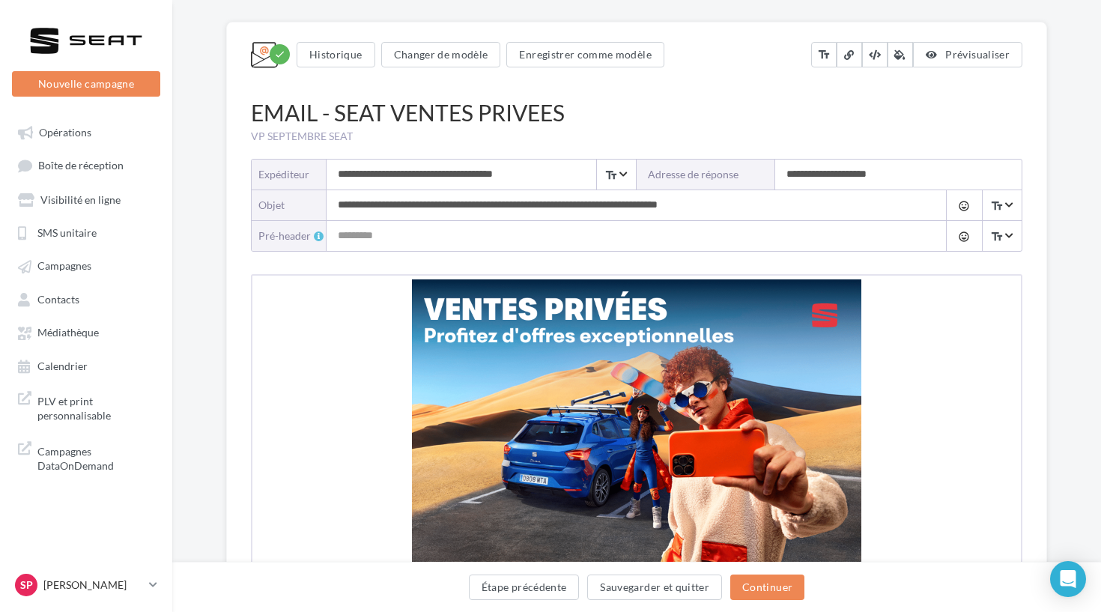
drag, startPoint x: 489, startPoint y: 206, endPoint x: 339, endPoint y: 207, distance: 150.5
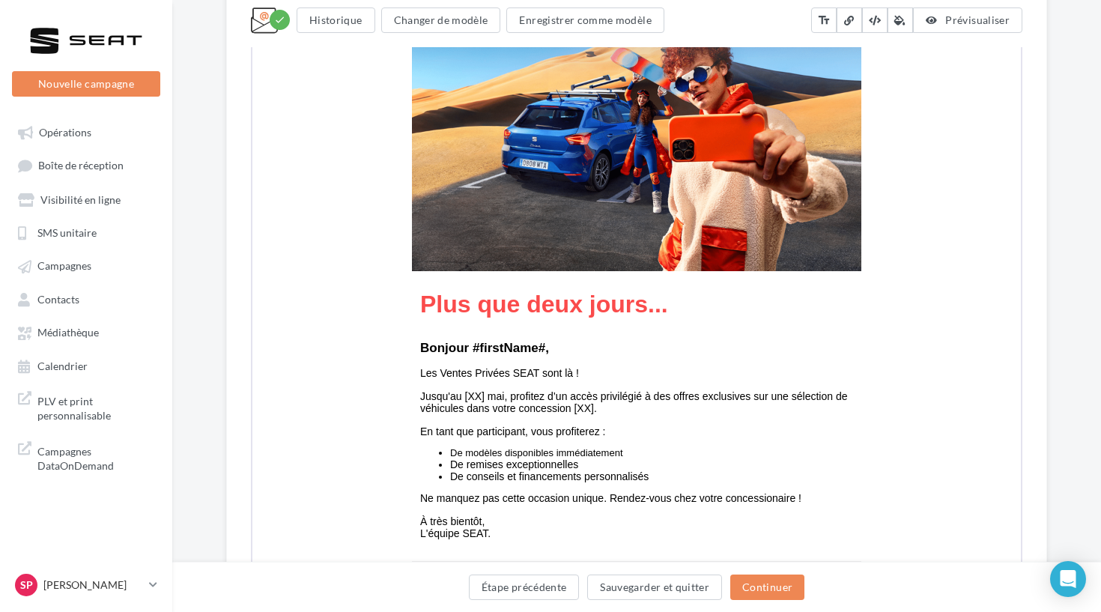
scroll to position [455, 0]
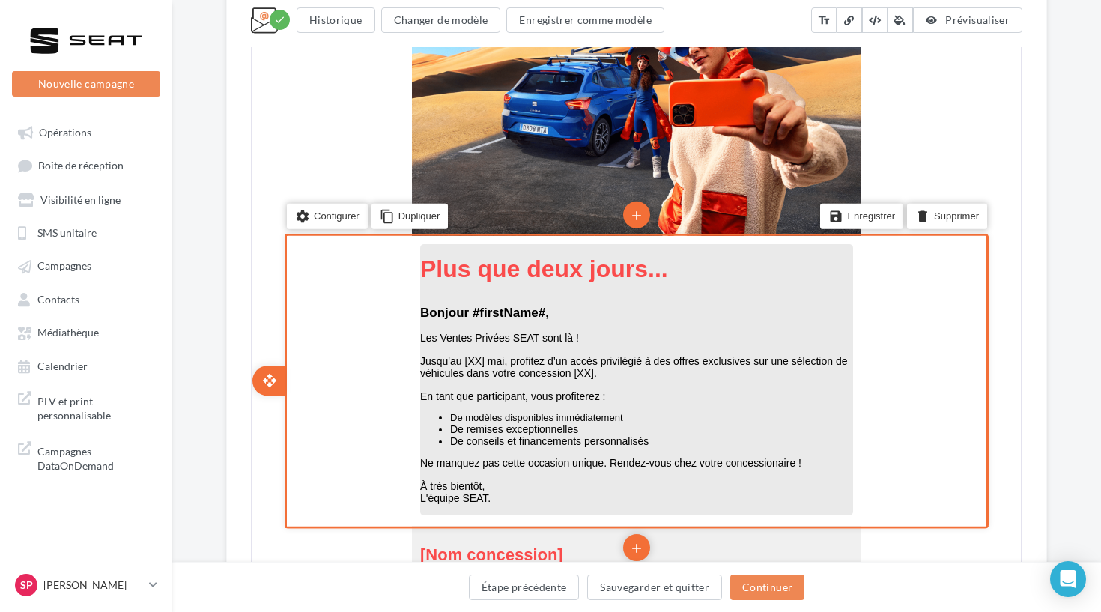
type input "**********"
click at [469, 305] on strong "Bonjour #firstName#" at bounding box center [481, 311] width 125 height 14
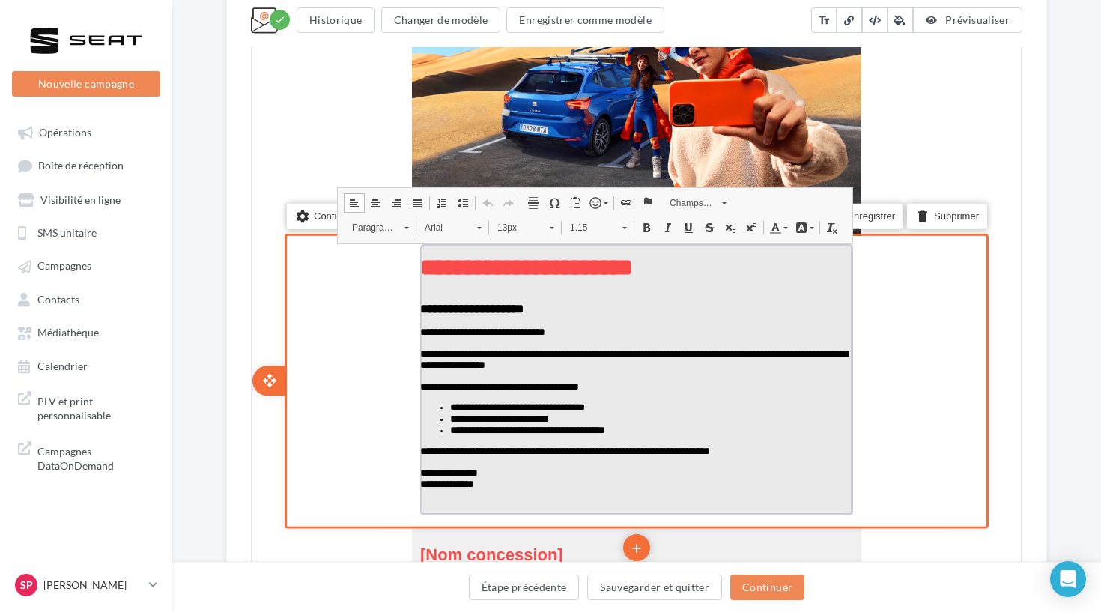
click at [483, 362] on span "**********" at bounding box center [633, 358] width 428 height 22
drag, startPoint x: 503, startPoint y: 362, endPoint x: 419, endPoint y: 358, distance: 84.7
click at [419, 358] on span "**********" at bounding box center [633, 358] width 428 height 22
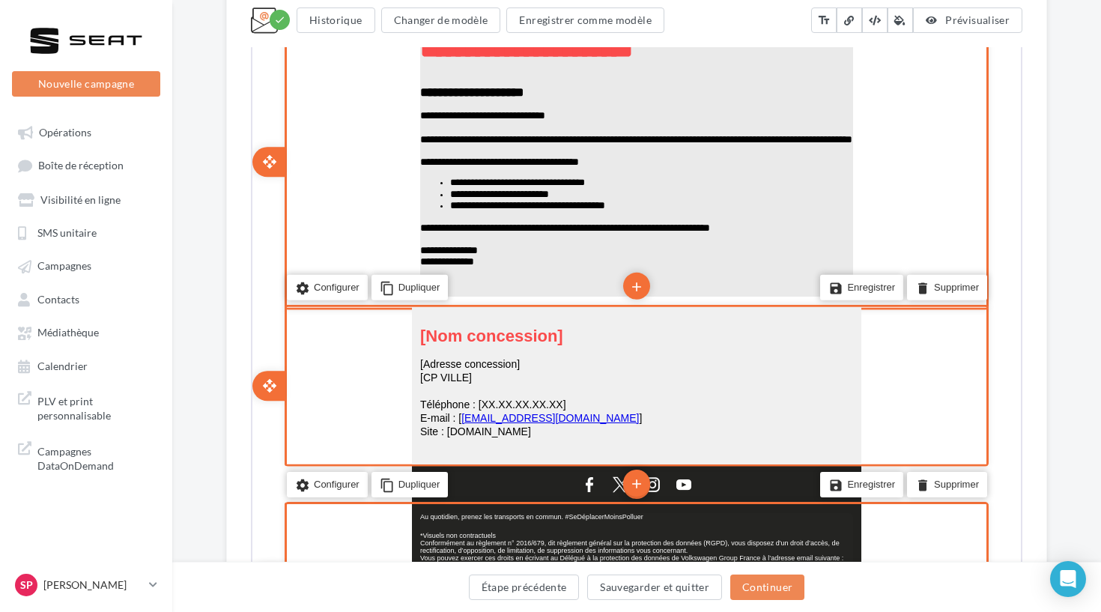
scroll to position [685, 0]
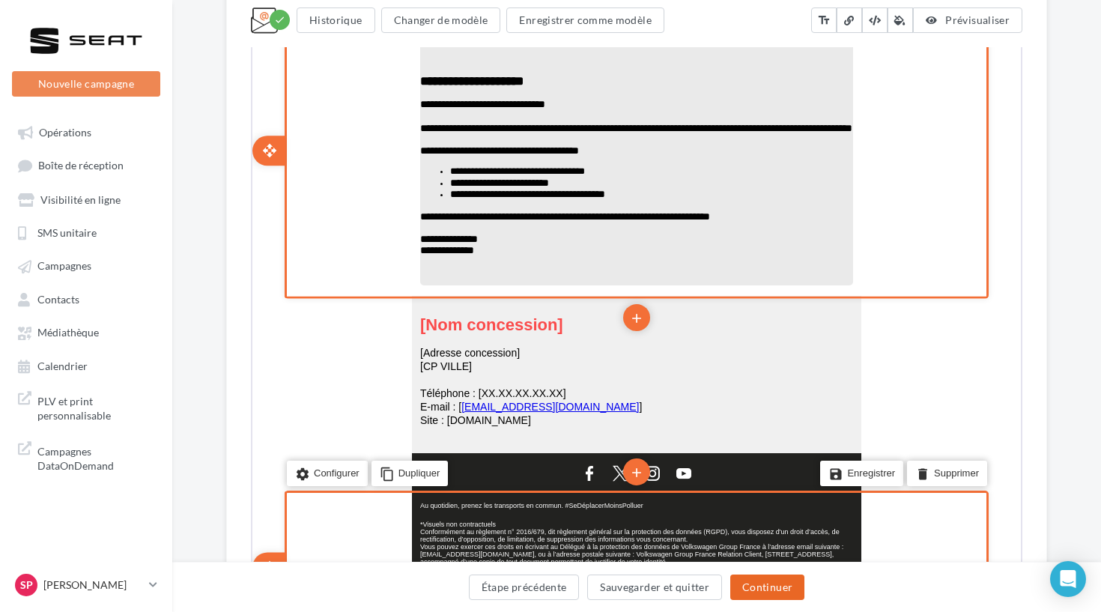
click at [765, 564] on button "Continuer" at bounding box center [767, 586] width 74 height 25
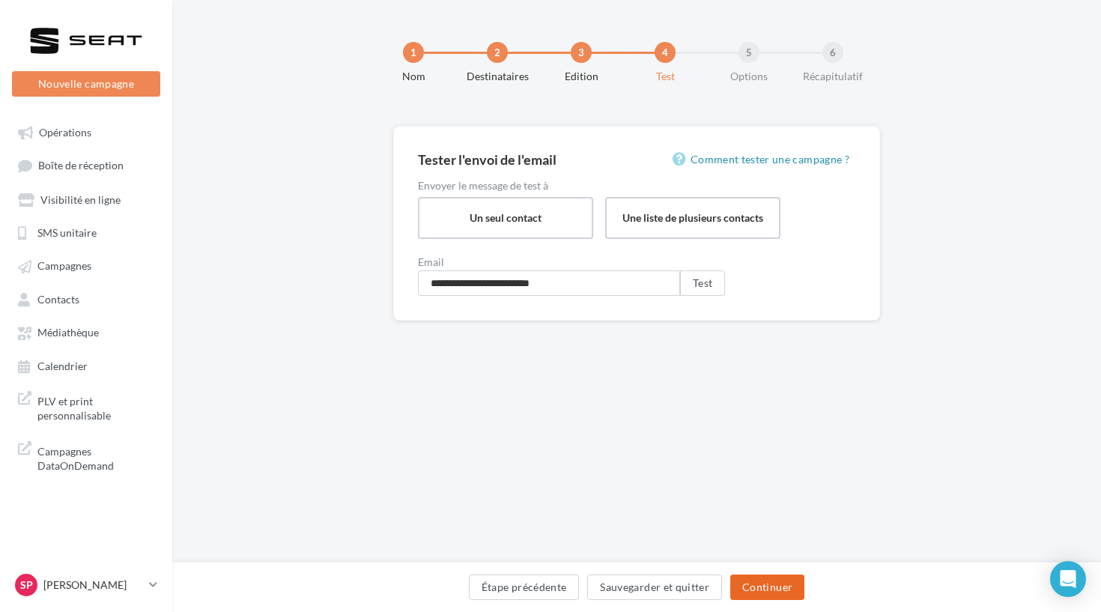
click at [765, 564] on button "Continuer" at bounding box center [767, 586] width 74 height 25
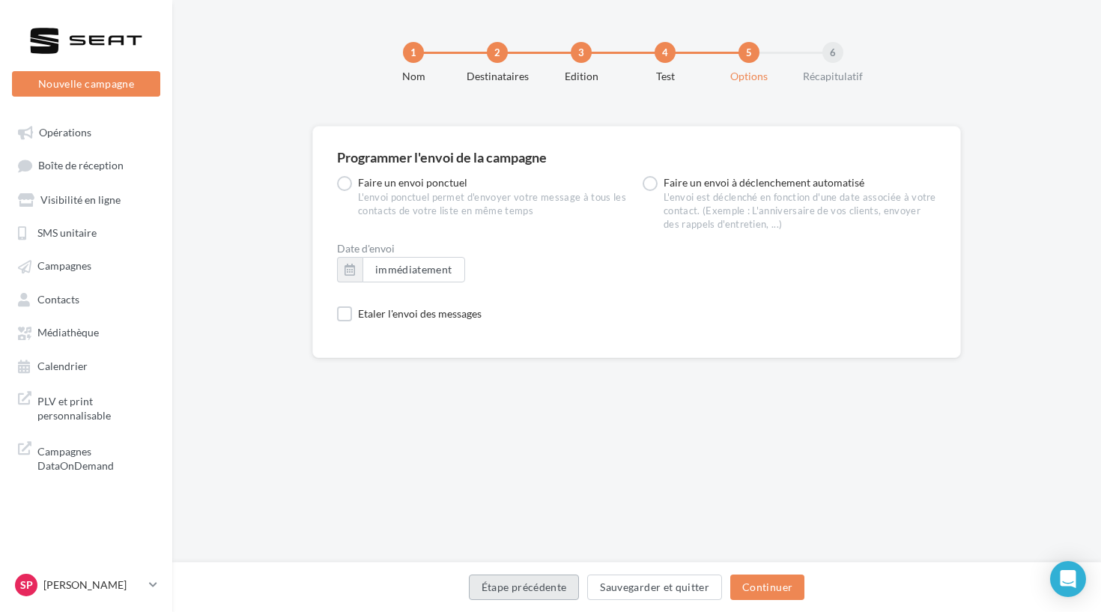
click at [542, 564] on button "Étape précédente" at bounding box center [524, 586] width 111 height 25
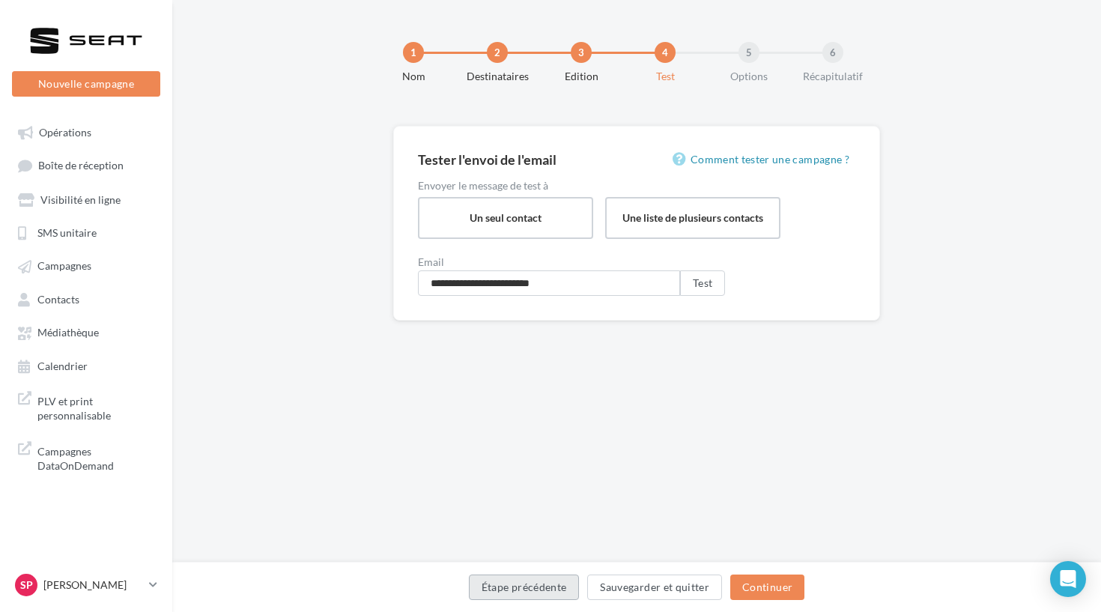
click at [543, 564] on button "Étape précédente" at bounding box center [524, 586] width 111 height 25
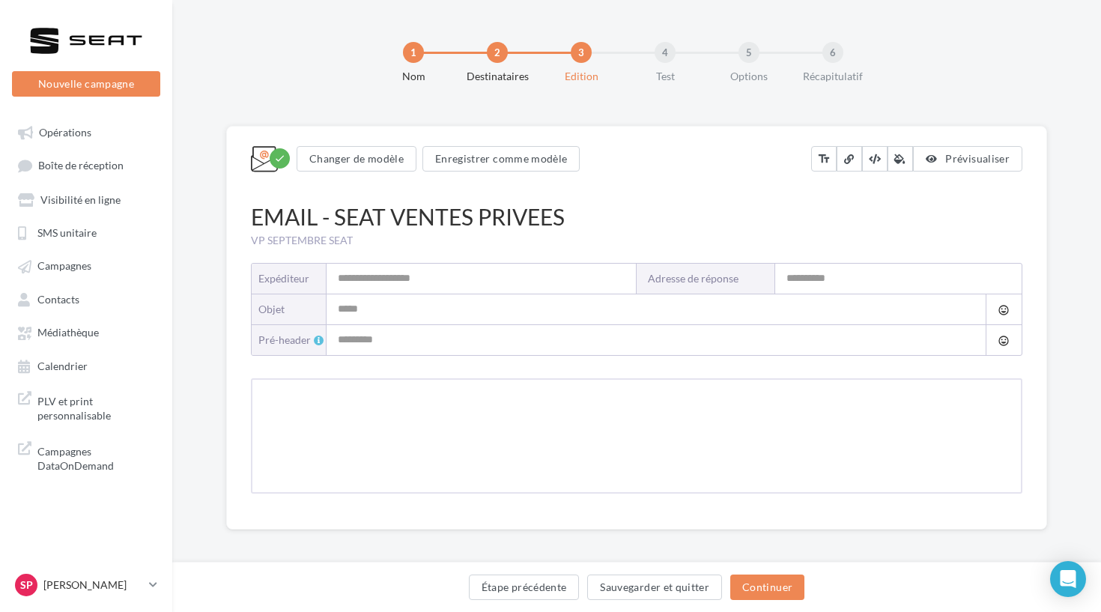
type input "**********"
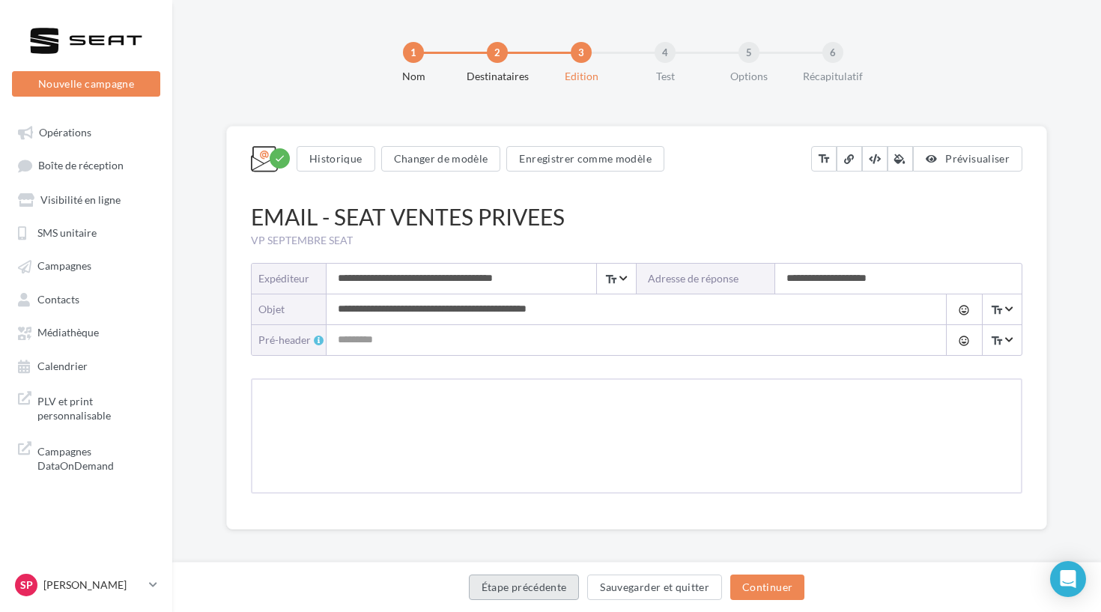
click at [543, 564] on button "Étape précédente" at bounding box center [524, 586] width 111 height 25
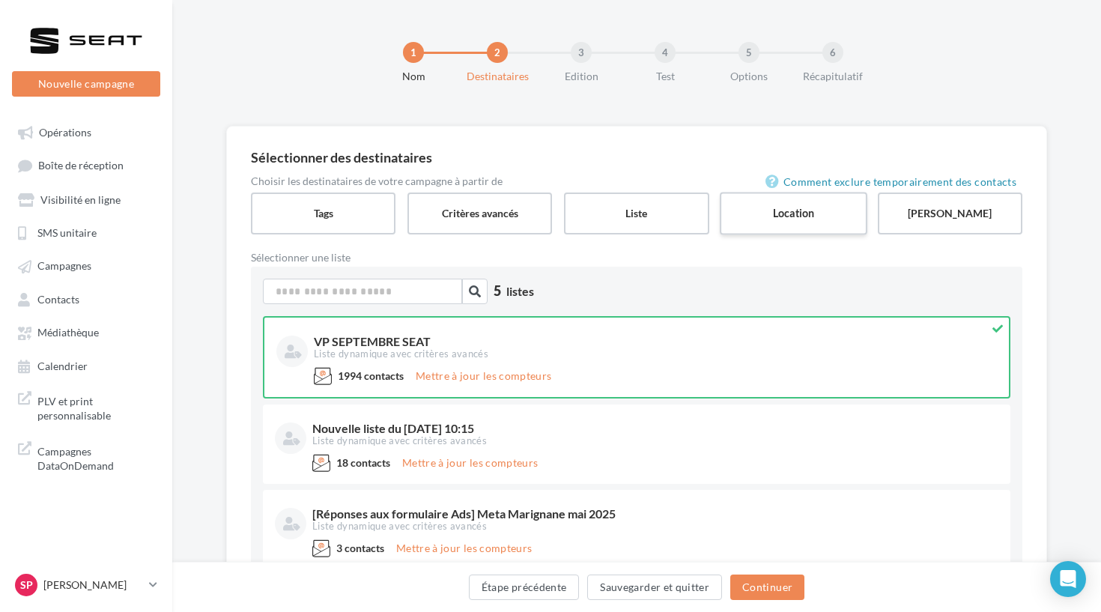
click at [794, 203] on label "Location" at bounding box center [794, 213] width 148 height 43
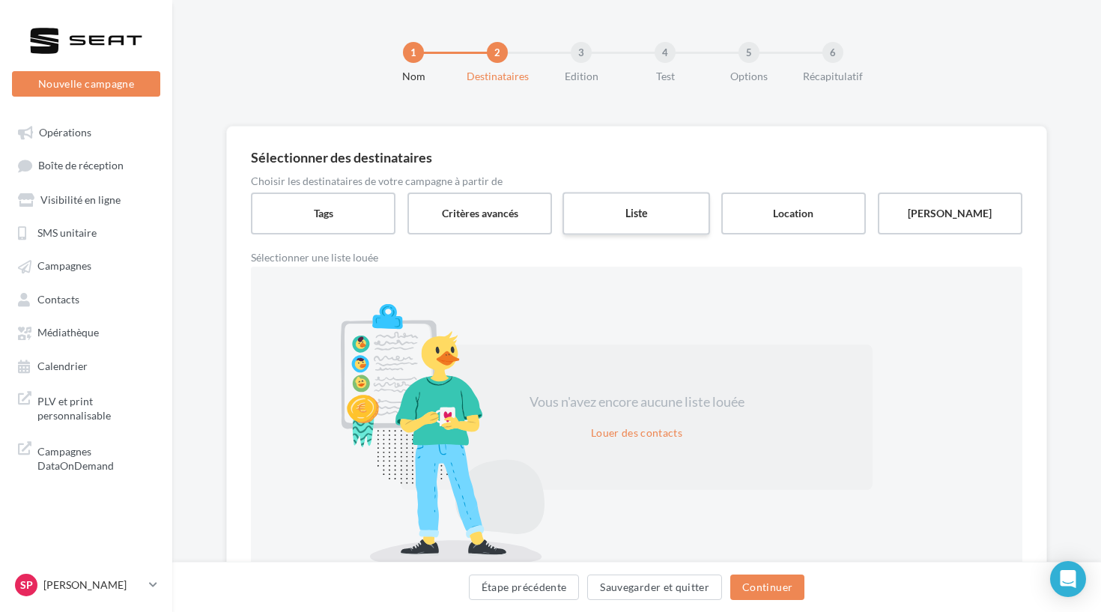
click at [670, 202] on label "Liste" at bounding box center [636, 213] width 148 height 43
